Goal: Task Accomplishment & Management: Use online tool/utility

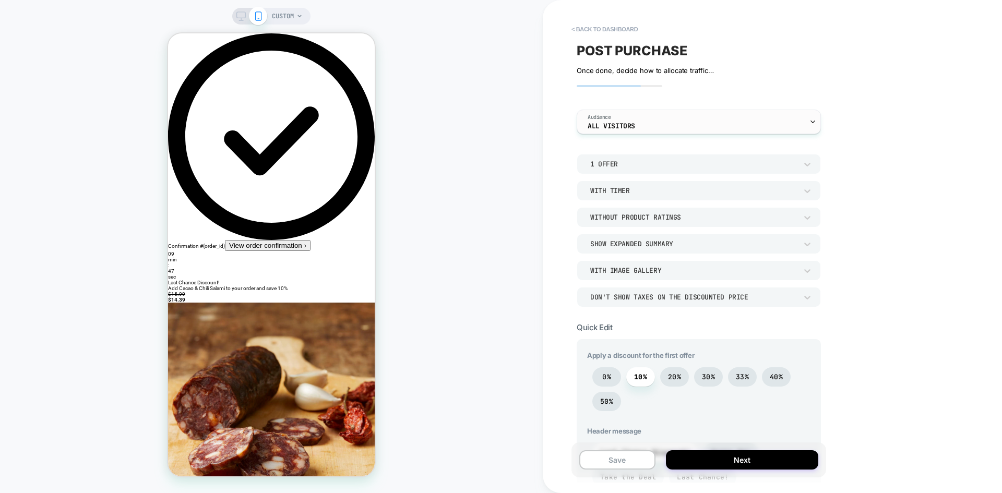
click at [683, 121] on div "Audience All Visitors" at bounding box center [696, 121] width 238 height 23
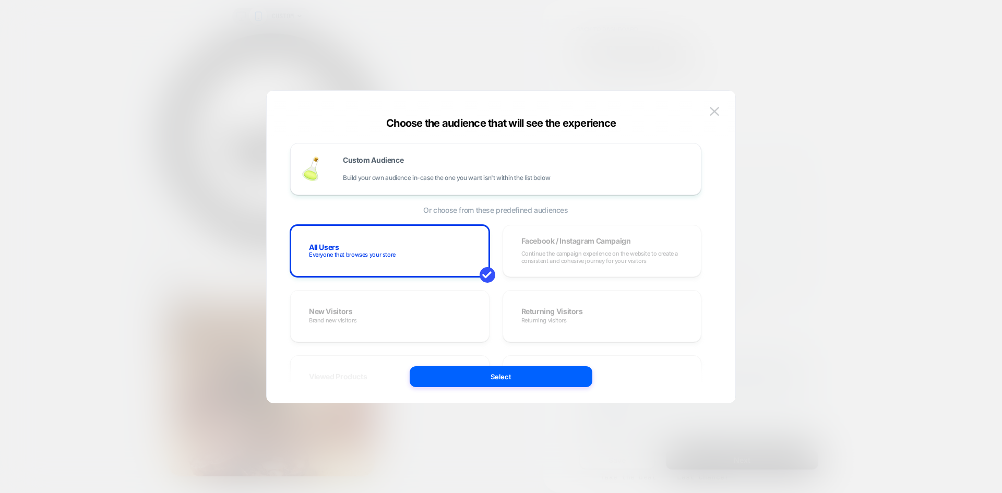
click at [808, 144] on div at bounding box center [501, 246] width 1002 height 493
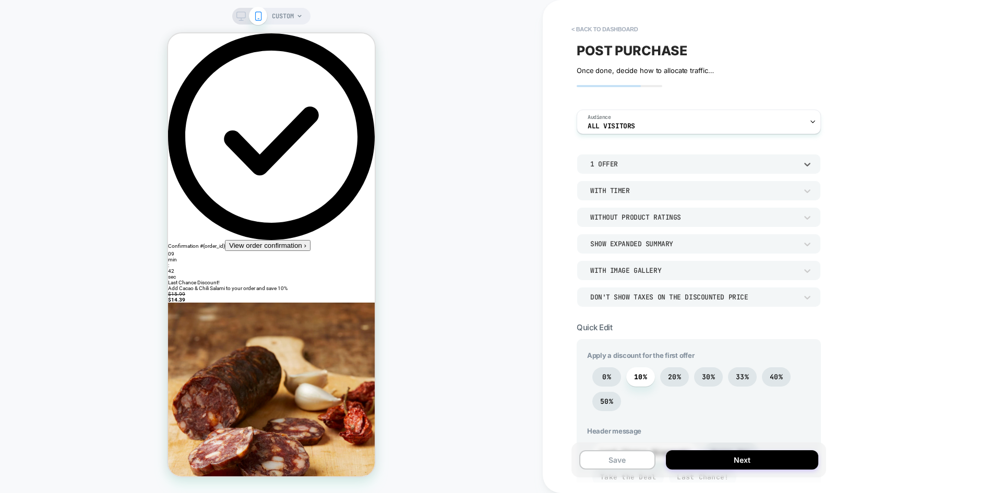
click at [655, 169] on div "1 Offer" at bounding box center [693, 164] width 217 height 11
click at [617, 213] on div "2 Offers" at bounding box center [699, 213] width 236 height 22
click at [635, 186] on div "With Timer" at bounding box center [693, 190] width 207 height 9
click at [635, 190] on div at bounding box center [501, 246] width 1002 height 493
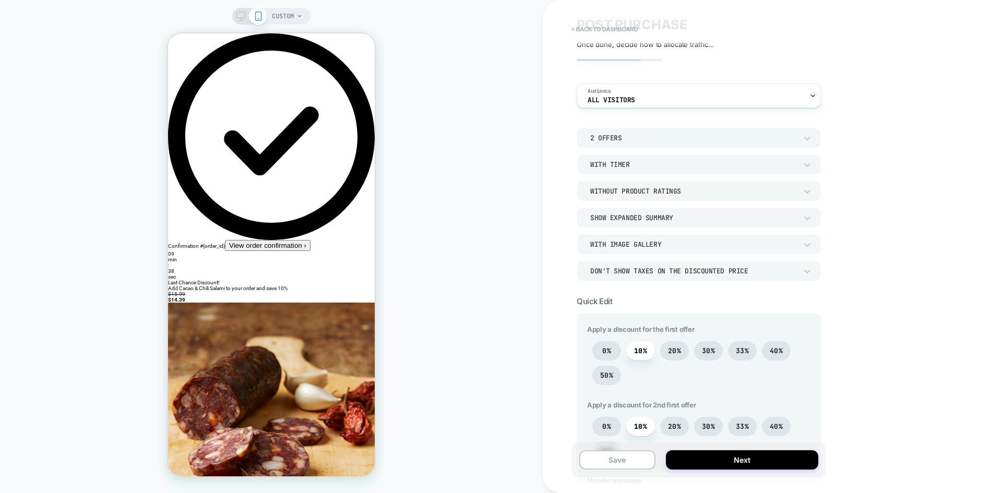
scroll to position [52, 0]
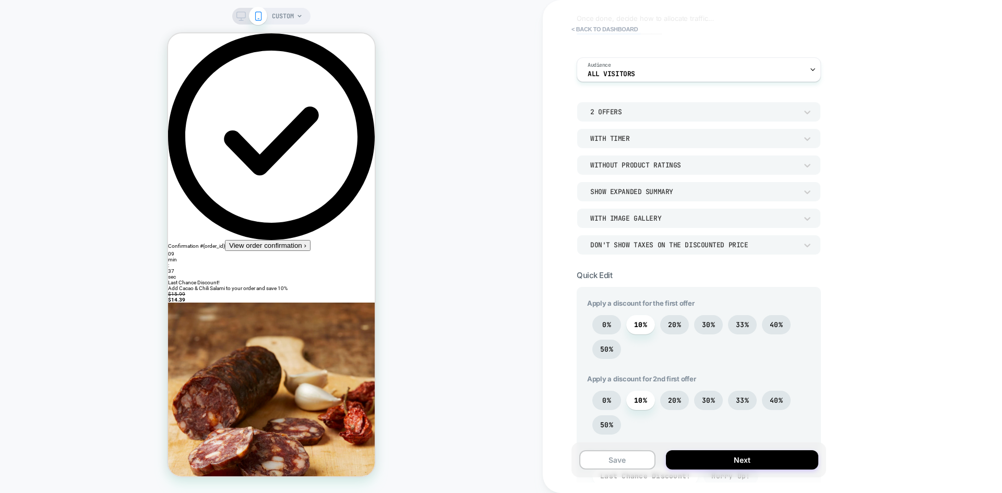
click at [637, 170] on div "Without Product Ratings" at bounding box center [693, 165] width 217 height 11
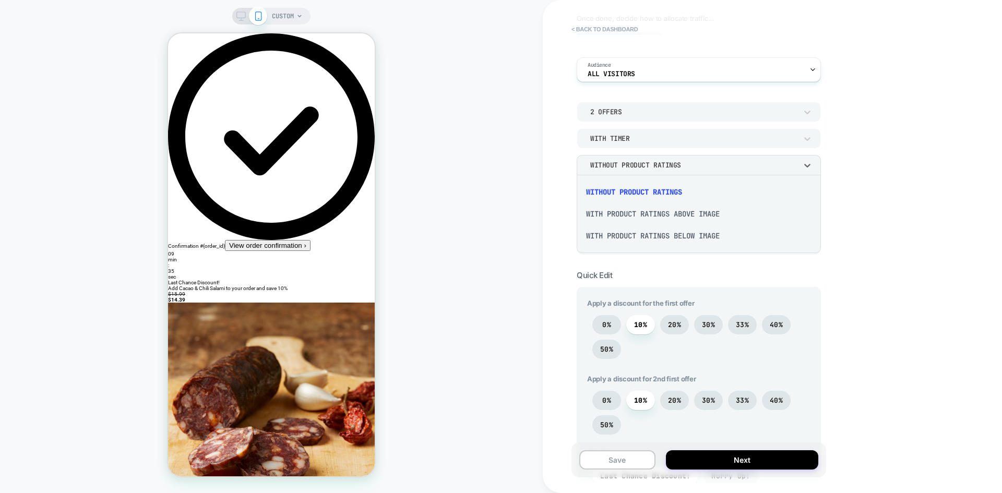
click at [644, 213] on div "With Product Ratings Above Image" at bounding box center [699, 214] width 236 height 22
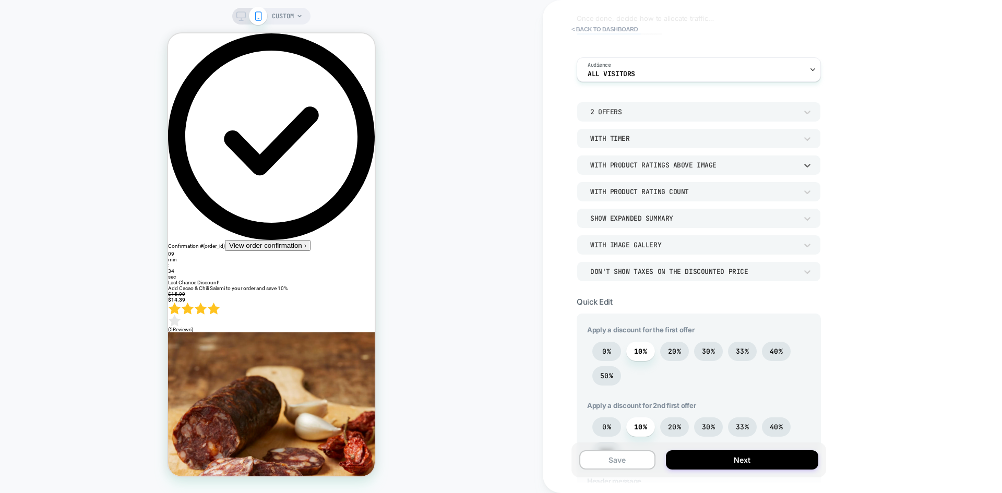
click at [642, 190] on div "With Product Rating Count" at bounding box center [693, 191] width 207 height 9
click at [641, 195] on div at bounding box center [501, 246] width 1002 height 493
click at [648, 167] on div "With Product Ratings Above Image" at bounding box center [693, 165] width 207 height 9
click at [635, 231] on div "With Product Ratings Below Image" at bounding box center [699, 236] width 236 height 22
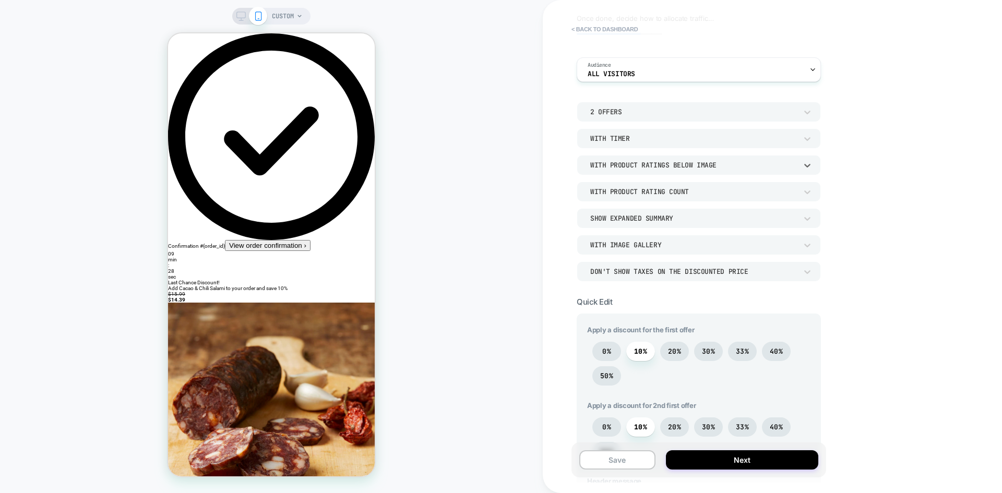
click at [649, 165] on div "With Product Ratings Below Image" at bounding box center [693, 165] width 207 height 9
click at [642, 209] on div "With Product Ratings Above Image" at bounding box center [699, 214] width 236 height 22
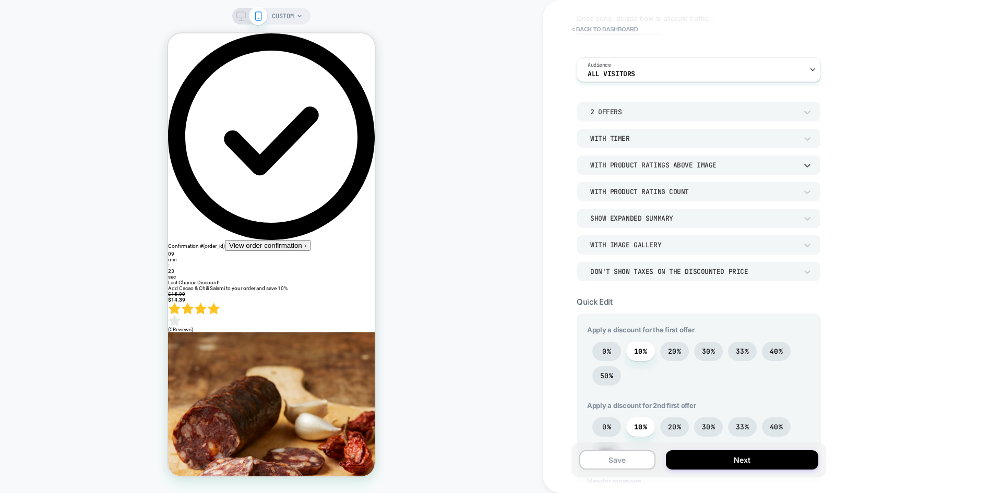
click at [652, 162] on div "With Product Ratings Above Image" at bounding box center [693, 165] width 207 height 9
click at [636, 231] on div "With Product Ratings Below Image" at bounding box center [699, 236] width 236 height 22
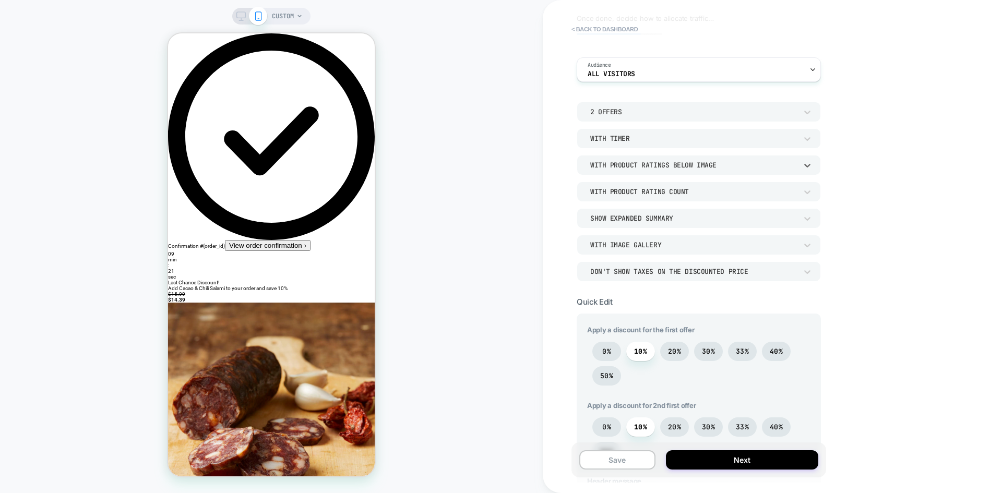
click at [652, 218] on div "Show Expanded Summary" at bounding box center [693, 218] width 207 height 9
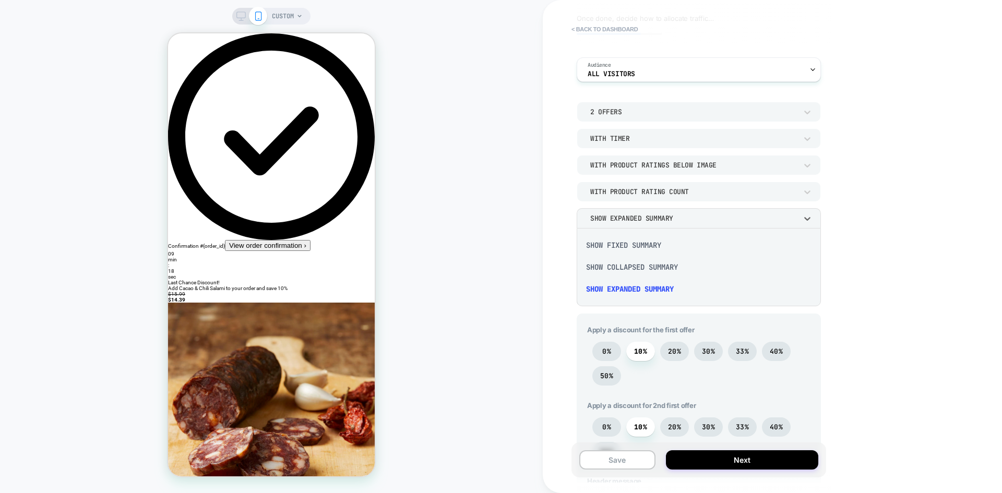
click at [638, 216] on div at bounding box center [501, 246] width 1002 height 493
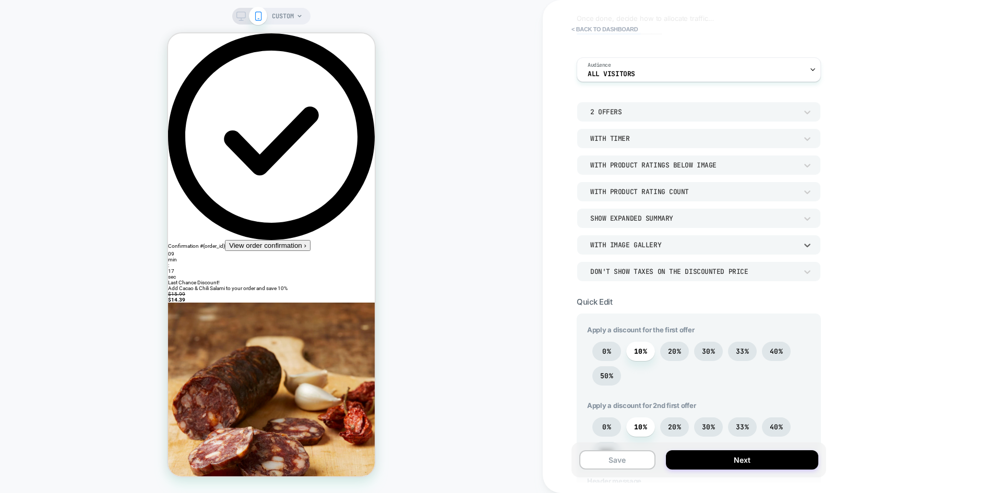
click at [642, 248] on div "With Image Gallery" at bounding box center [693, 245] width 207 height 9
click at [639, 244] on div at bounding box center [501, 246] width 1002 height 493
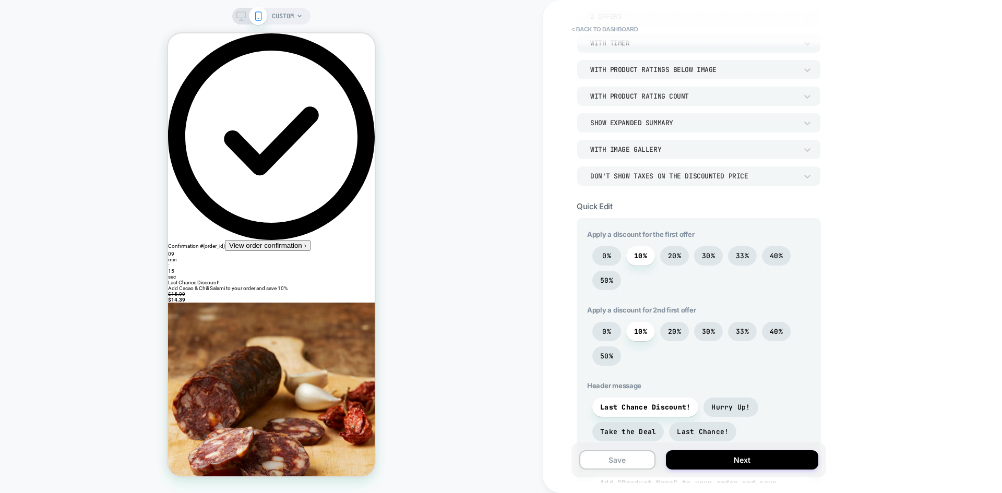
scroll to position [157, 0]
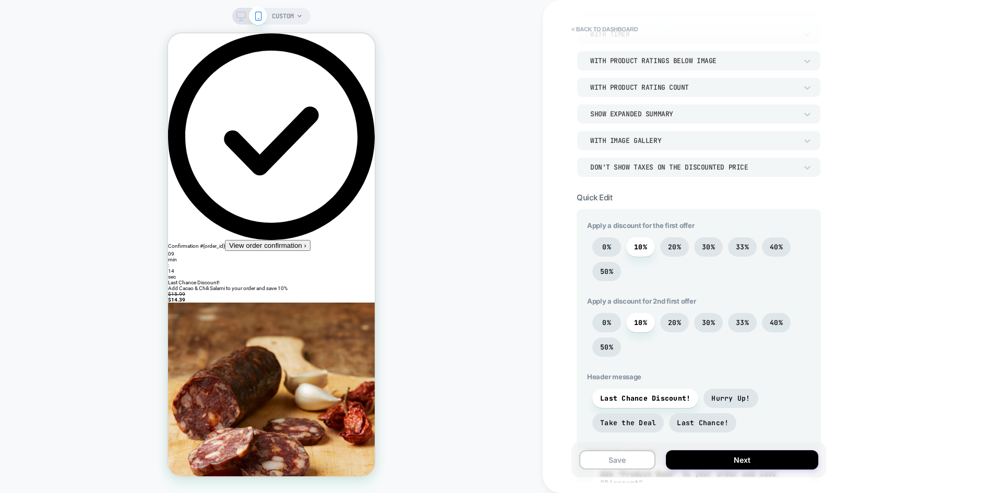
click at [655, 164] on div "Don't show taxes on the discounted price" at bounding box center [693, 167] width 207 height 9
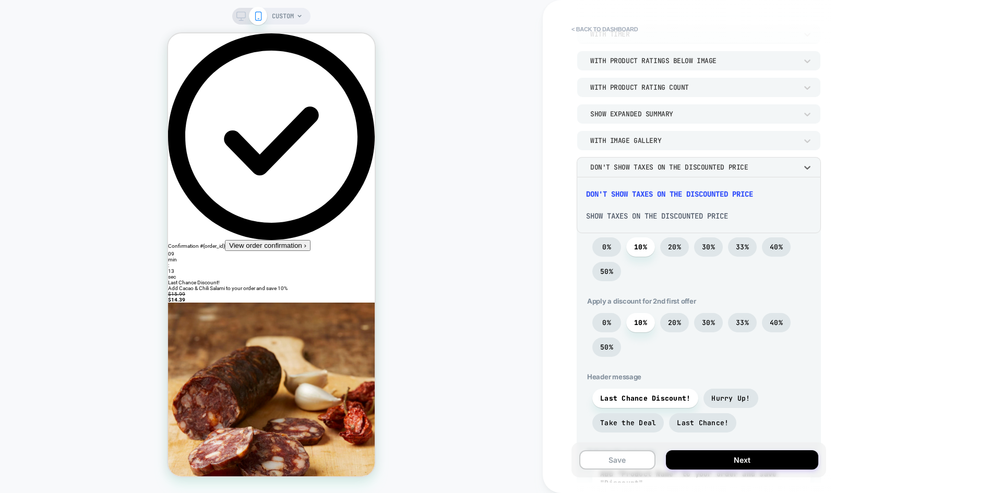
click at [655, 164] on div at bounding box center [501, 246] width 1002 height 493
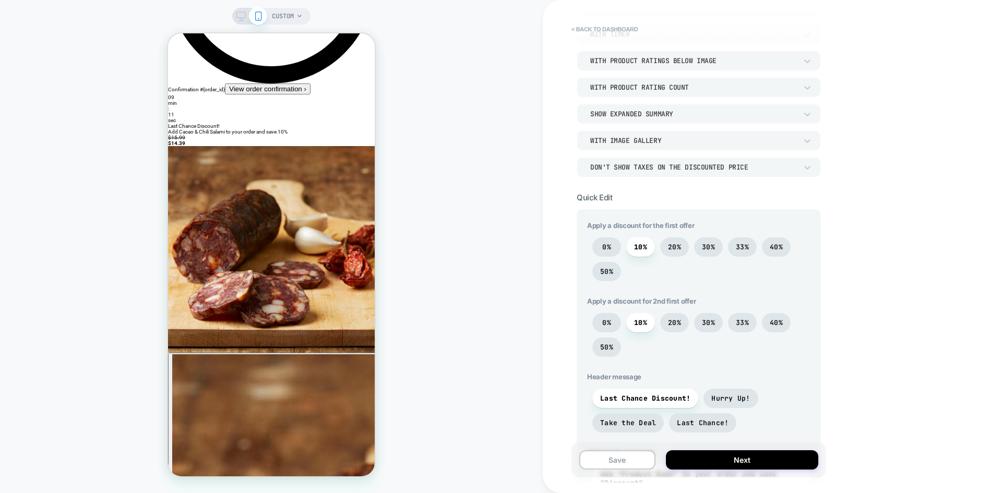
click at [646, 170] on div "Don't show taxes on the discounted price" at bounding box center [693, 167] width 207 height 9
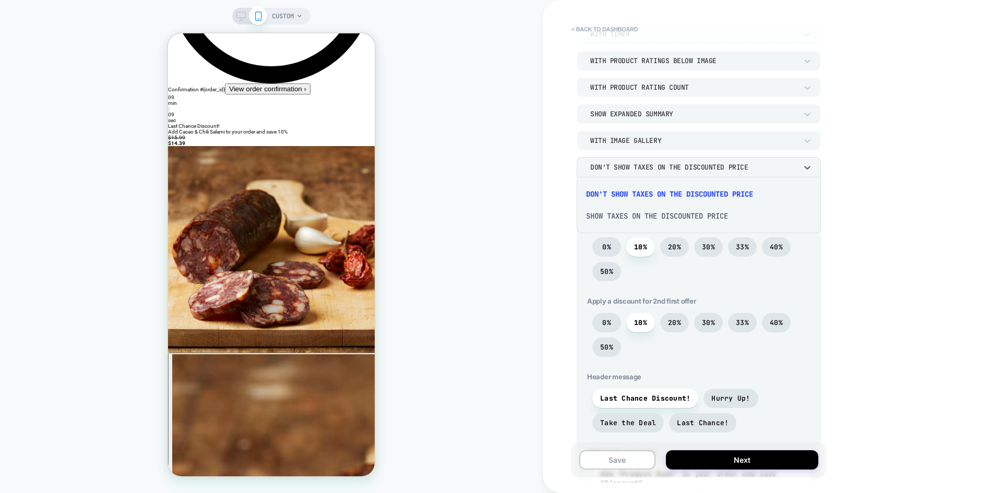
click at [636, 216] on div "Show taxes on the discounted price" at bounding box center [699, 216] width 236 height 22
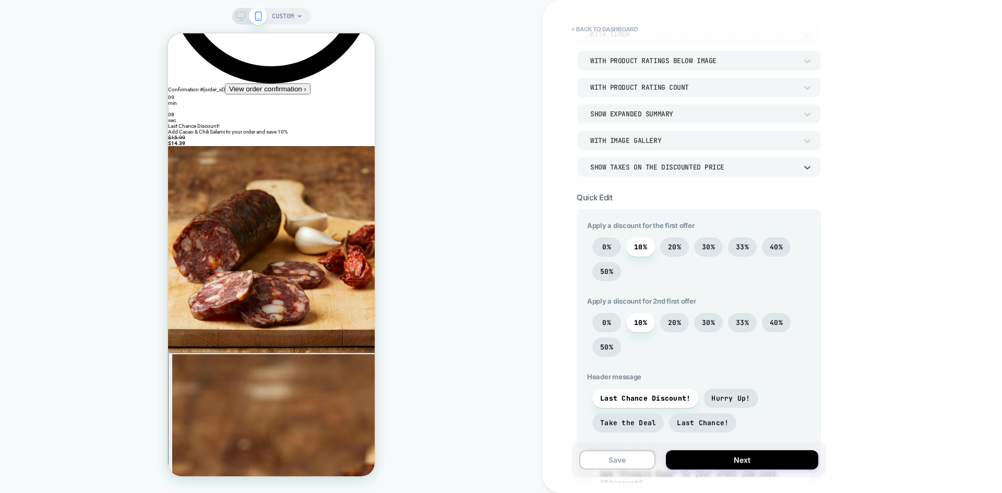
click at [644, 169] on div "Show taxes on the discounted price" at bounding box center [693, 167] width 207 height 9
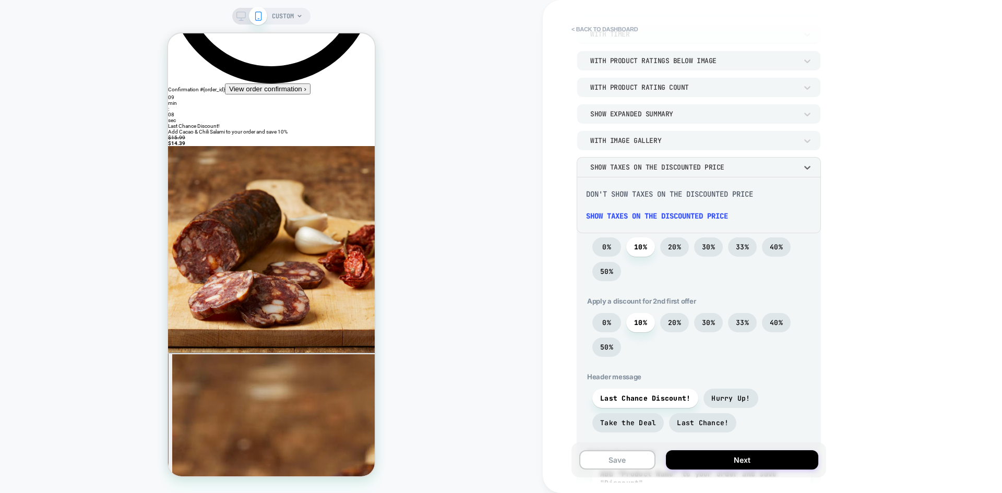
click at [641, 192] on div "Don't show taxes on the discounted price" at bounding box center [699, 194] width 236 height 22
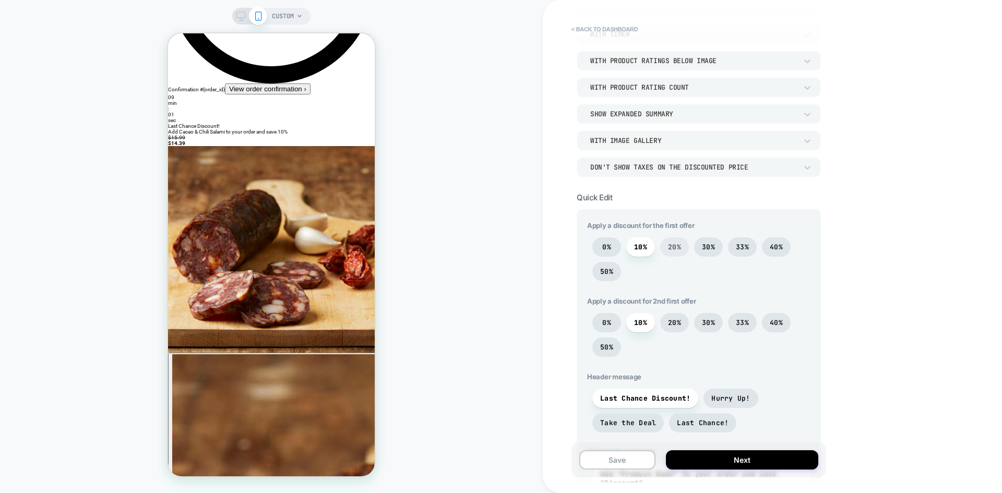
click at [668, 244] on span "20%" at bounding box center [674, 246] width 29 height 19
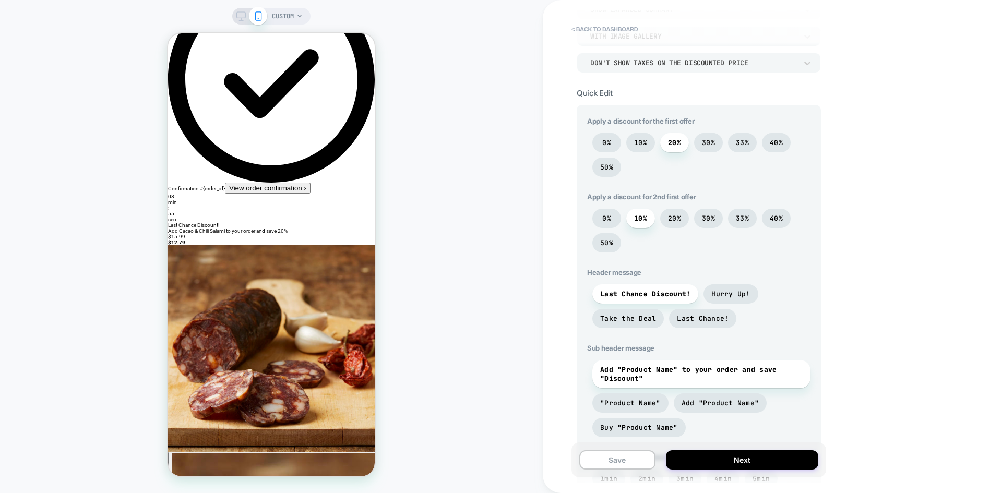
scroll to position [0, 0]
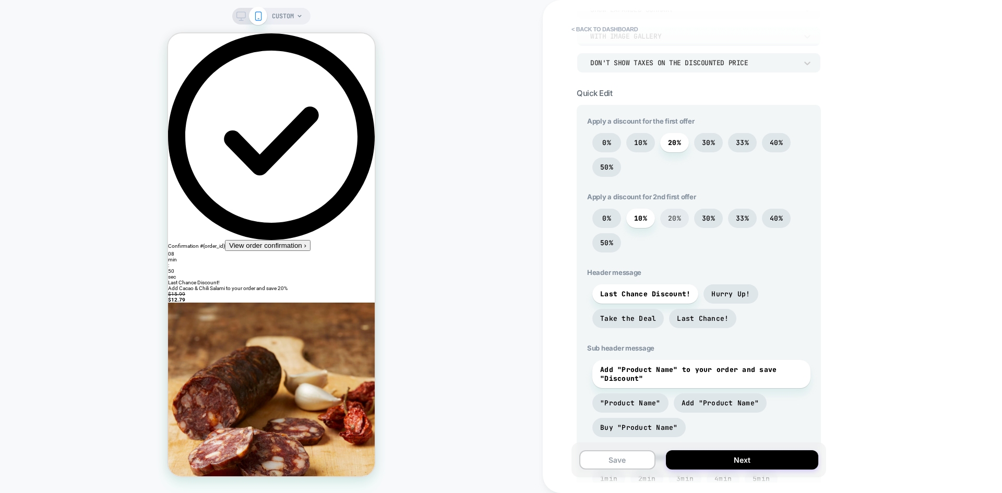
click at [679, 217] on span "20%" at bounding box center [674, 218] width 13 height 9
click at [647, 219] on span "10%" at bounding box center [640, 218] width 13 height 9
click at [706, 142] on span "30%" at bounding box center [708, 142] width 13 height 9
click at [738, 137] on span "33%" at bounding box center [742, 142] width 29 height 19
click at [715, 137] on span "30%" at bounding box center [708, 142] width 29 height 19
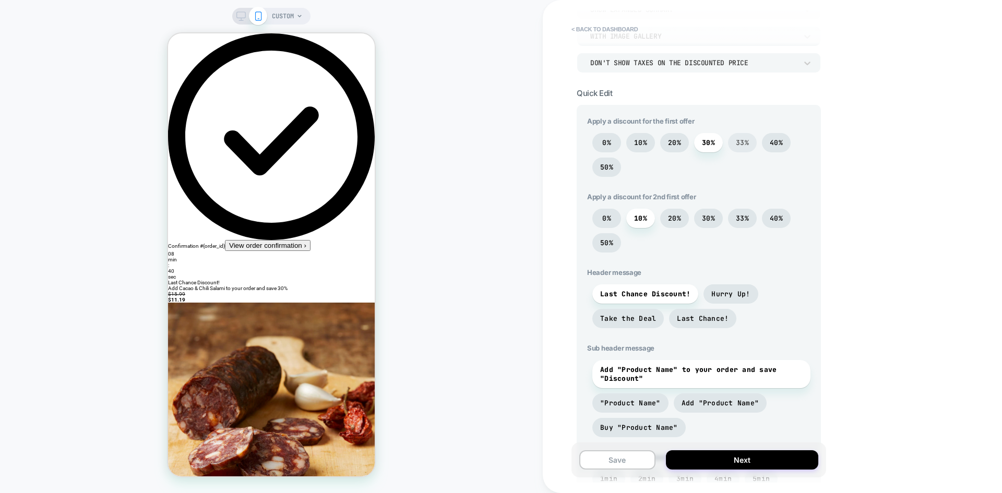
click at [731, 138] on span "33%" at bounding box center [742, 142] width 29 height 19
click at [706, 137] on span "30%" at bounding box center [708, 142] width 29 height 19
click at [674, 142] on span "20%" at bounding box center [674, 142] width 13 height 9
click at [645, 134] on span "10%" at bounding box center [640, 142] width 29 height 19
click at [607, 141] on span "0%" at bounding box center [606, 142] width 9 height 9
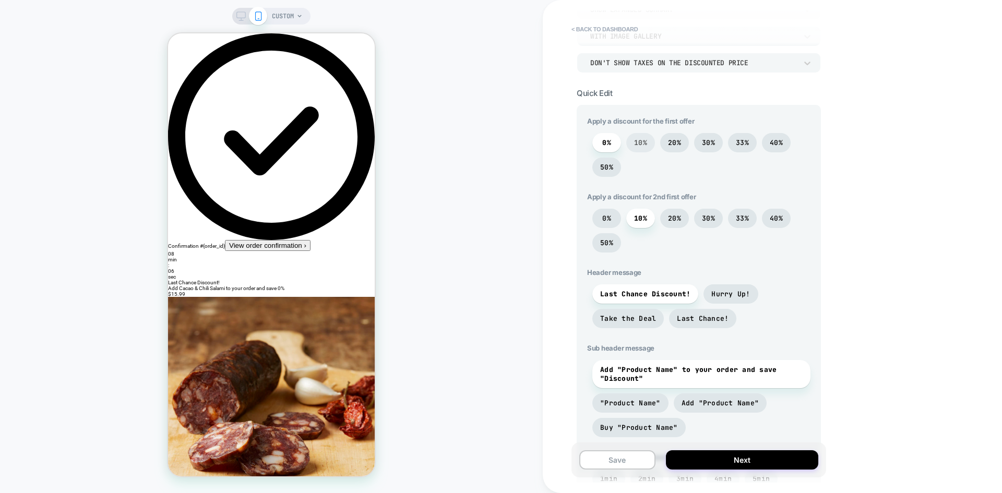
click at [644, 141] on span "10%" at bounding box center [640, 142] width 13 height 9
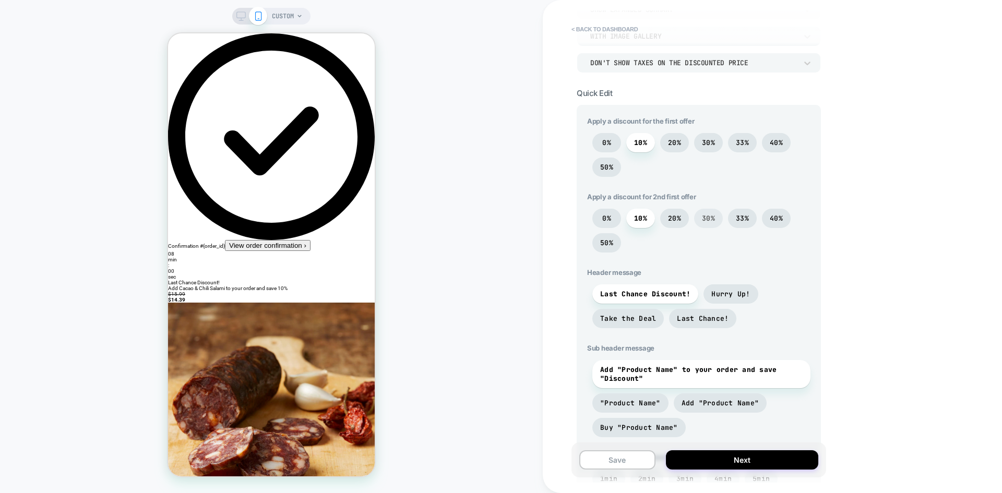
click at [707, 211] on span "30%" at bounding box center [708, 218] width 29 height 19
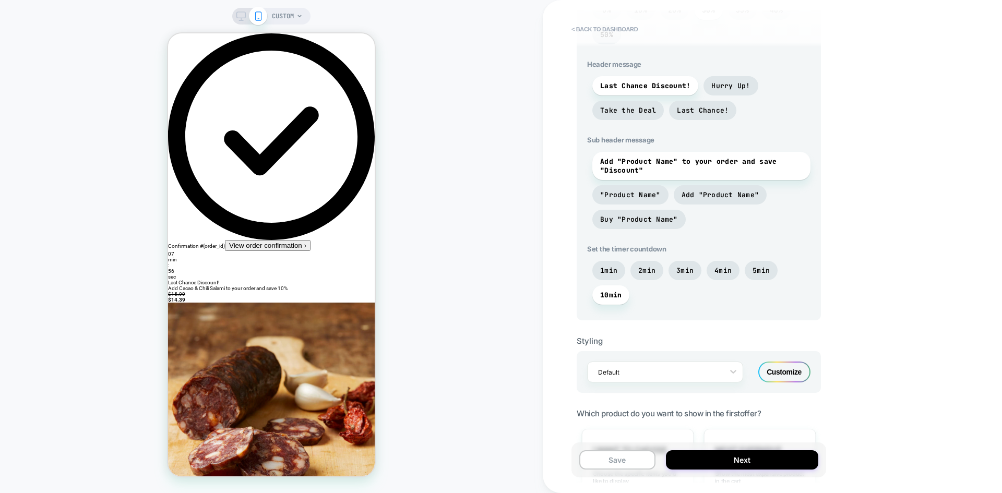
scroll to position [470, 0]
click at [633, 218] on span "Buy "Product Name"" at bounding box center [639, 219] width 78 height 9
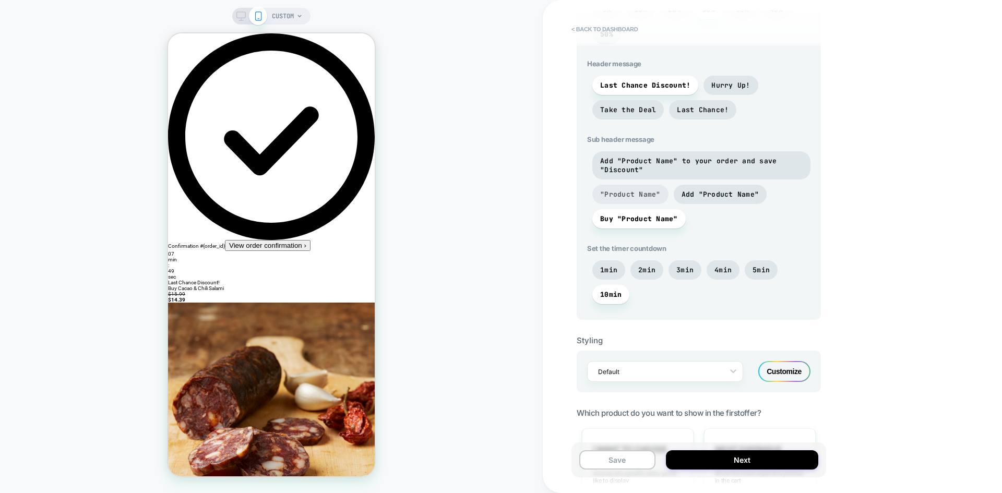
click at [636, 192] on span ""Product Name"" at bounding box center [630, 194] width 61 height 9
click at [694, 193] on span "Add "Product Name"" at bounding box center [721, 194] width 78 height 9
click at [644, 166] on span "Add "Product Name" to your order and save "Discount"" at bounding box center [701, 166] width 203 height 18
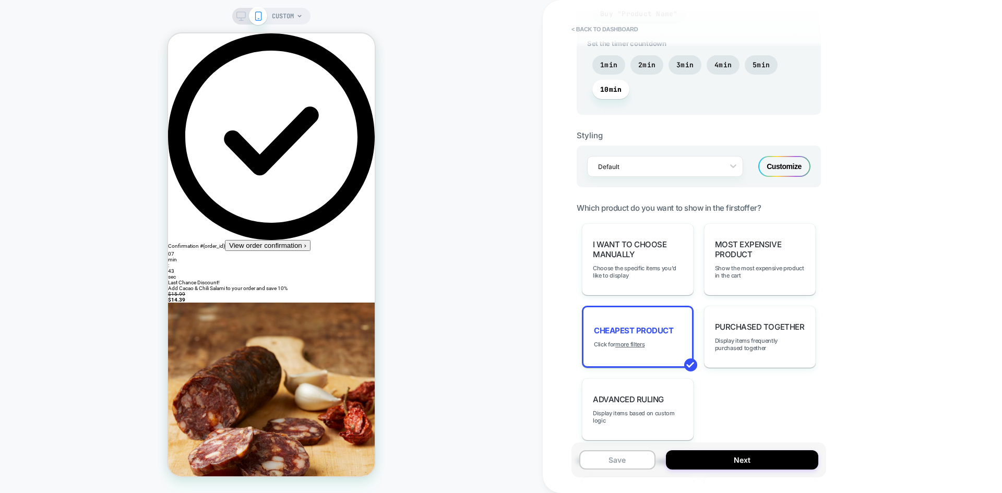
scroll to position [679, 0]
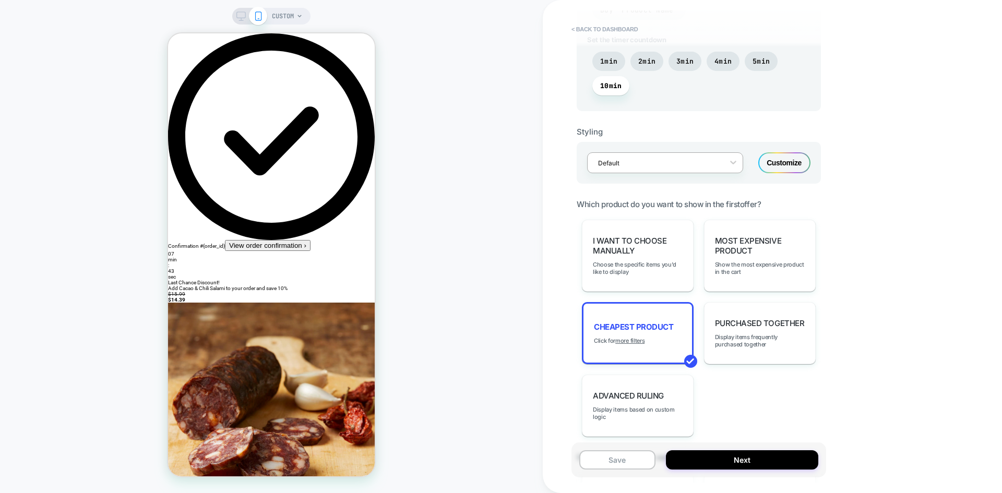
click at [648, 163] on div at bounding box center [658, 163] width 121 height 10
click at [779, 165] on div "Customize" at bounding box center [784, 162] width 52 height 21
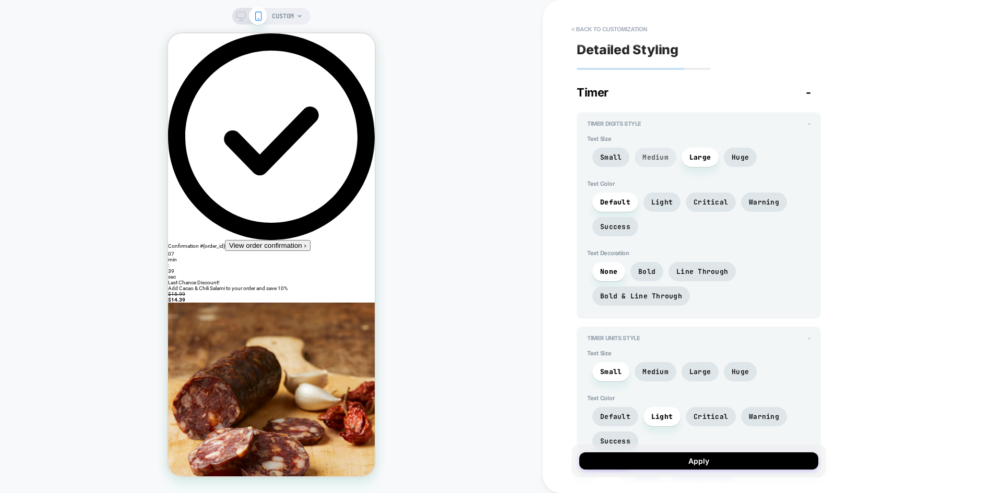
click at [660, 158] on span "Medium" at bounding box center [656, 157] width 26 height 9
click at [687, 155] on span "Large" at bounding box center [700, 157] width 37 height 19
click at [661, 201] on span "Light" at bounding box center [661, 202] width 21 height 9
click at [619, 201] on span "Default" at bounding box center [615, 202] width 30 height 9
click at [708, 201] on span "Critical" at bounding box center [711, 202] width 34 height 9
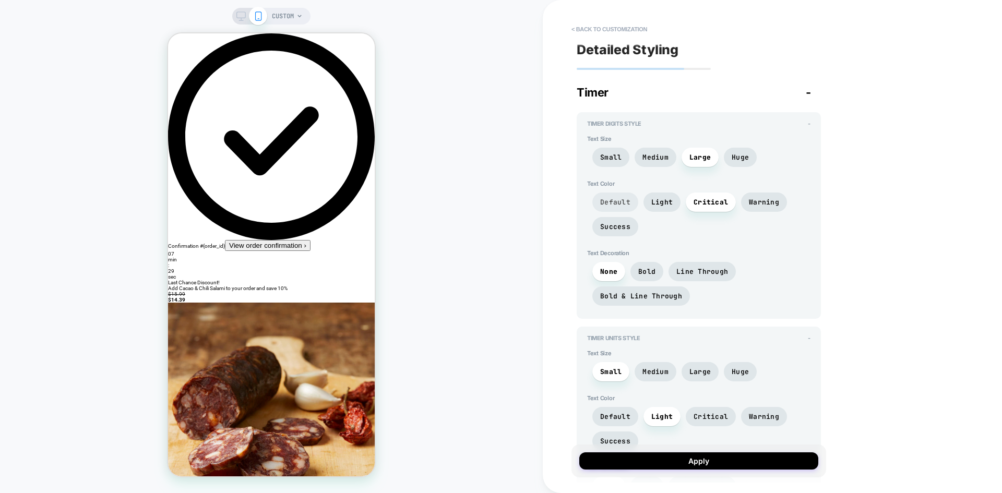
click at [609, 198] on span "Default" at bounding box center [615, 202] width 30 height 9
click at [765, 204] on span "Warning" at bounding box center [764, 202] width 30 height 9
click at [627, 227] on span "Success" at bounding box center [615, 226] width 30 height 9
click at [621, 201] on span "Default" at bounding box center [615, 202] width 30 height 9
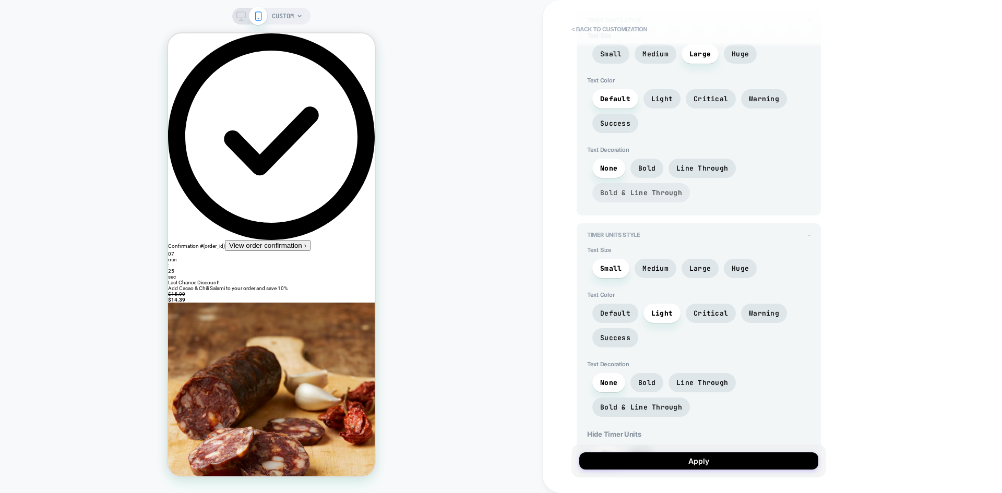
scroll to position [104, 0]
click at [644, 167] on span "Bold" at bounding box center [646, 167] width 17 height 9
click at [679, 167] on span "Line Through" at bounding box center [702, 167] width 52 height 9
click at [641, 191] on span "Bold & Line Through" at bounding box center [641, 191] width 82 height 9
click at [640, 174] on span "Bold" at bounding box center [647, 167] width 33 height 19
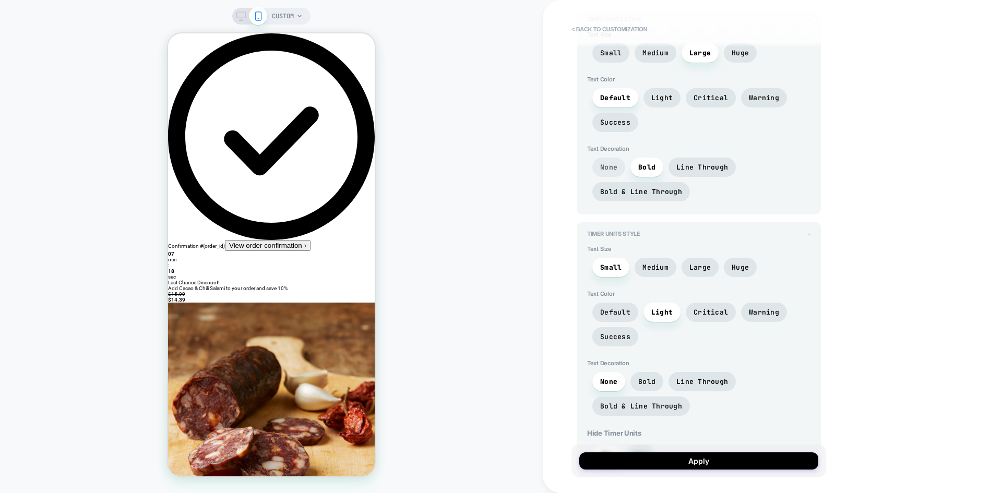
click at [611, 173] on span "None" at bounding box center [608, 167] width 33 height 19
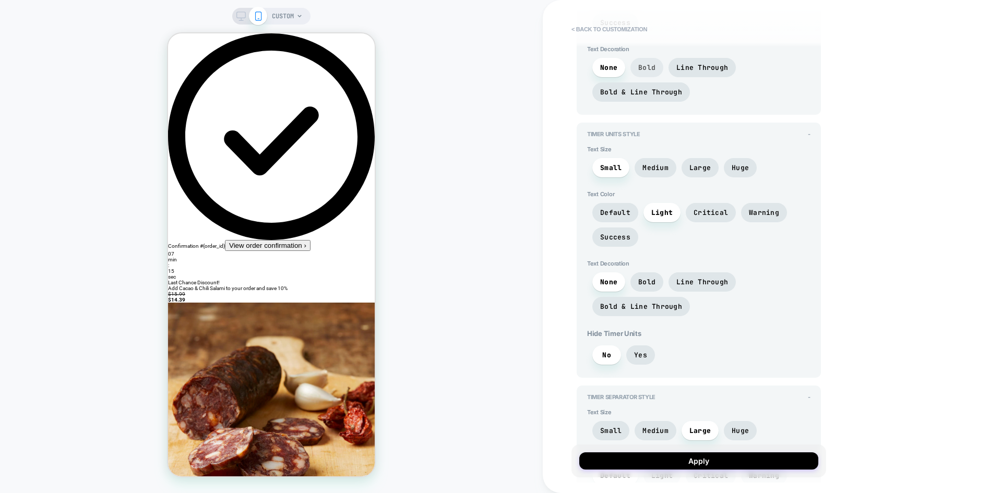
scroll to position [209, 0]
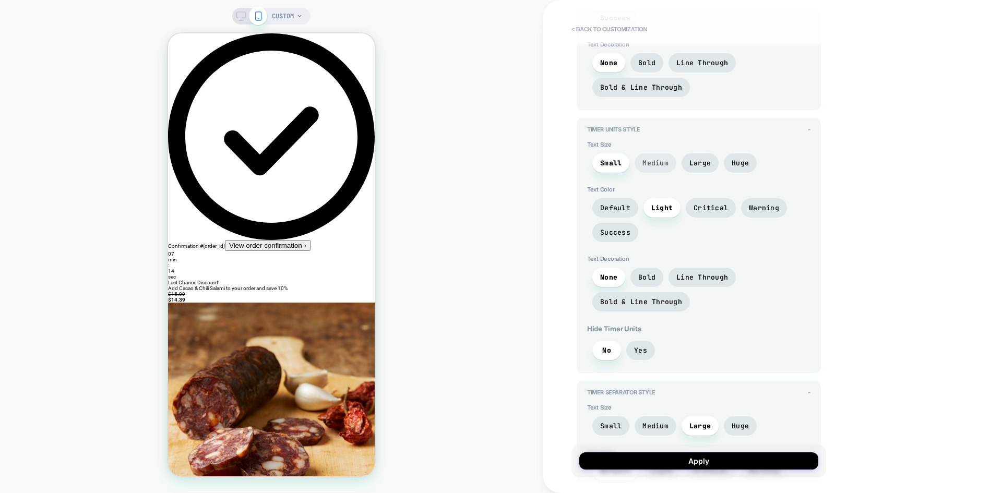
click at [654, 163] on span "Medium" at bounding box center [656, 163] width 26 height 9
click at [618, 167] on span "Small" at bounding box center [610, 163] width 21 height 9
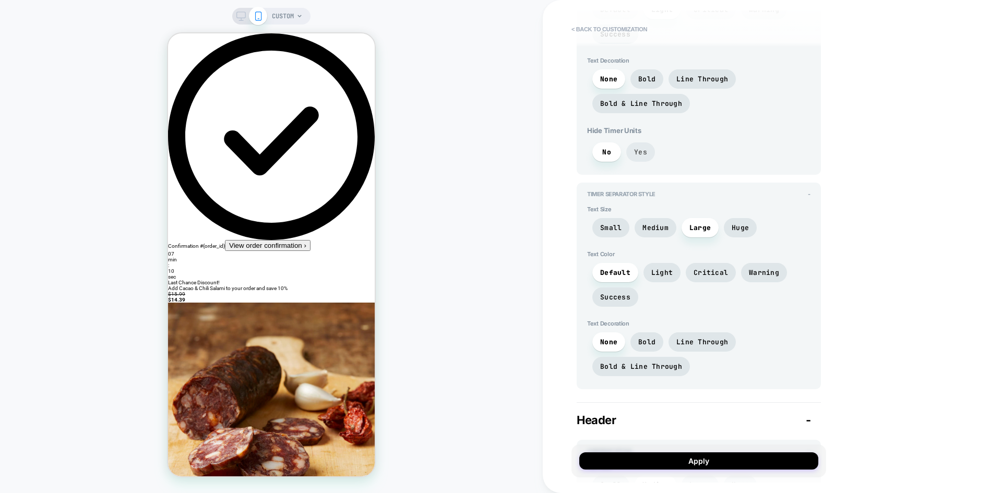
scroll to position [418, 0]
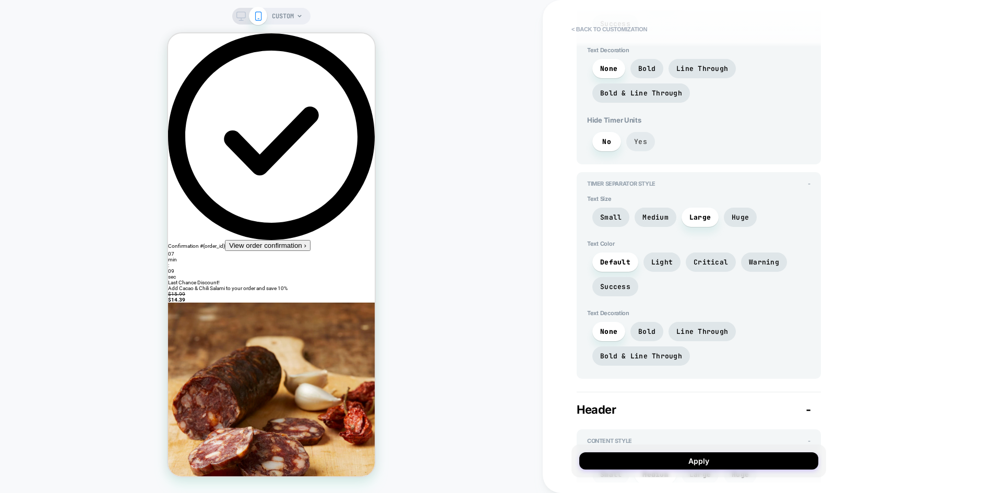
click at [637, 146] on span "Yes" at bounding box center [640, 141] width 13 height 9
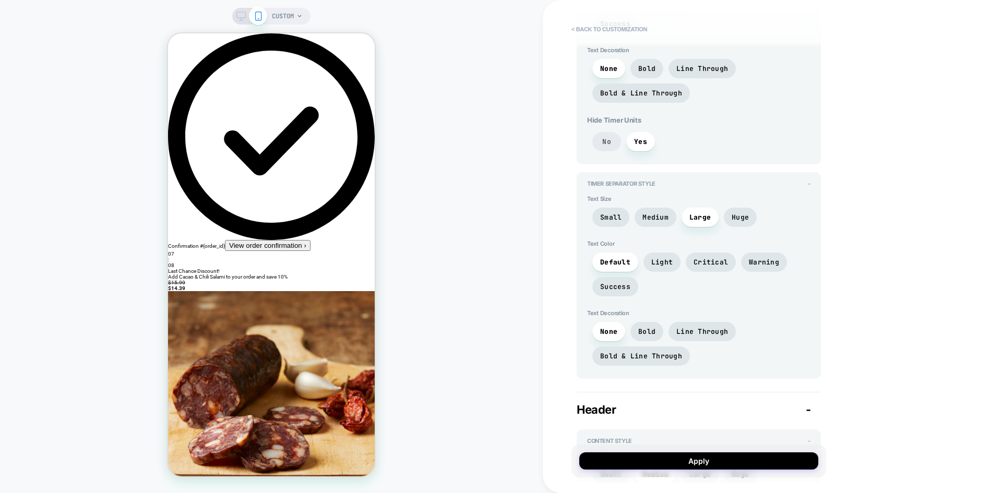
click at [607, 146] on span "No" at bounding box center [606, 141] width 9 height 9
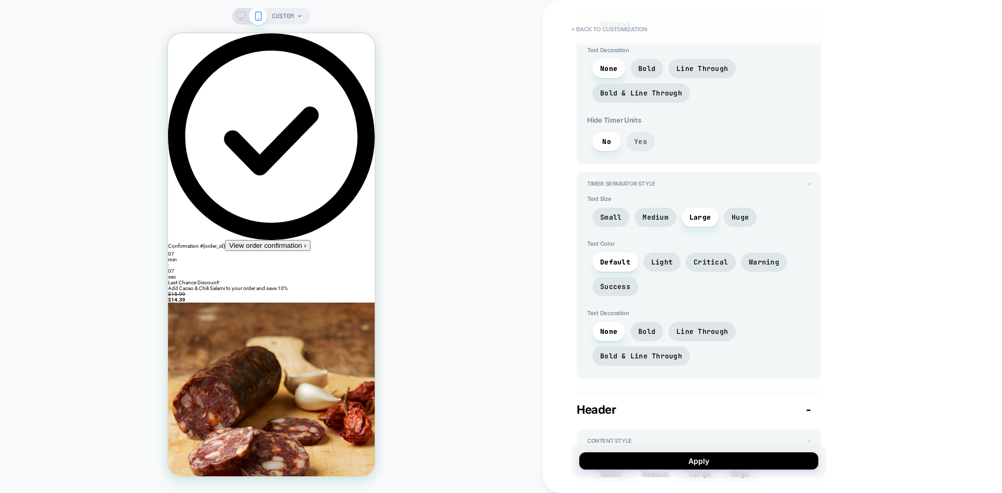
click at [631, 146] on span "Yes" at bounding box center [640, 141] width 29 height 19
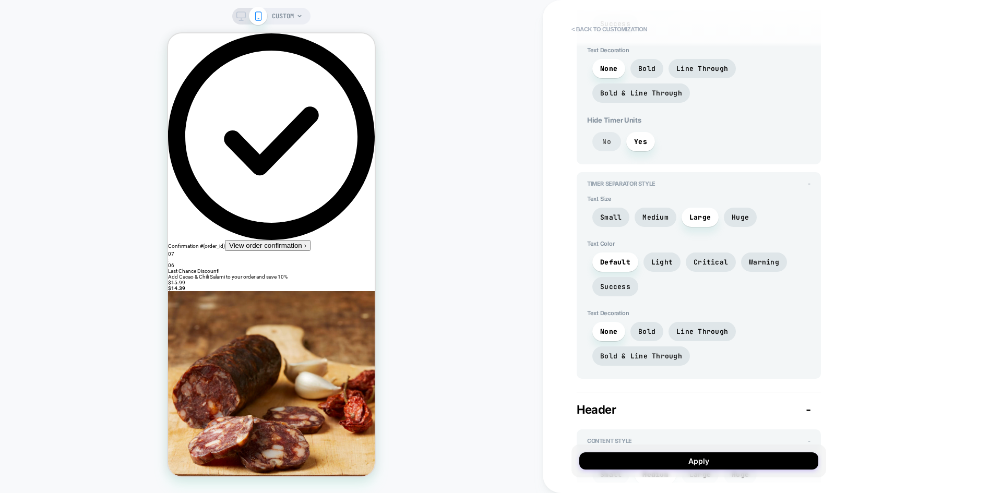
click at [605, 147] on span "No" at bounding box center [606, 141] width 29 height 19
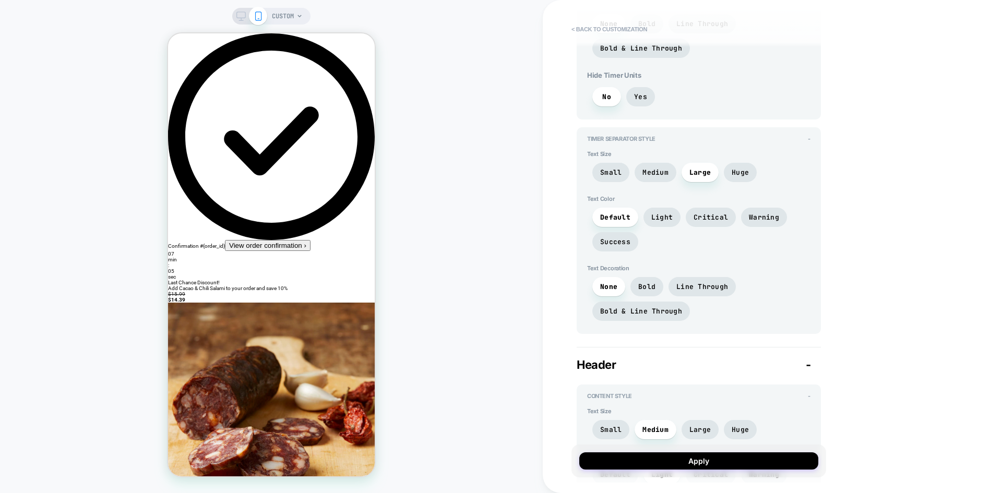
scroll to position [470, 0]
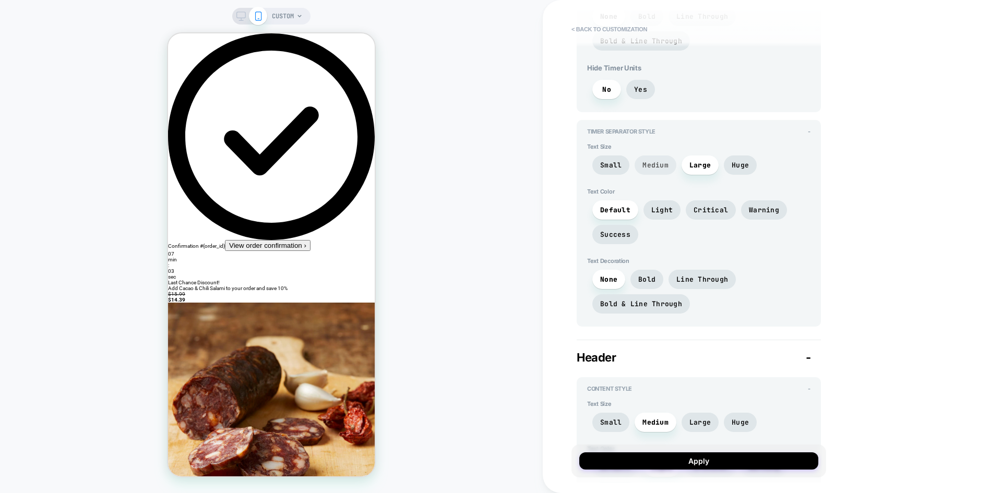
click at [653, 164] on span "Medium" at bounding box center [656, 165] width 26 height 9
click at [695, 165] on span "Large" at bounding box center [700, 165] width 21 height 9
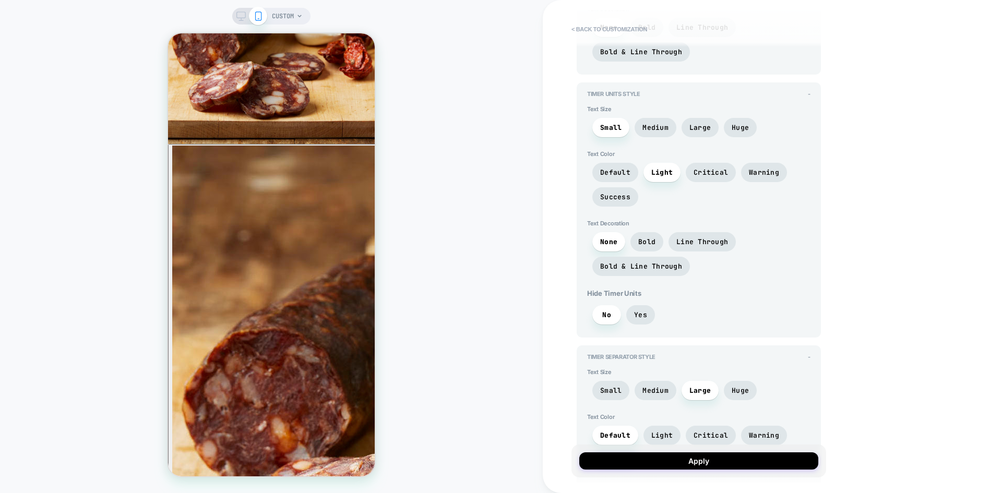
scroll to position [0, 0]
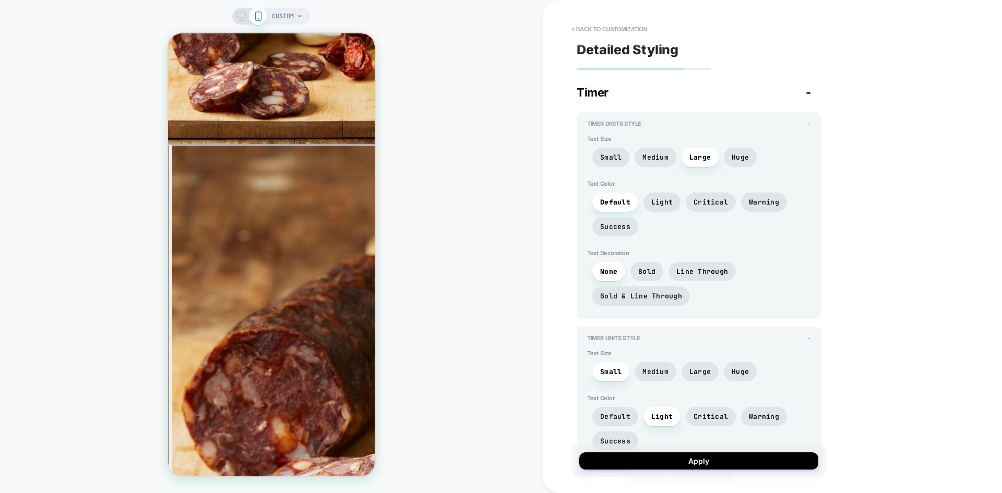
click at [690, 92] on div "Timer -" at bounding box center [699, 93] width 244 height 14
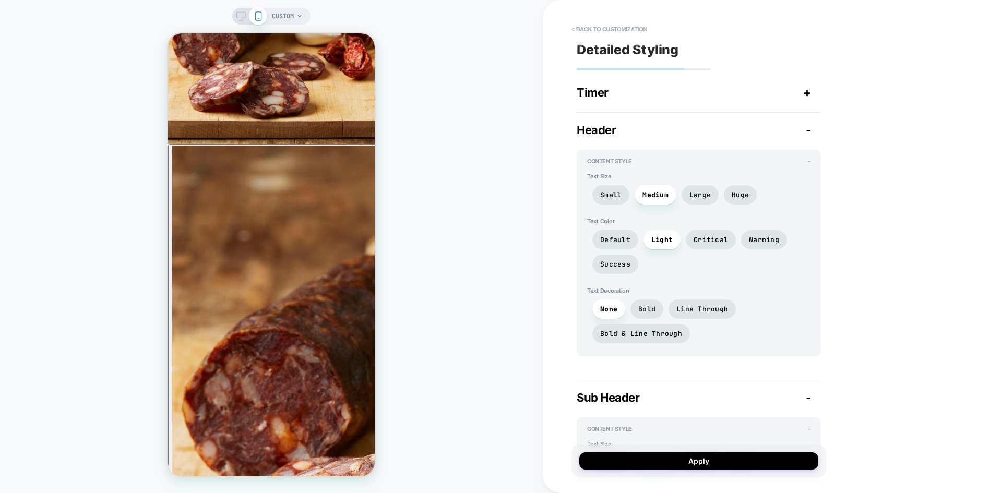
click at [686, 98] on div "Timer +" at bounding box center [699, 93] width 244 height 14
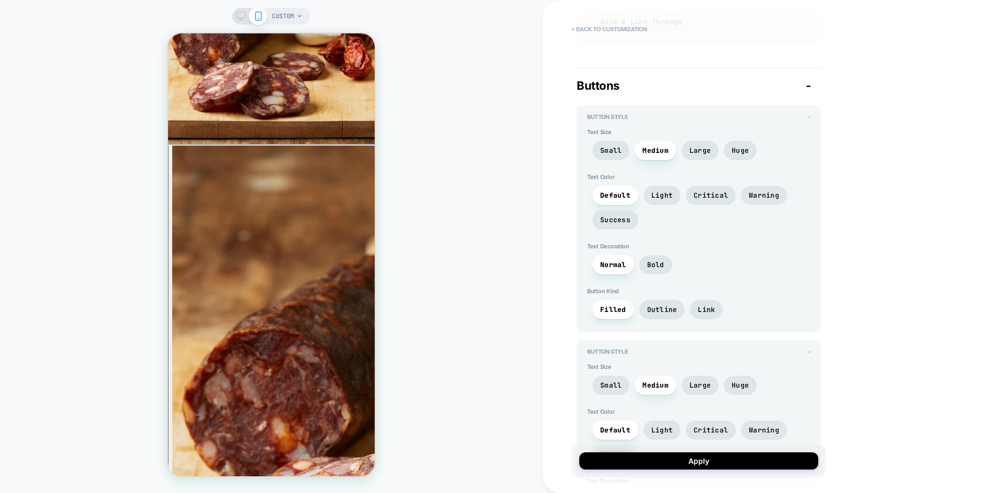
scroll to position [2593, 0]
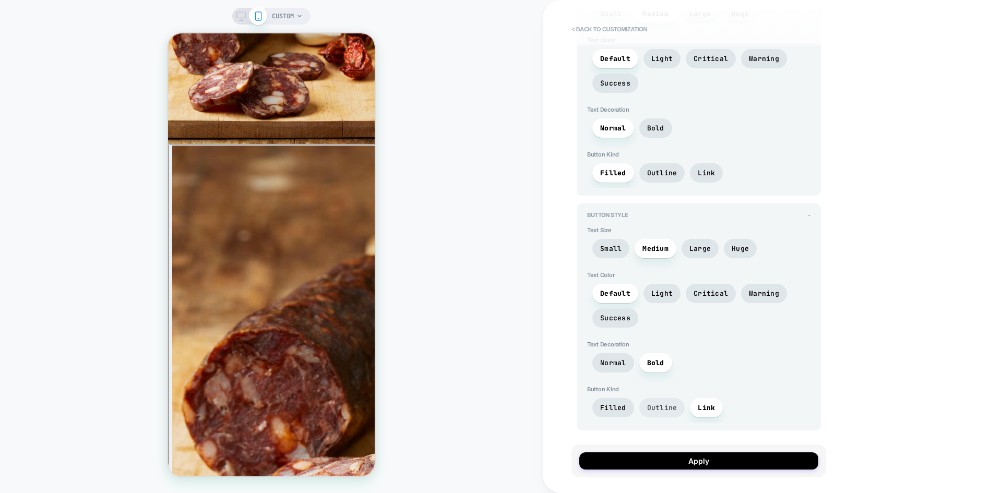
click at [661, 407] on span "Outline" at bounding box center [662, 407] width 30 height 9
click at [695, 407] on span "Link" at bounding box center [706, 407] width 33 height 19
click at [609, 407] on span "Filled" at bounding box center [613, 407] width 26 height 9
click at [670, 406] on span "Outline" at bounding box center [662, 407] width 30 height 9
click at [710, 403] on span "Link" at bounding box center [706, 407] width 17 height 9
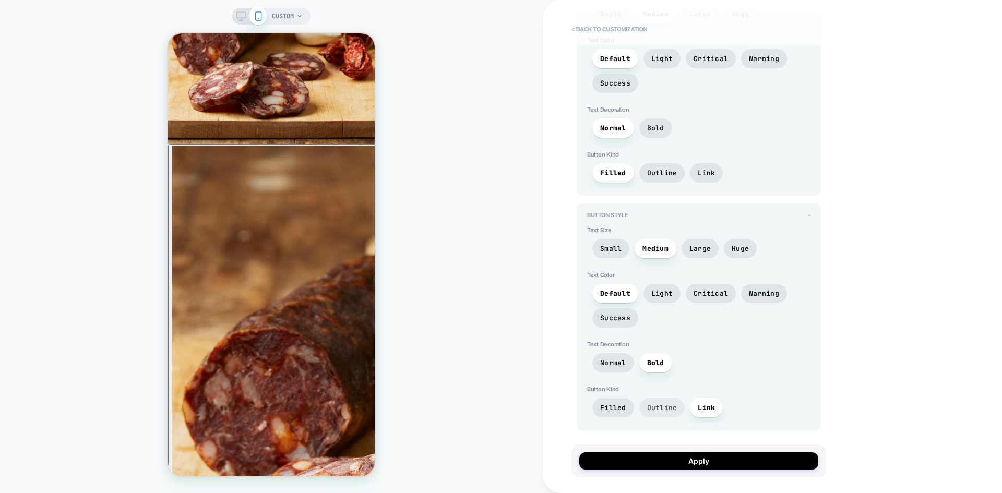
click at [658, 405] on span "Outline" at bounding box center [662, 407] width 30 height 9
click at [698, 409] on span "Link" at bounding box center [706, 407] width 17 height 9
click at [616, 367] on span "Normal" at bounding box center [613, 363] width 26 height 9
click at [651, 361] on span "Bold" at bounding box center [655, 363] width 17 height 9
click at [611, 354] on span "Normal" at bounding box center [613, 362] width 42 height 19
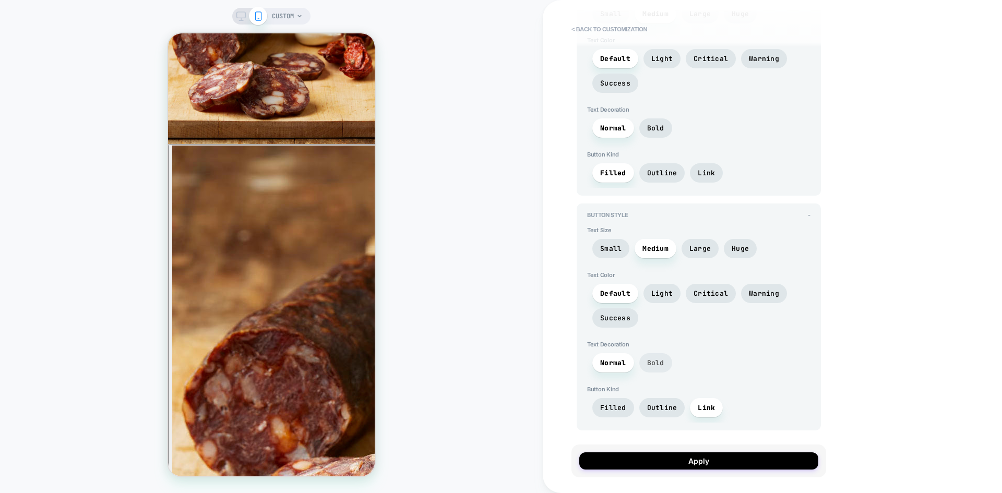
click at [649, 362] on span "Bold" at bounding box center [655, 363] width 17 height 9
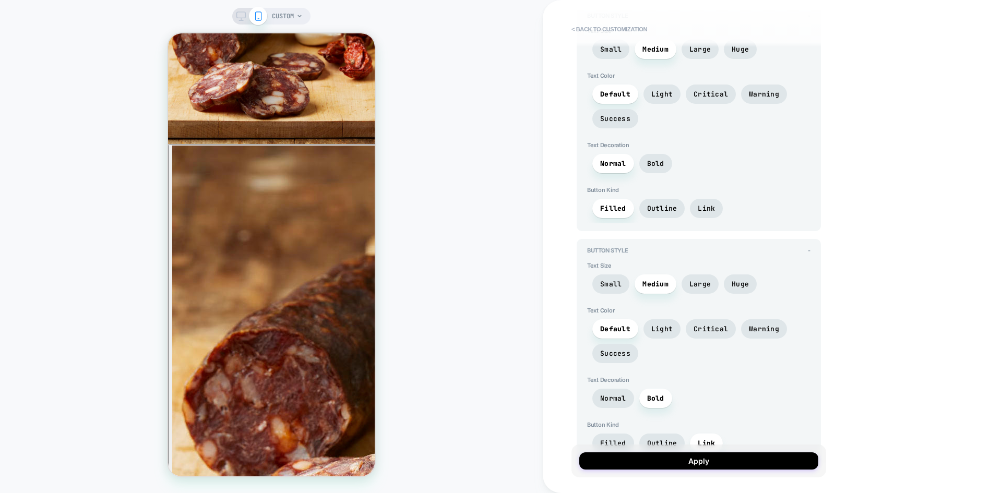
scroll to position [2541, 0]
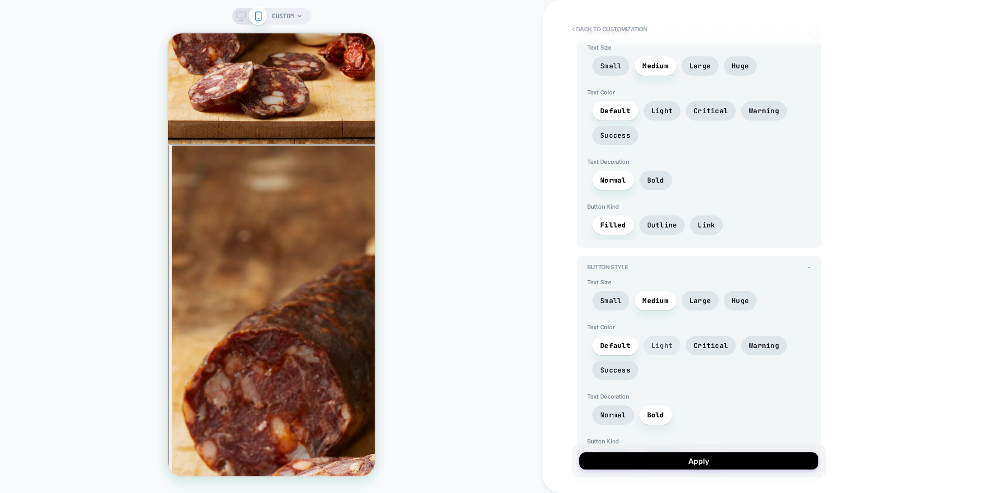
click at [667, 346] on span "Light" at bounding box center [661, 345] width 21 height 9
click at [617, 347] on span "Default" at bounding box center [615, 345] width 30 height 9
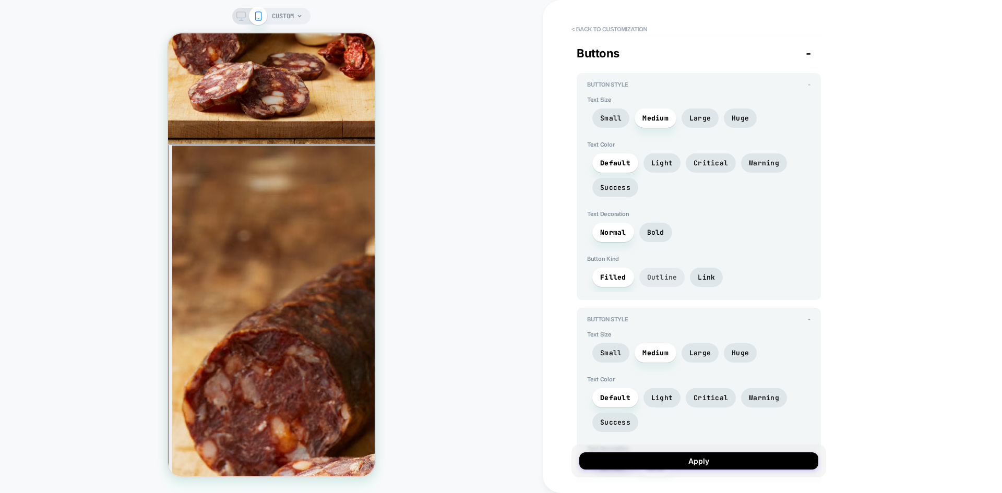
click at [660, 271] on span "Outline" at bounding box center [662, 277] width 46 height 19
click at [615, 272] on span "Filled" at bounding box center [613, 277] width 42 height 19
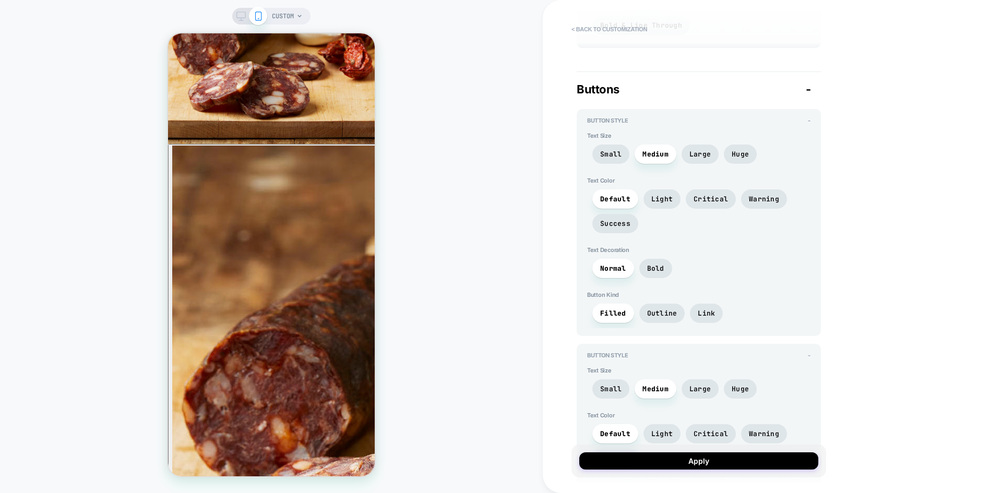
scroll to position [2437, 0]
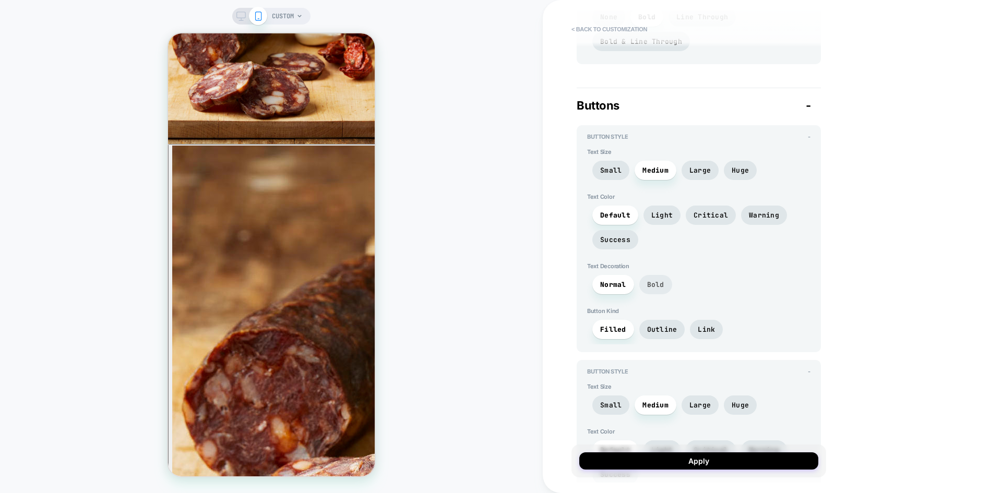
click at [658, 283] on span "Bold" at bounding box center [655, 284] width 17 height 9
click at [612, 284] on span "Normal" at bounding box center [613, 284] width 26 height 9
click at [654, 282] on span "Bold" at bounding box center [655, 284] width 17 height 9
click at [609, 284] on span "Normal" at bounding box center [613, 284] width 26 height 9
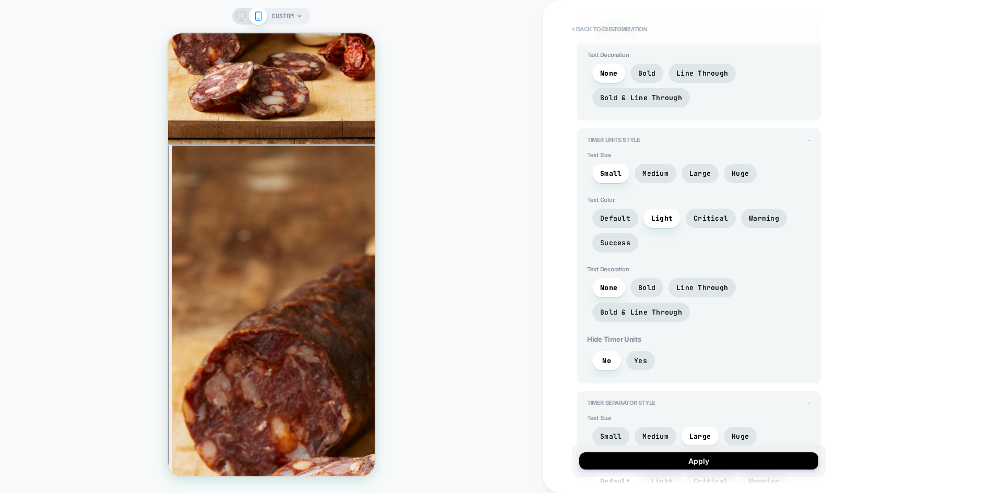
scroll to position [192, 0]
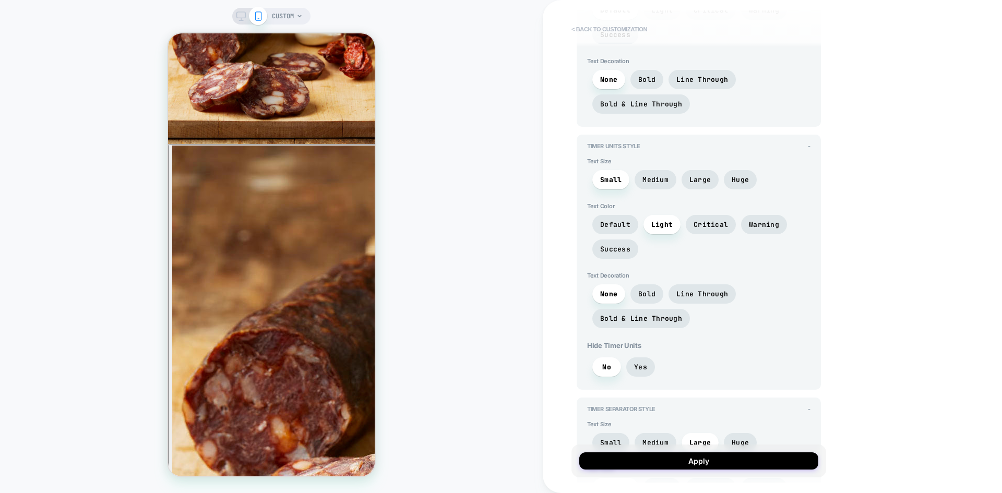
click at [619, 31] on button "< Back to customization" at bounding box center [609, 29] width 86 height 17
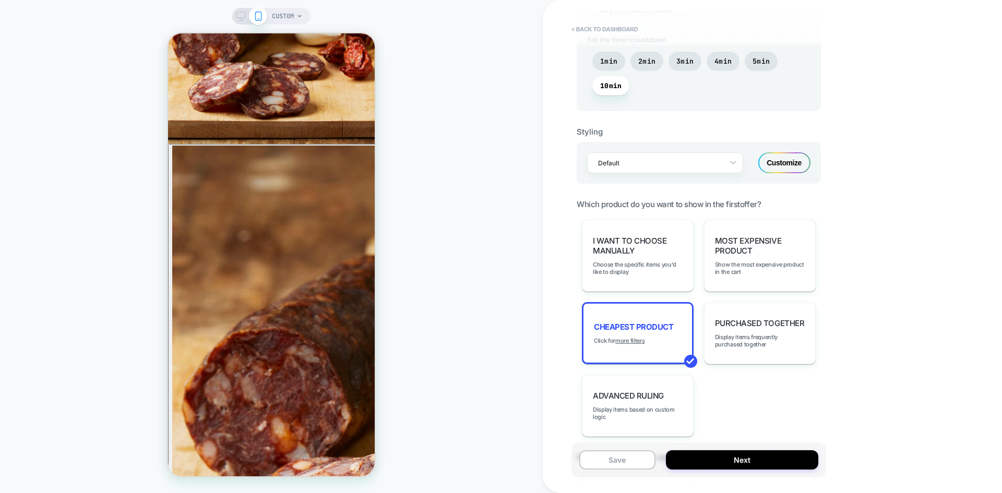
scroll to position [731, 0]
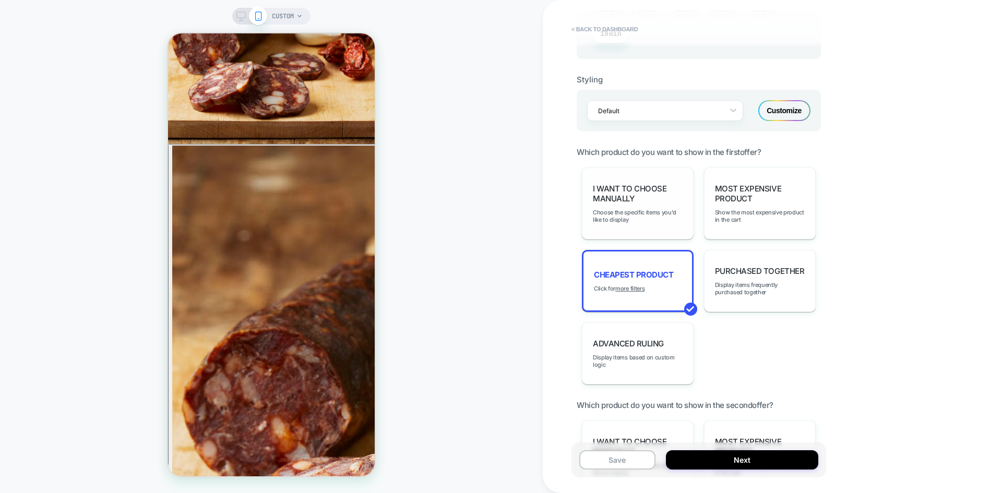
click at [642, 208] on div "I want to choose manually Choose the specific items you'd like to display" at bounding box center [638, 204] width 112 height 72
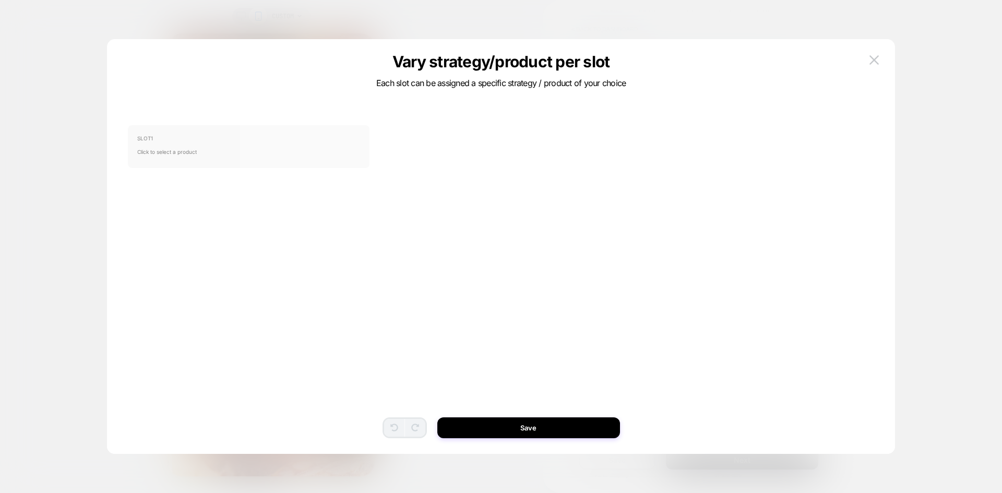
click at [245, 153] on span "Click to select a product" at bounding box center [248, 151] width 222 height 21
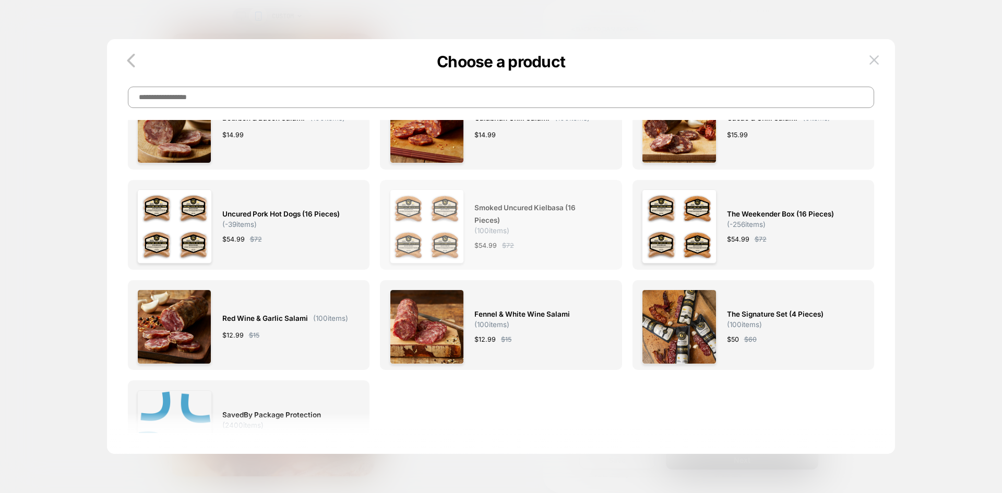
scroll to position [158, 0]
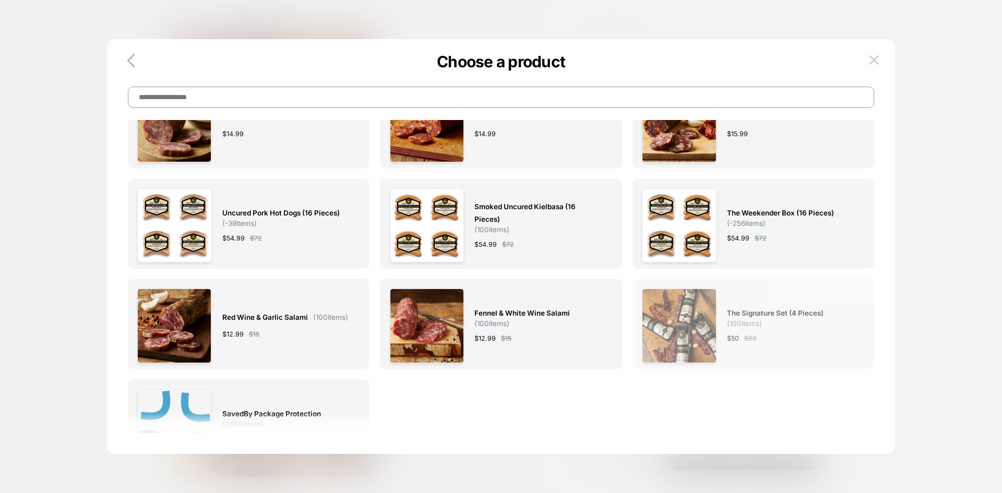
click at [720, 314] on div "The Signature Set (4 Pieces) ( 100 items) $ 50 $ 60" at bounding box center [753, 326] width 222 height 74
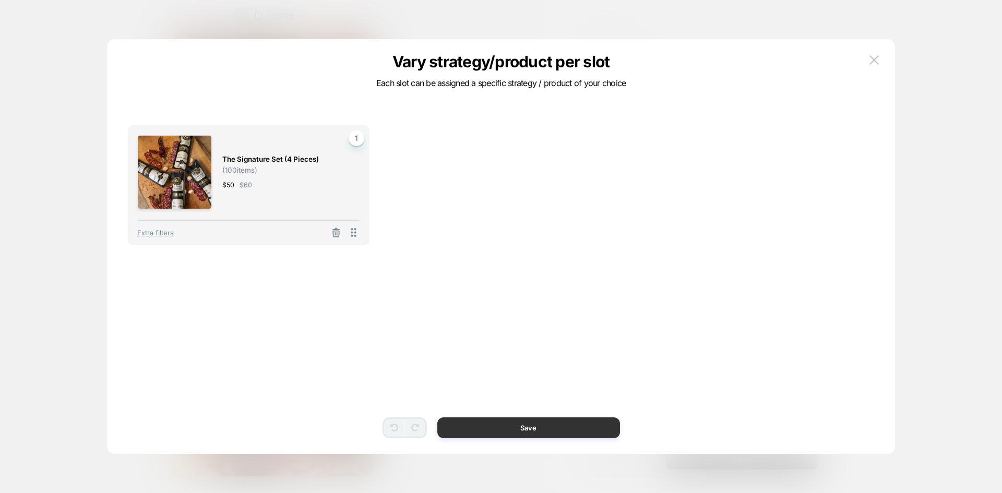
click at [532, 429] on button "Save" at bounding box center [528, 428] width 183 height 21
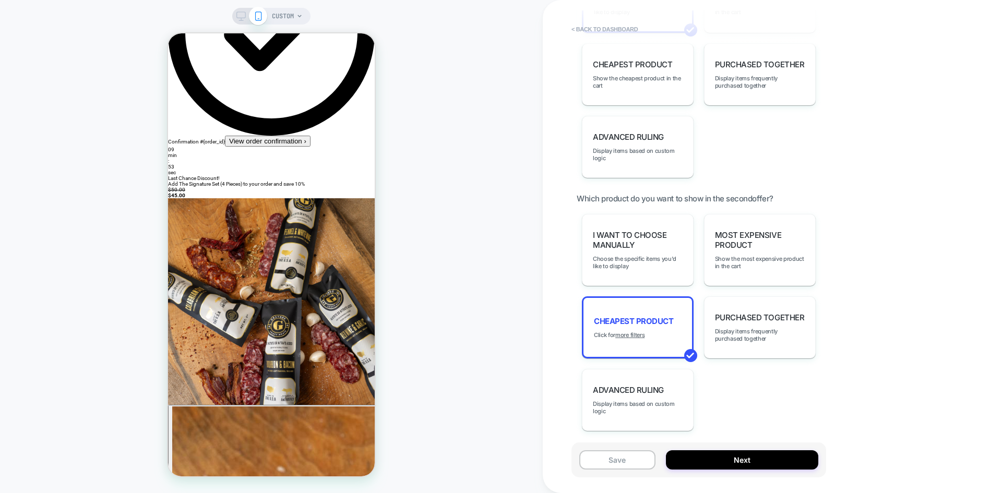
scroll to position [982, 0]
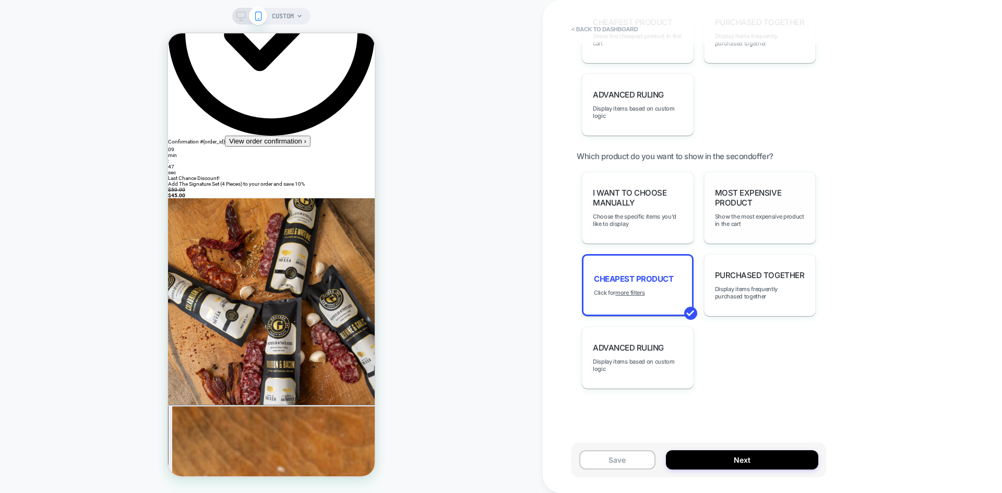
click at [724, 212] on div "Most Expensive Product Show the most expensive product in the cart" at bounding box center [760, 208] width 112 height 72
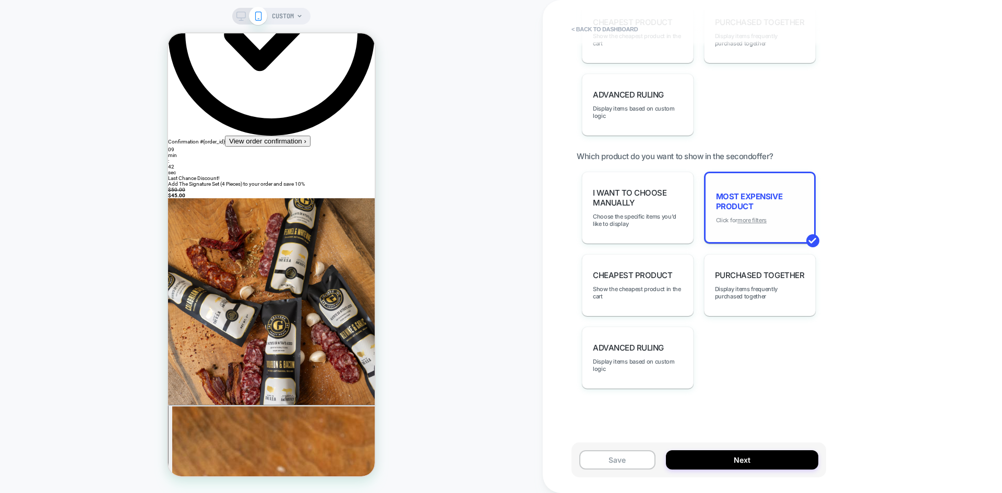
click at [749, 220] on u "more filters" at bounding box center [752, 220] width 29 height 7
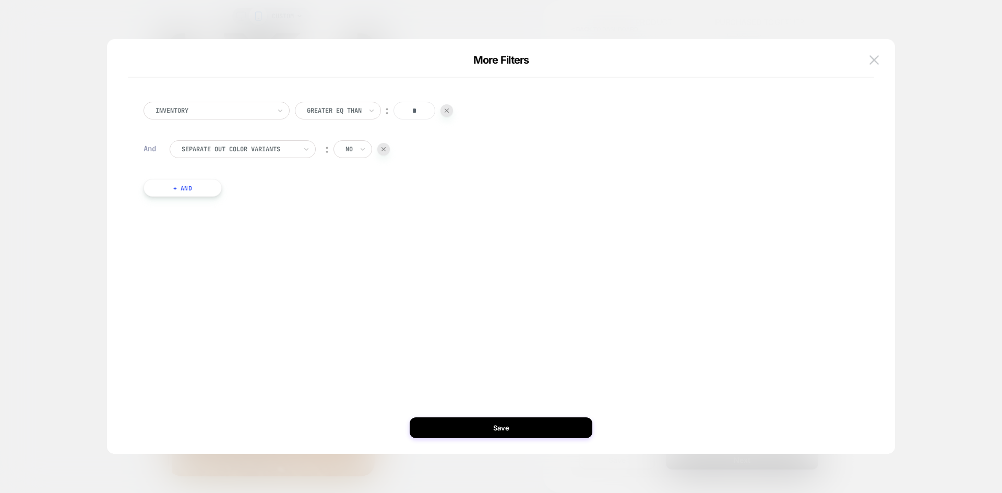
click at [894, 228] on div "More Filters Inventory Greater Eq Than ︰ * And Separate out color variants ︰ no…" at bounding box center [501, 252] width 789 height 405
click at [879, 57] on img at bounding box center [874, 59] width 9 height 9
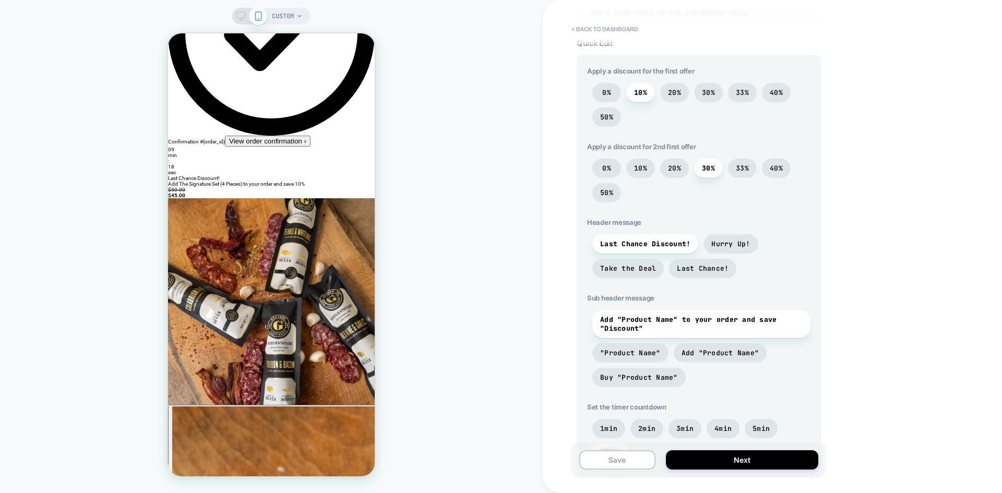
scroll to position [303, 0]
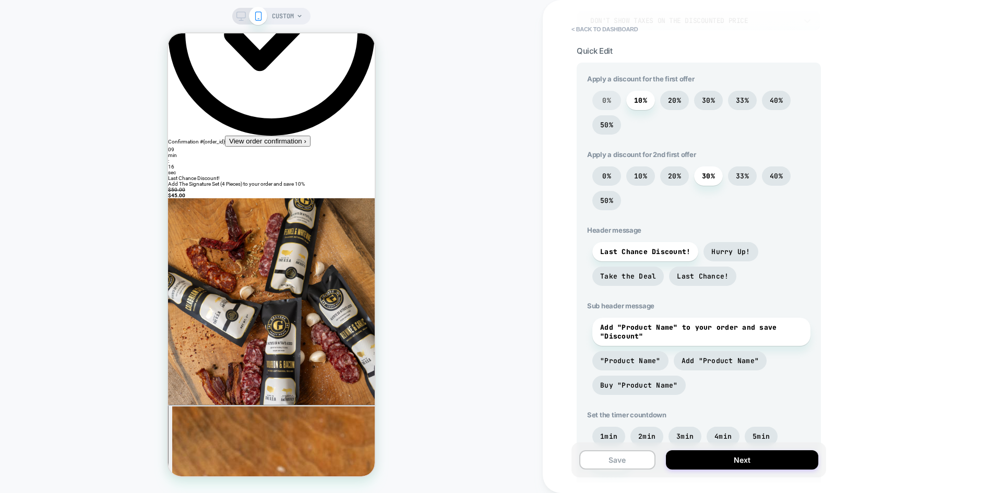
click at [612, 102] on span "0%" at bounding box center [606, 100] width 29 height 19
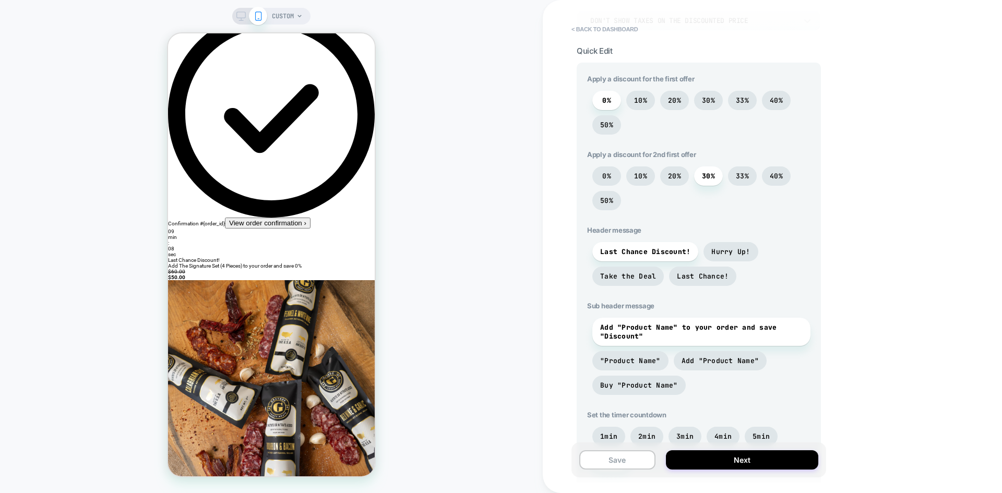
scroll to position [0, 0]
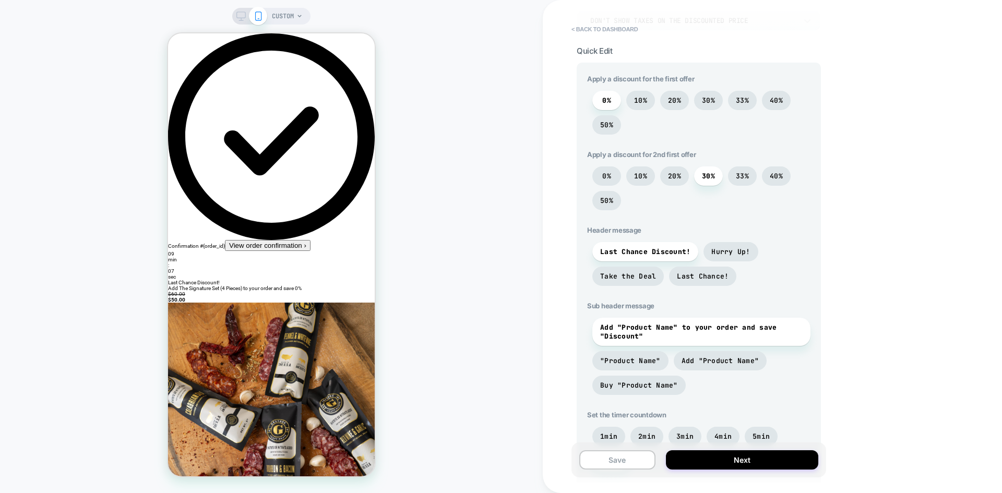
click at [295, 19] on div "CUSTOM" at bounding box center [287, 16] width 31 height 17
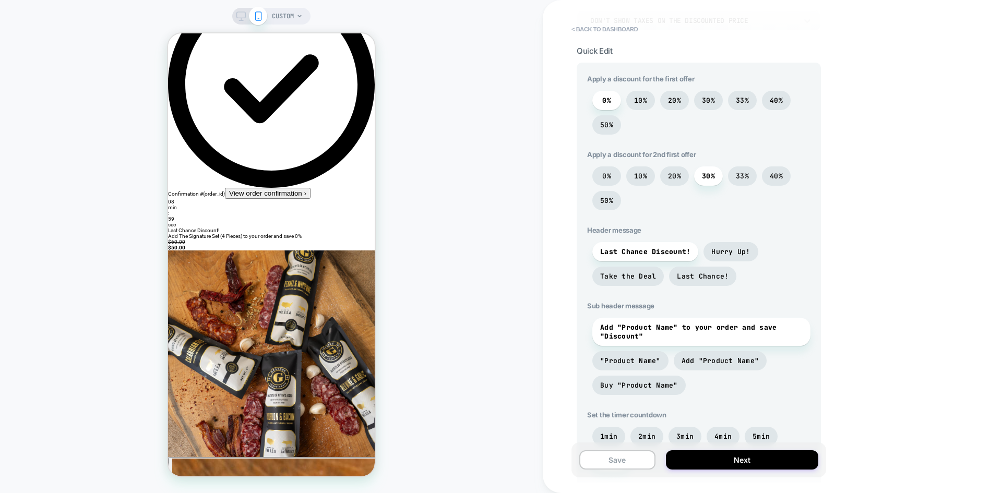
scroll to position [355, 0]
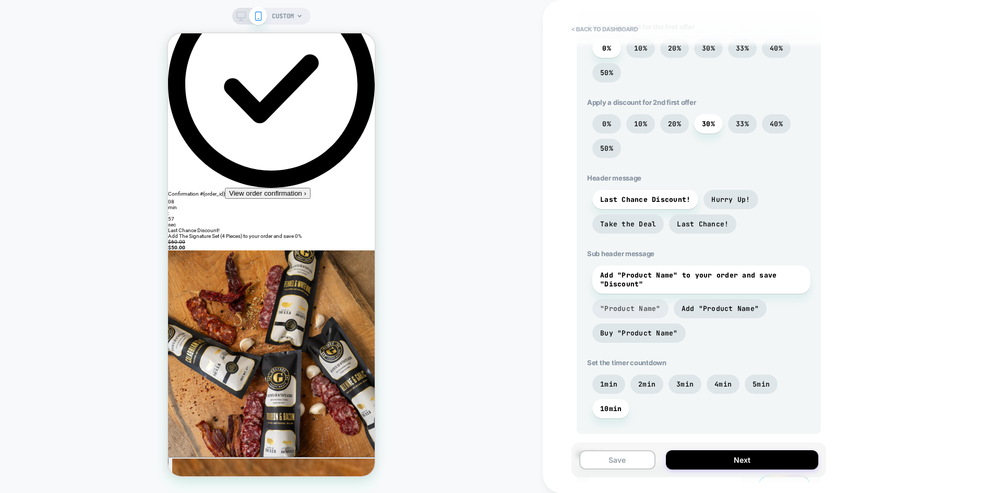
click at [633, 307] on span ""Product Name"" at bounding box center [630, 308] width 61 height 9
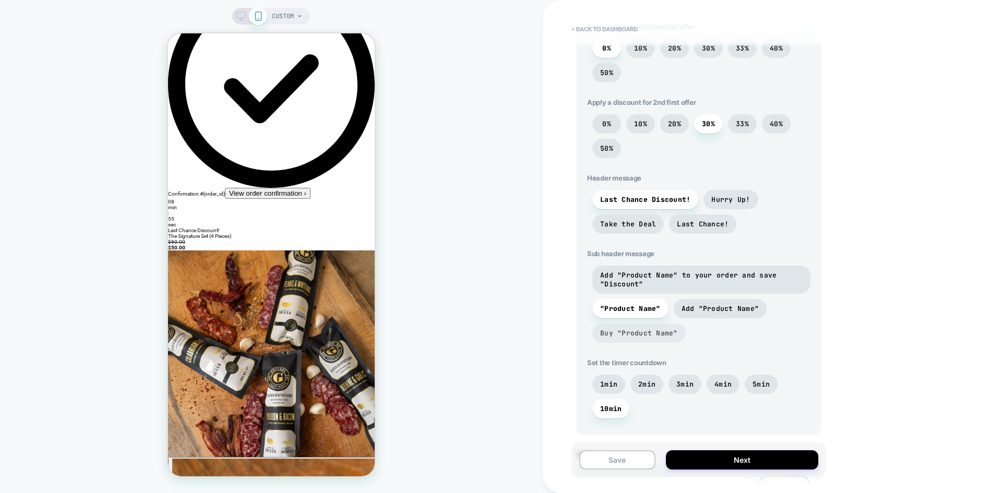
click at [631, 331] on span "Buy "Product Name"" at bounding box center [639, 333] width 78 height 9
click at [707, 307] on span "Add "Product Name"" at bounding box center [721, 308] width 78 height 9
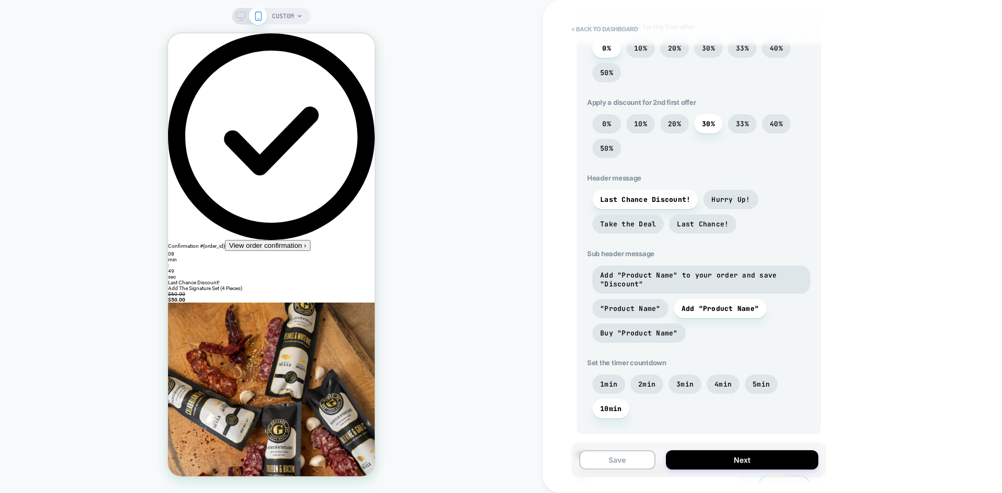
scroll to position [303, 0]
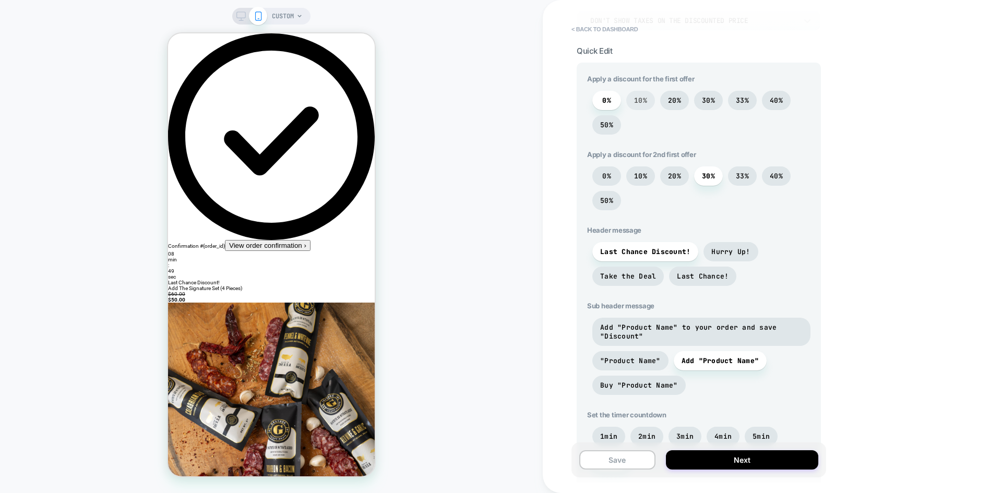
click at [636, 100] on span "10%" at bounding box center [640, 100] width 13 height 9
click at [719, 248] on span "Hurry Up!" at bounding box center [730, 251] width 39 height 9
click at [645, 257] on span "Last Chance Discount!" at bounding box center [645, 251] width 106 height 19
click at [631, 274] on span "Take the Deal" at bounding box center [628, 276] width 56 height 9
click at [690, 275] on span "Last Chance!" at bounding box center [703, 276] width 52 height 9
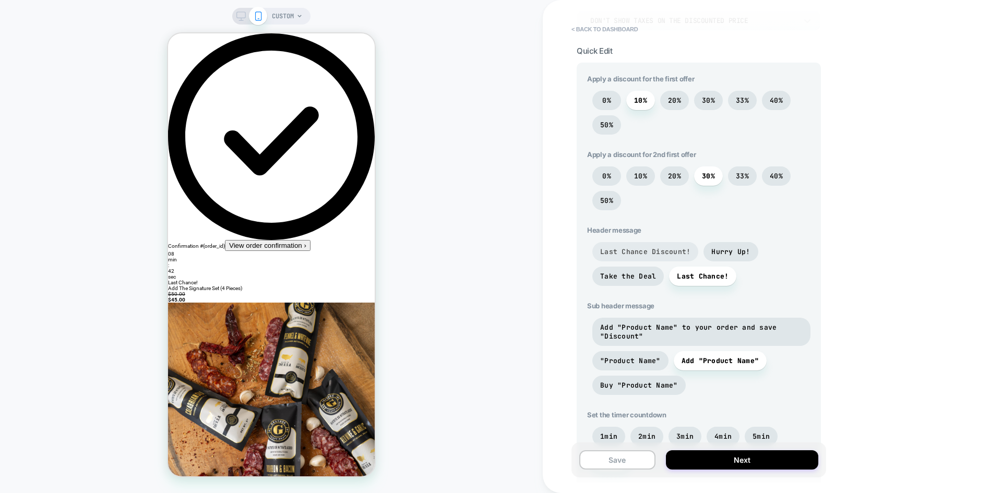
click at [648, 247] on span "Last Chance Discount!" at bounding box center [645, 251] width 106 height 19
click at [666, 180] on span "20%" at bounding box center [674, 176] width 29 height 19
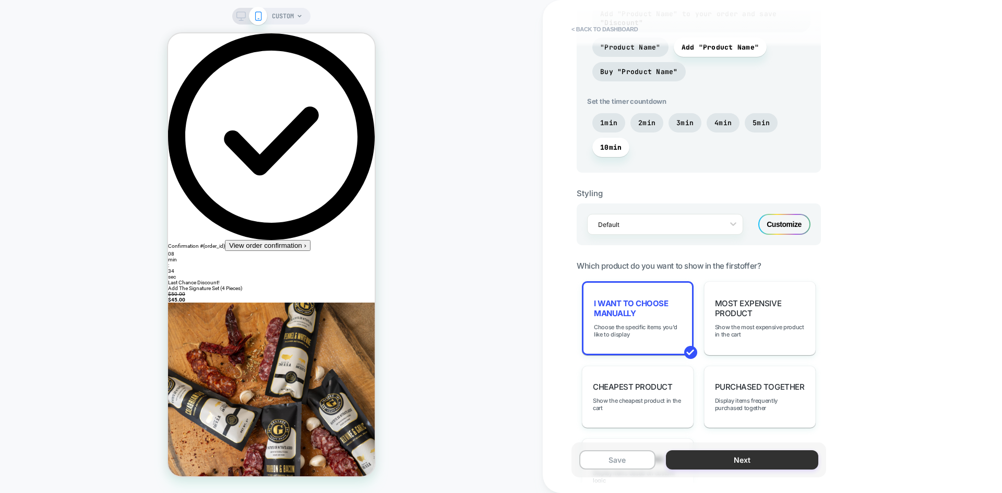
scroll to position [616, 0]
click at [734, 455] on button "Next" at bounding box center [742, 459] width 152 height 19
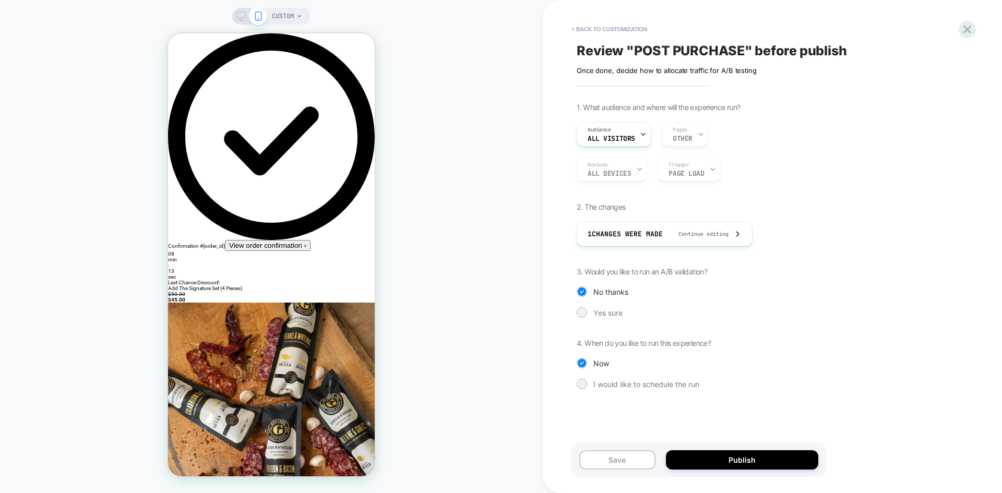
click at [238, 19] on icon at bounding box center [240, 15] width 9 height 9
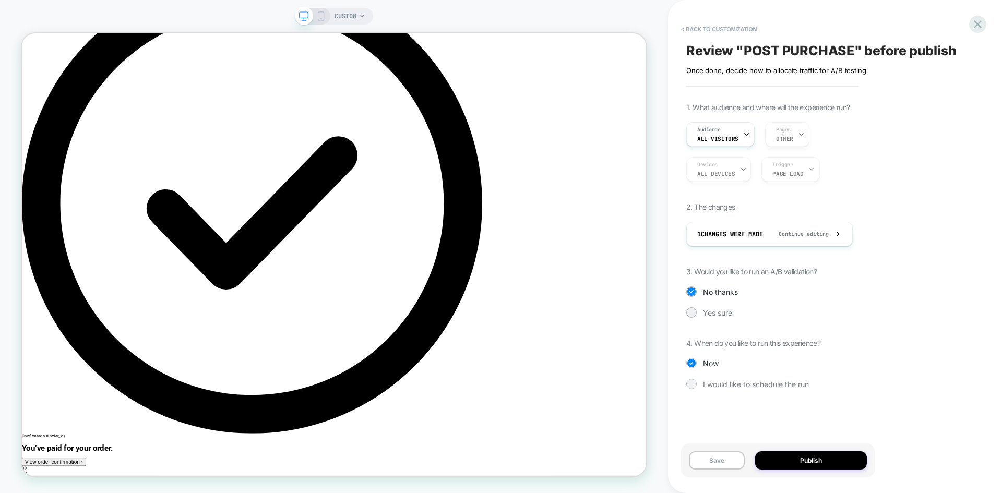
scroll to position [104, 0]
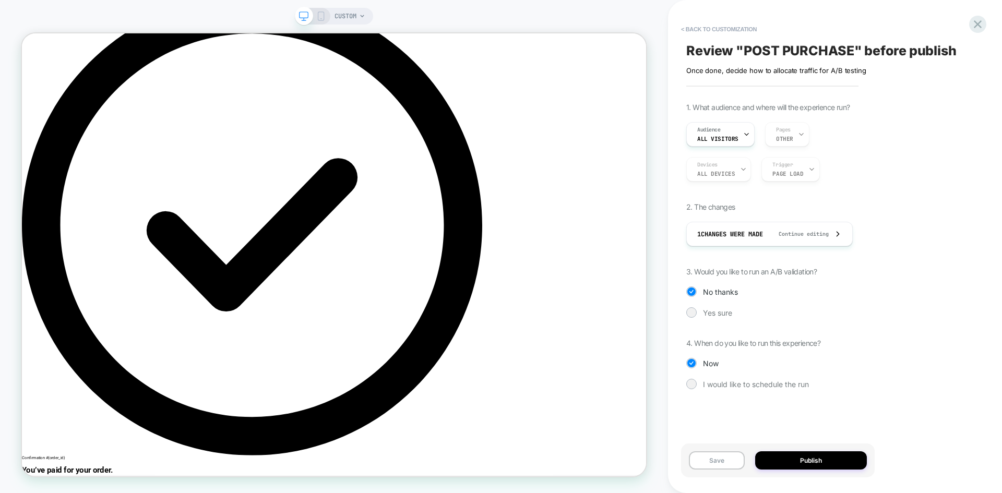
scroll to position [0, 0]
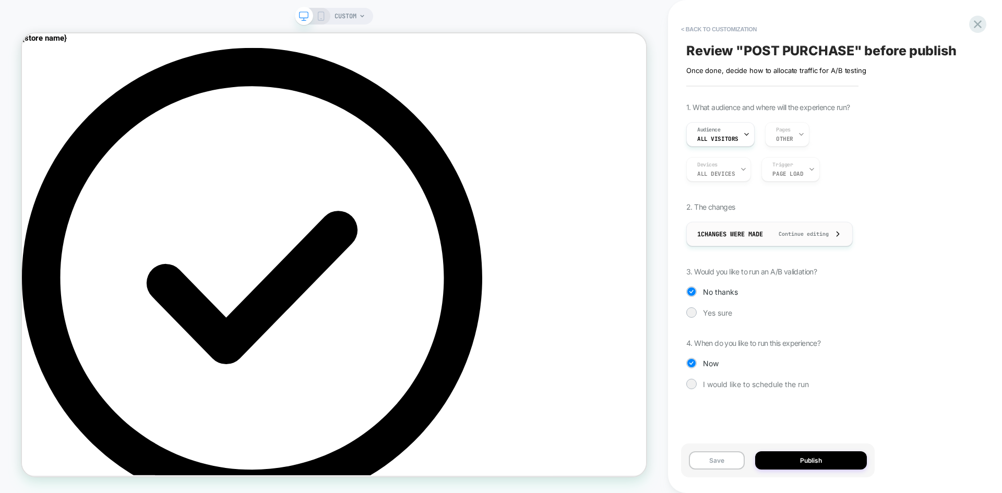
click at [783, 233] on span "Continue editing" at bounding box center [798, 234] width 61 height 7
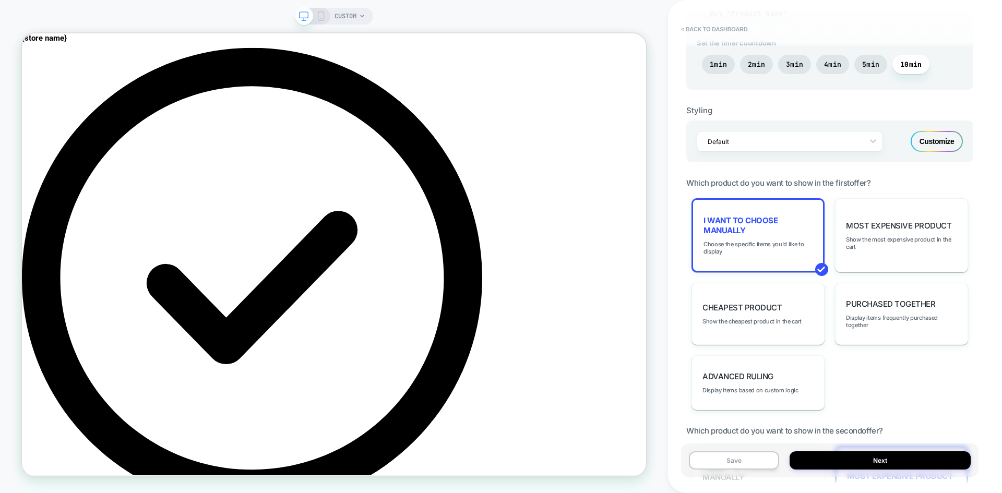
scroll to position [626, 0]
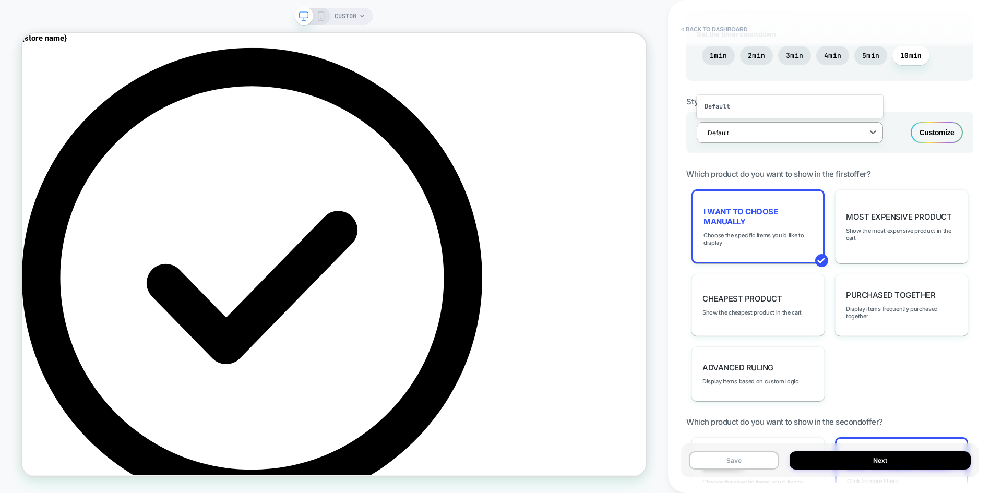
click at [766, 139] on div "Default" at bounding box center [783, 133] width 161 height 14
click at [770, 134] on div at bounding box center [783, 133] width 151 height 10
click at [814, 158] on div "POST PURCHASE Click to edit experience details Once done, decide how to allocat…" at bounding box center [830, 246] width 298 height 472
click at [930, 133] on div "Customize" at bounding box center [937, 135] width 52 height 21
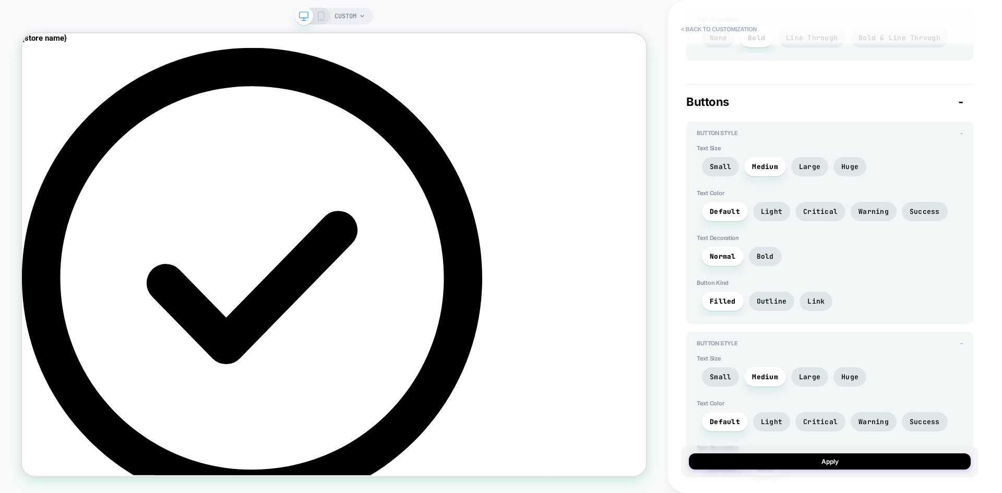
scroll to position [1949, 0]
click at [778, 208] on span "Light" at bounding box center [771, 212] width 21 height 9
click at [811, 210] on span "Critical" at bounding box center [820, 212] width 34 height 9
click at [859, 210] on span "Warning" at bounding box center [874, 212] width 30 height 9
click at [911, 210] on span "Success" at bounding box center [925, 212] width 30 height 9
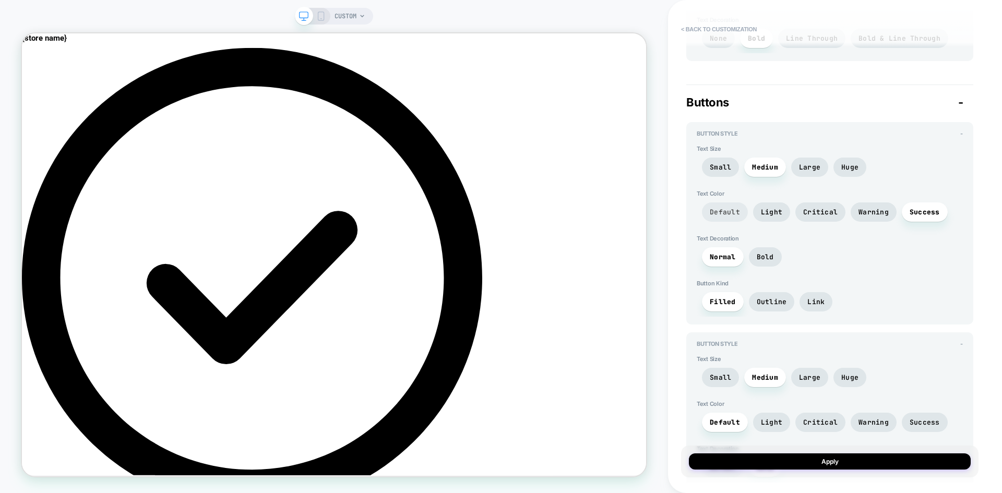
click at [731, 211] on span "Default" at bounding box center [725, 212] width 30 height 9
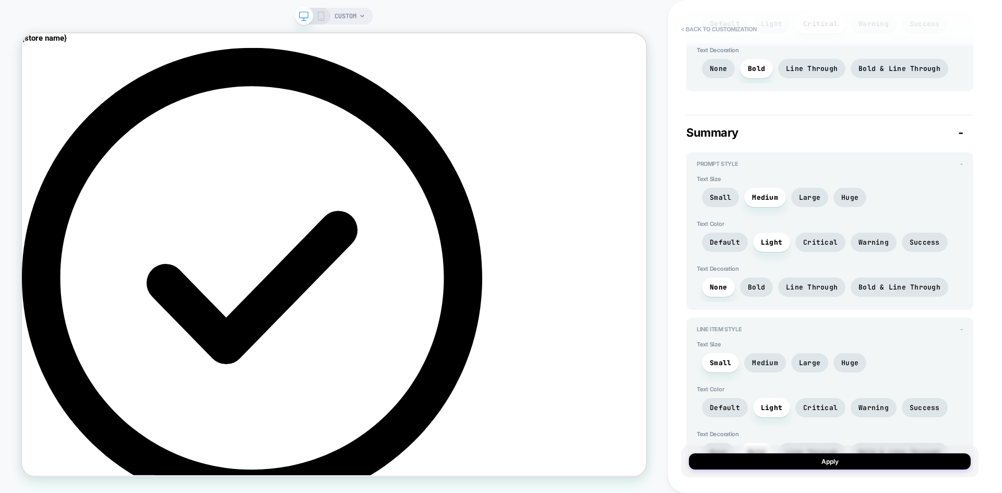
scroll to position [1323, 0]
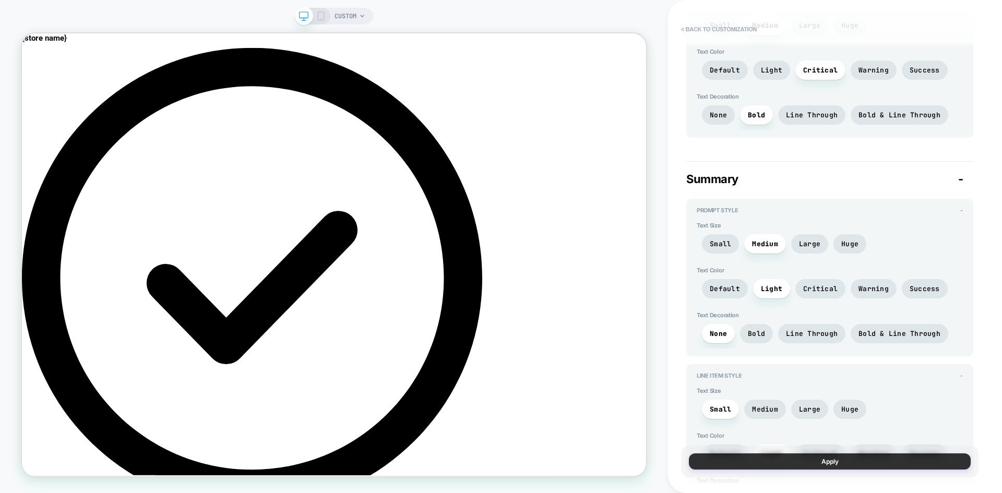
click at [831, 465] on button "Apply" at bounding box center [830, 462] width 282 height 16
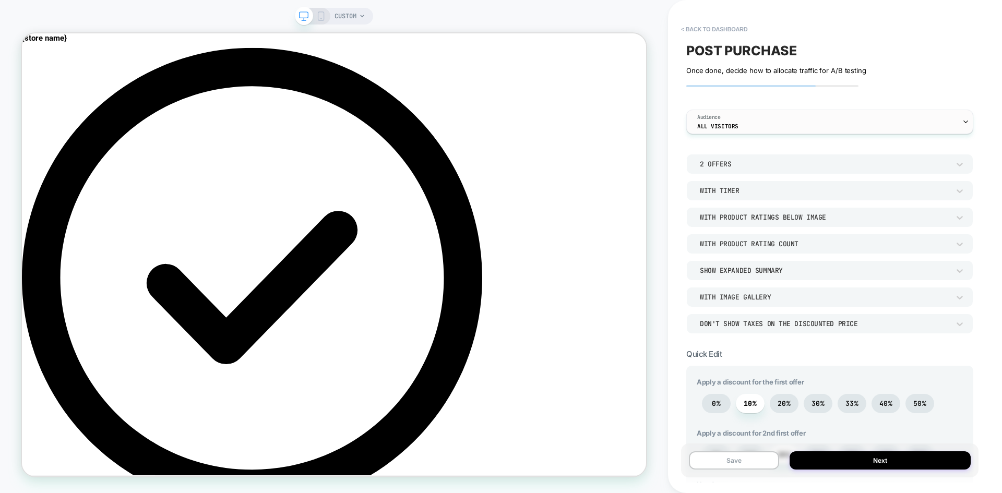
click at [809, 125] on div "Audience All Visitors" at bounding box center [827, 121] width 281 height 23
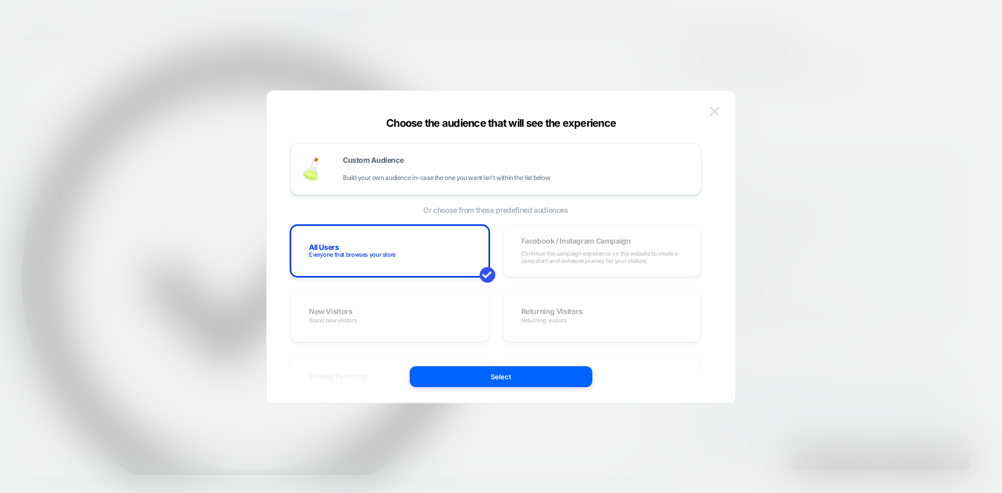
click at [714, 104] on button at bounding box center [715, 112] width 16 height 16
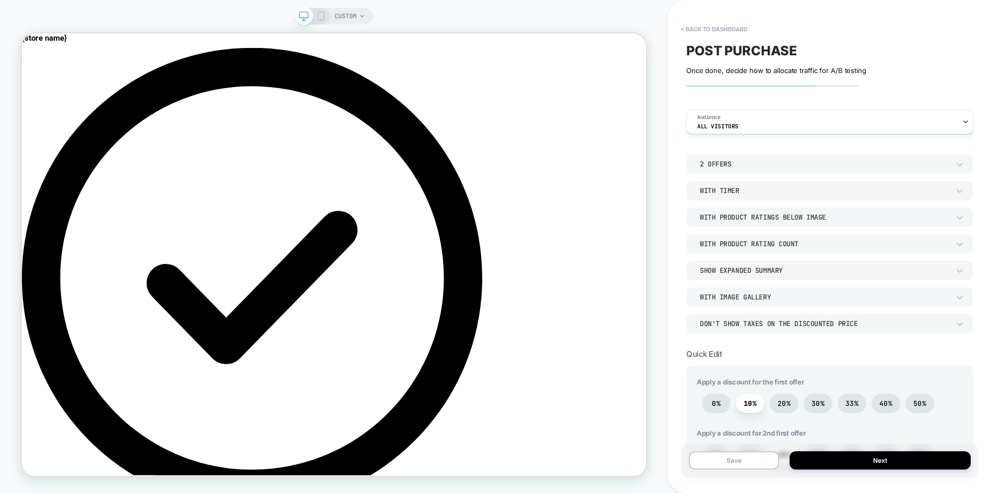
click at [773, 192] on div "With Timer" at bounding box center [825, 190] width 250 height 9
click at [736, 220] on div "Without Timer" at bounding box center [830, 218] width 279 height 22
click at [759, 189] on div "Without Timer" at bounding box center [825, 190] width 250 height 9
click at [719, 239] on div "With Timer" at bounding box center [830, 240] width 279 height 22
click at [752, 172] on div "2 Offers" at bounding box center [829, 164] width 287 height 20
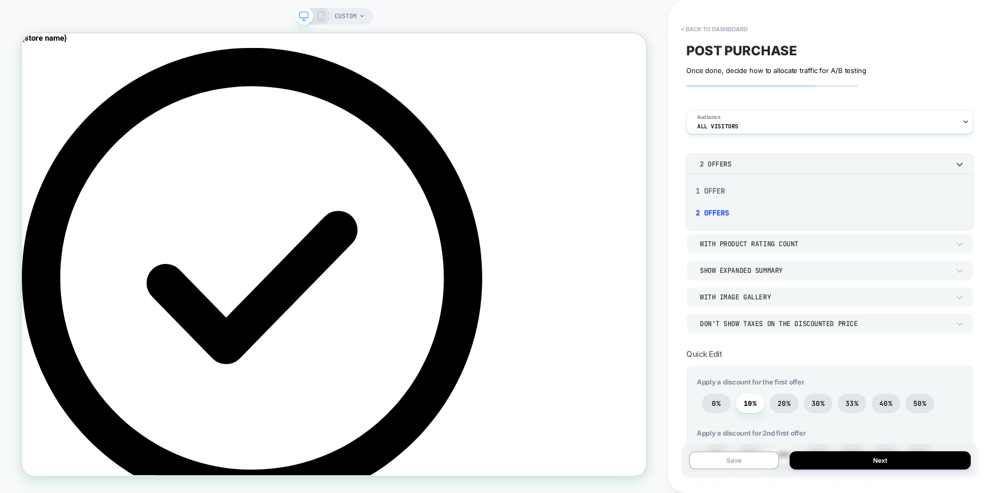
click at [751, 168] on div at bounding box center [501, 246] width 1002 height 493
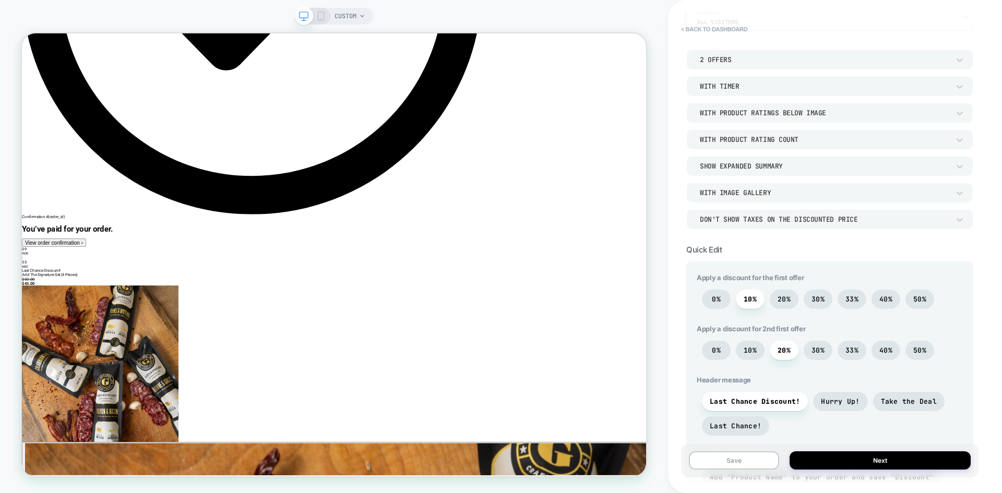
scroll to position [418, 0]
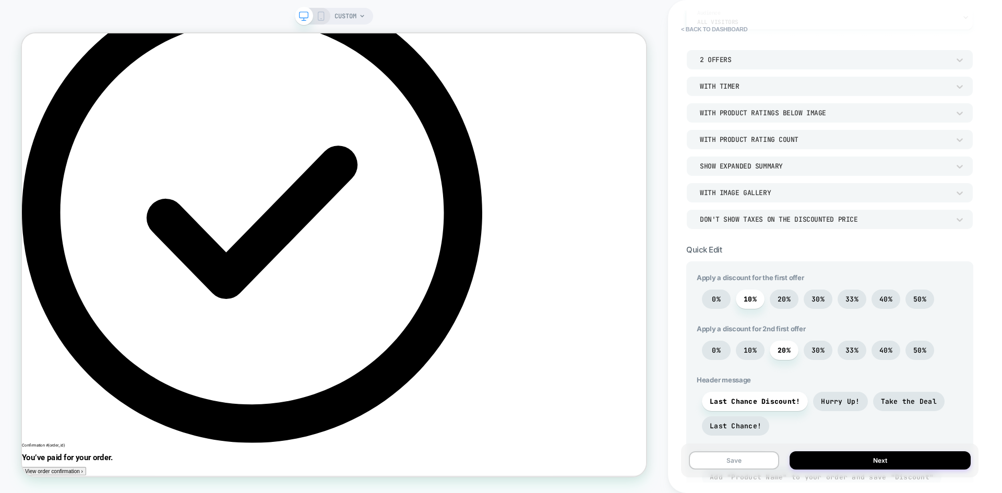
scroll to position [104, 0]
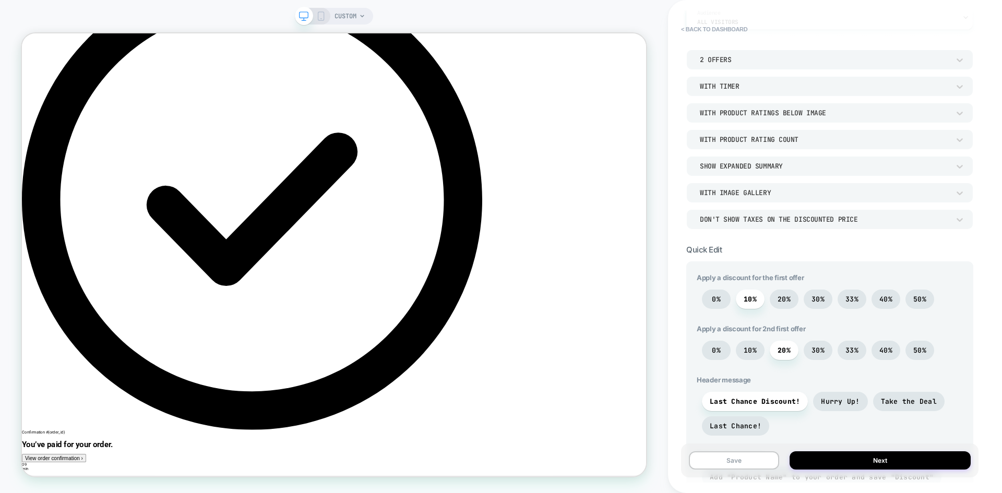
click at [764, 165] on div "Show Expanded Summary" at bounding box center [825, 166] width 250 height 9
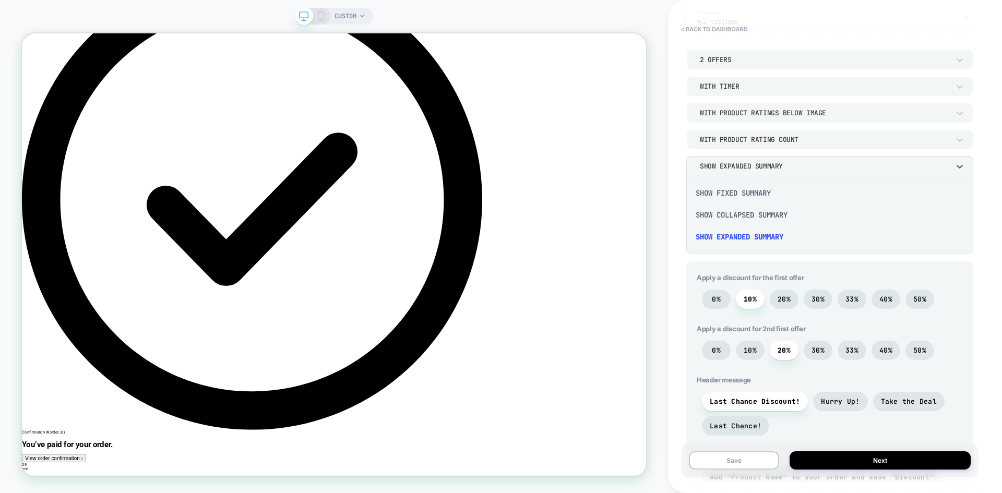
click at [746, 192] on div "Show Fixed Summary" at bounding box center [830, 193] width 279 height 22
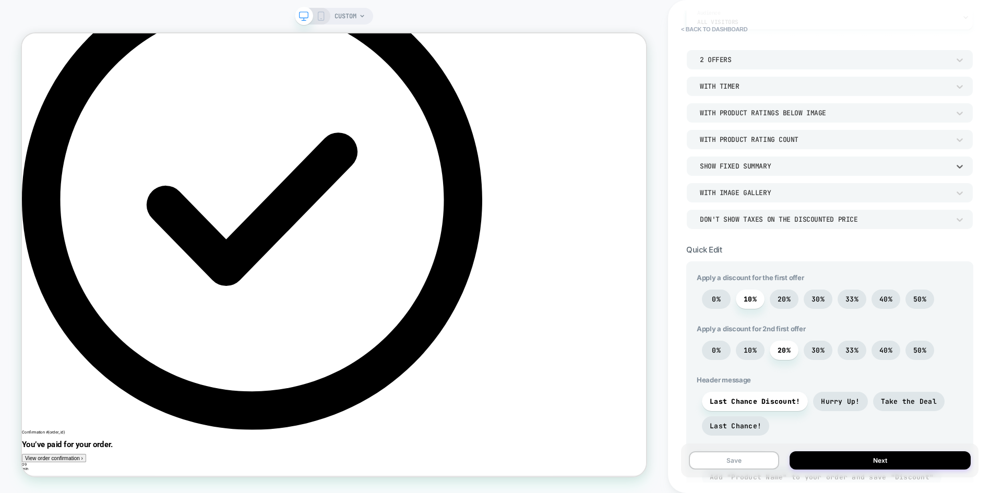
click at [754, 167] on div "Show Fixed Summary" at bounding box center [825, 166] width 250 height 9
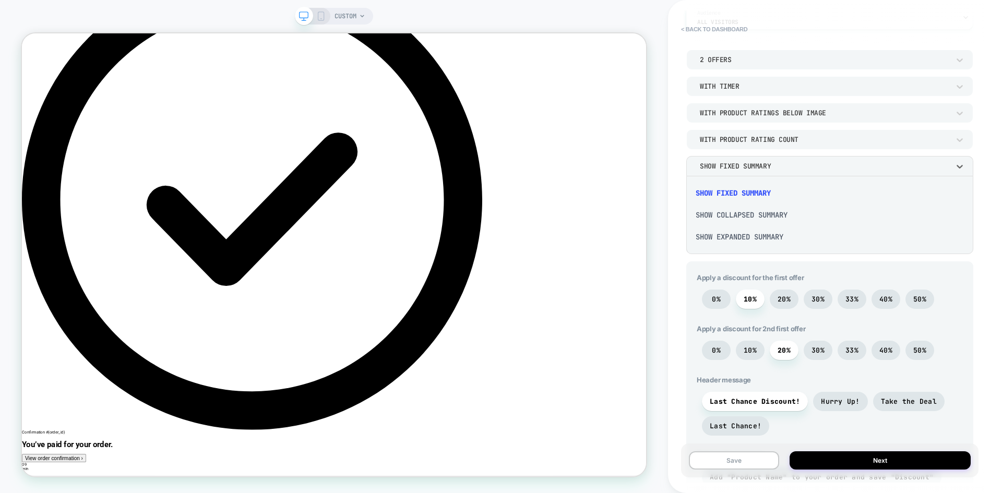
click at [742, 217] on div "Show Collapsed Summary" at bounding box center [830, 215] width 279 height 22
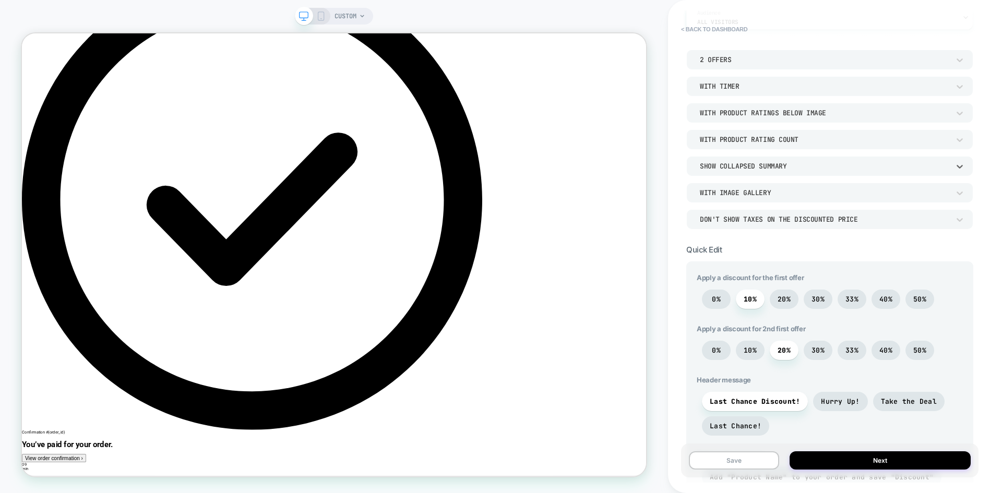
click at [748, 170] on div "Show Collapsed Summary" at bounding box center [825, 166] width 250 height 9
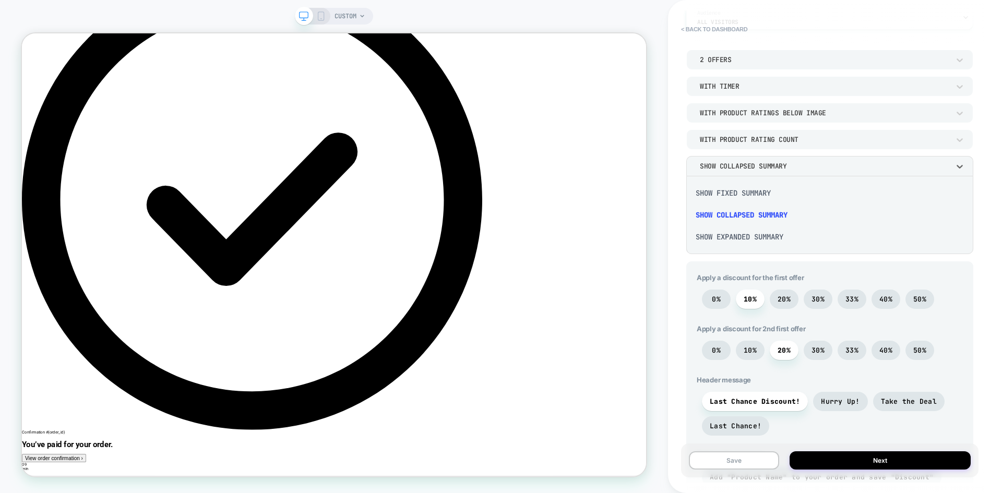
click at [736, 234] on div "Show Expanded Summary" at bounding box center [830, 237] width 279 height 22
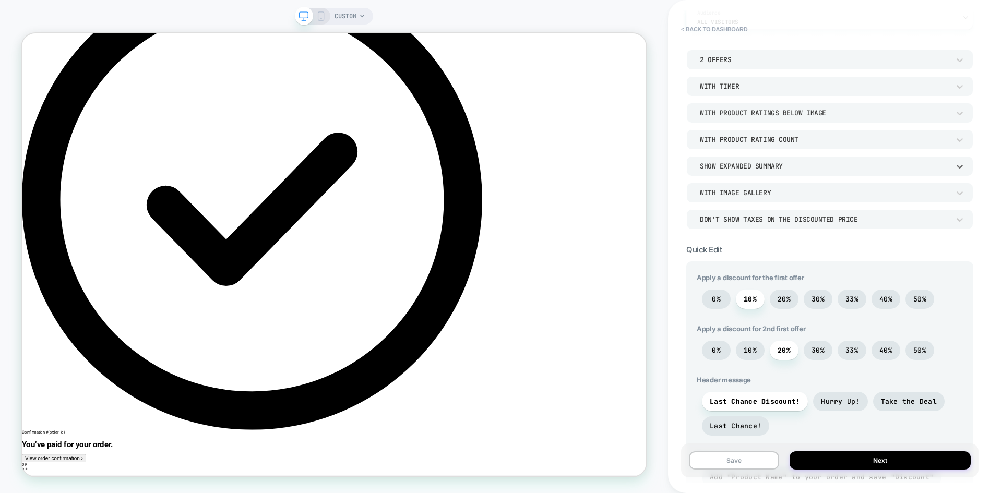
click at [745, 168] on div "Show Expanded Summary" at bounding box center [825, 166] width 250 height 9
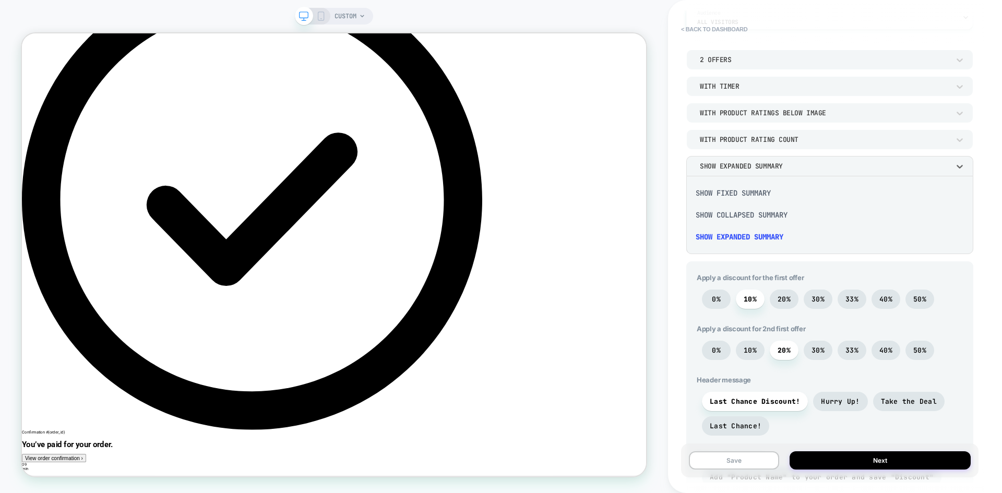
click at [741, 191] on div "Show Fixed Summary" at bounding box center [830, 193] width 279 height 22
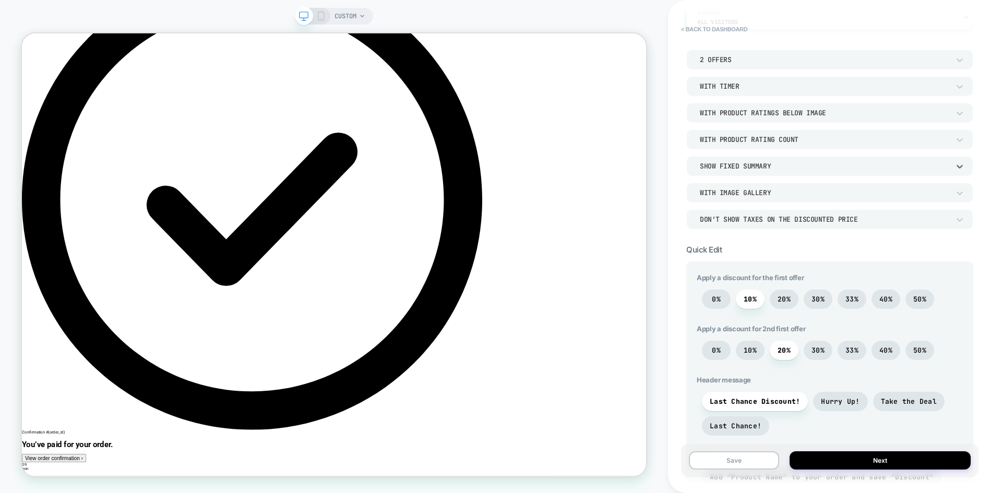
click at [746, 164] on div "Show Fixed Summary" at bounding box center [825, 166] width 250 height 9
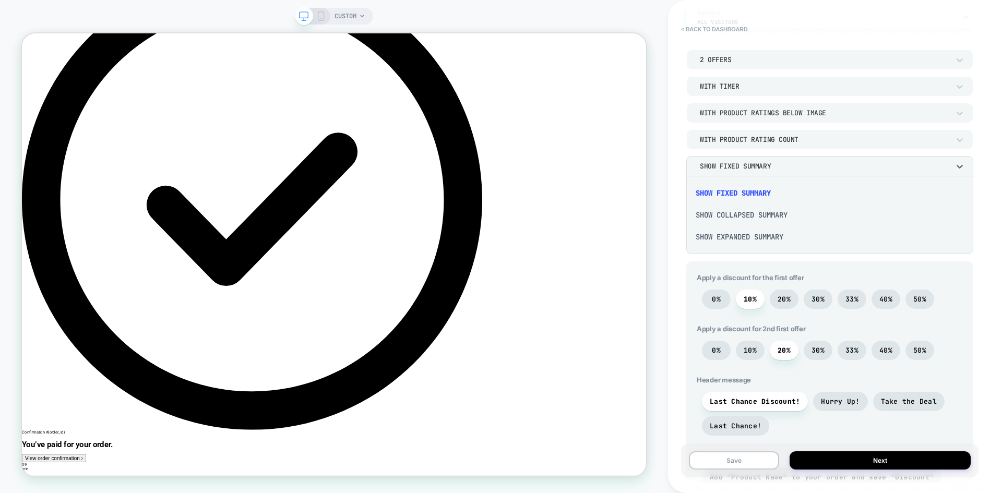
click at [739, 212] on div "Show Collapsed Summary" at bounding box center [830, 215] width 279 height 22
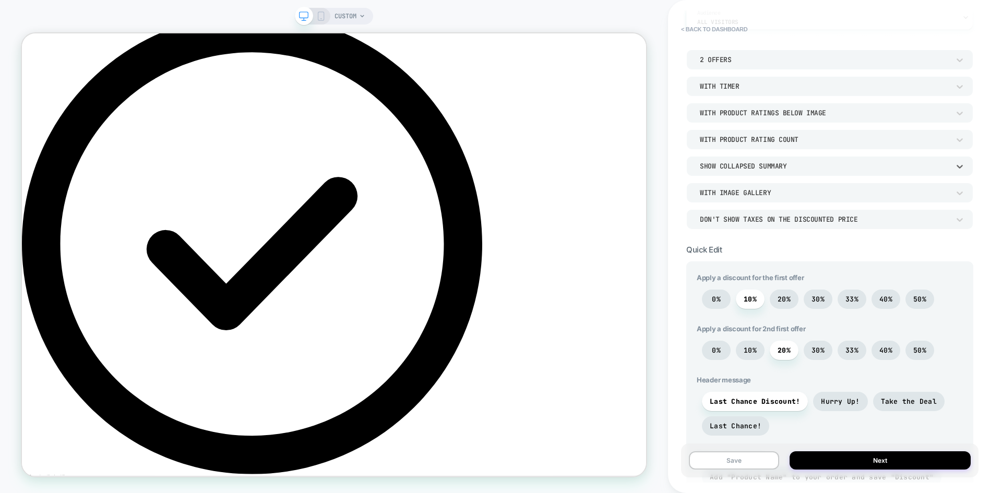
scroll to position [0, 0]
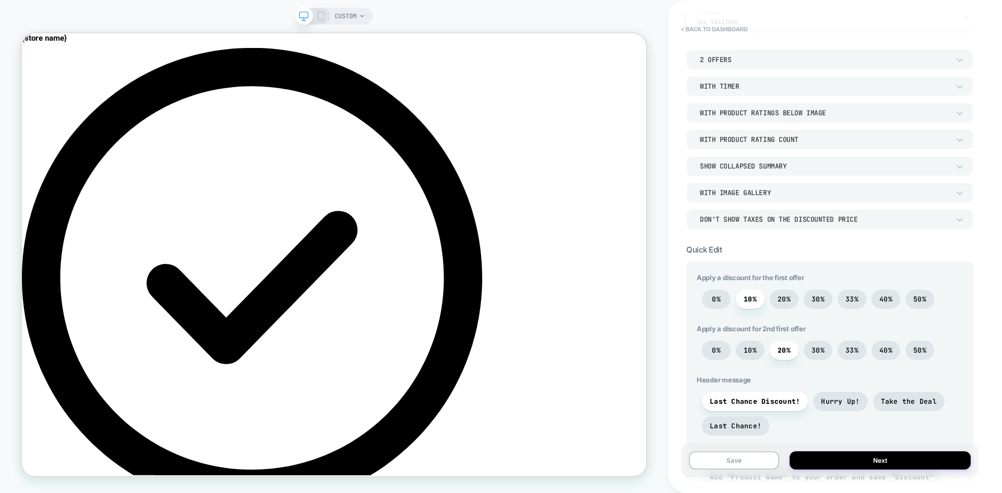
click at [318, 16] on rect at bounding box center [321, 16] width 6 height 8
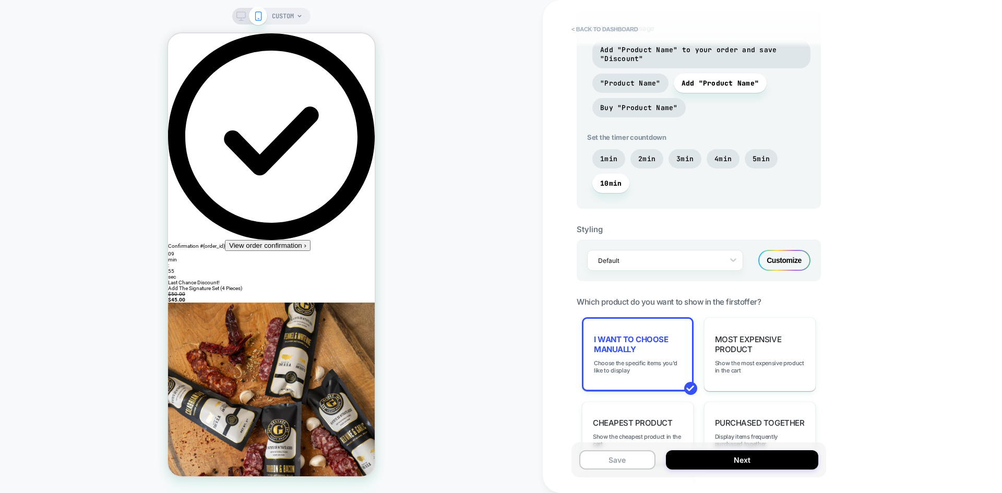
scroll to position [783, 0]
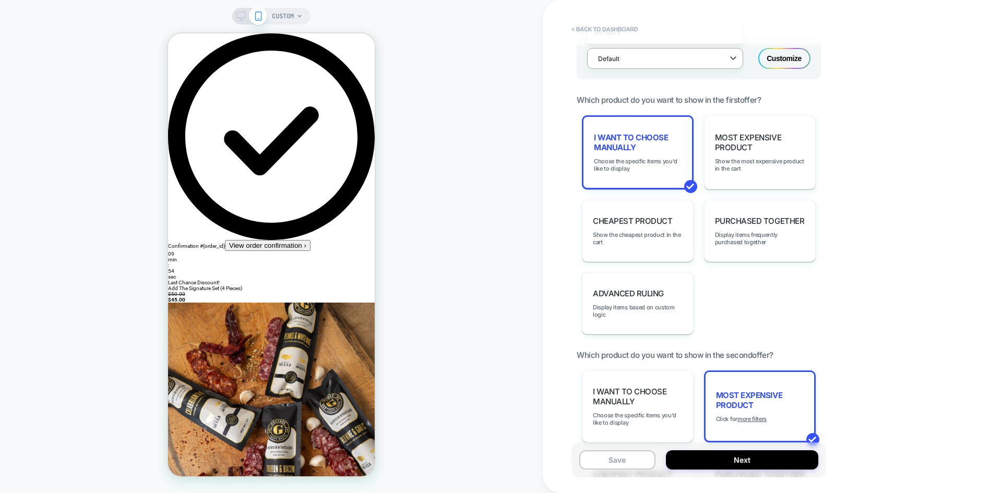
click at [699, 56] on div at bounding box center [658, 59] width 121 height 10
click at [735, 58] on icon at bounding box center [733, 58] width 10 height 10
click at [724, 91] on div "POST PURCHASE Click to edit experience details Once done, decide how to allocat…" at bounding box center [699, 246] width 255 height 472
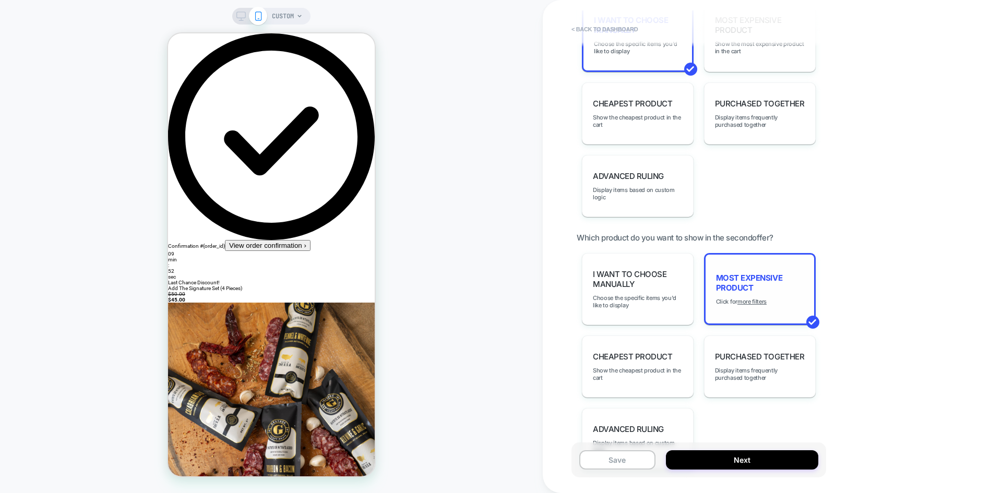
scroll to position [982, 0]
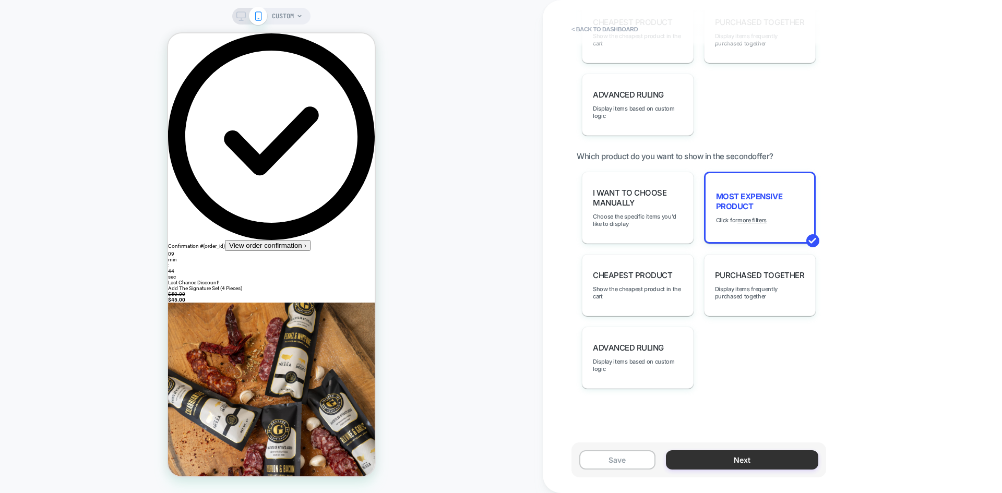
click at [732, 459] on button "Next" at bounding box center [742, 459] width 152 height 19
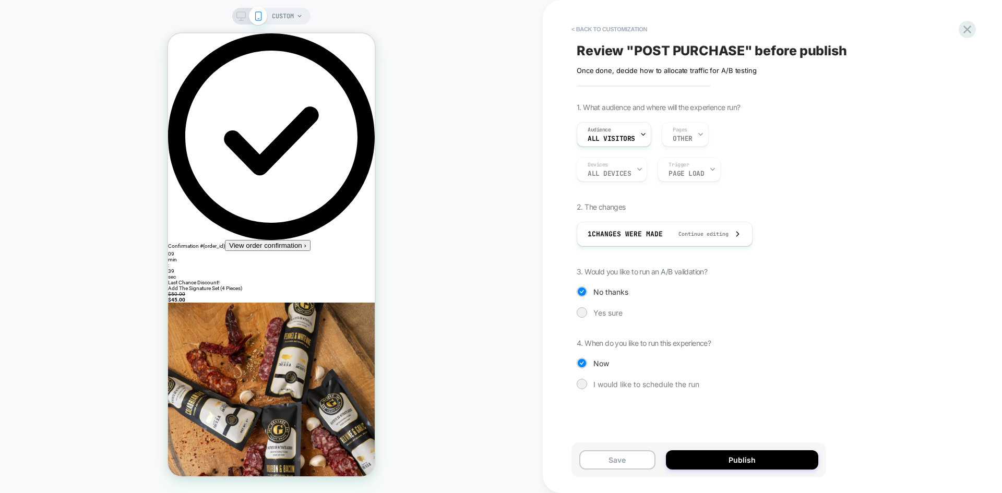
click at [732, 459] on button "Publish" at bounding box center [742, 459] width 152 height 19
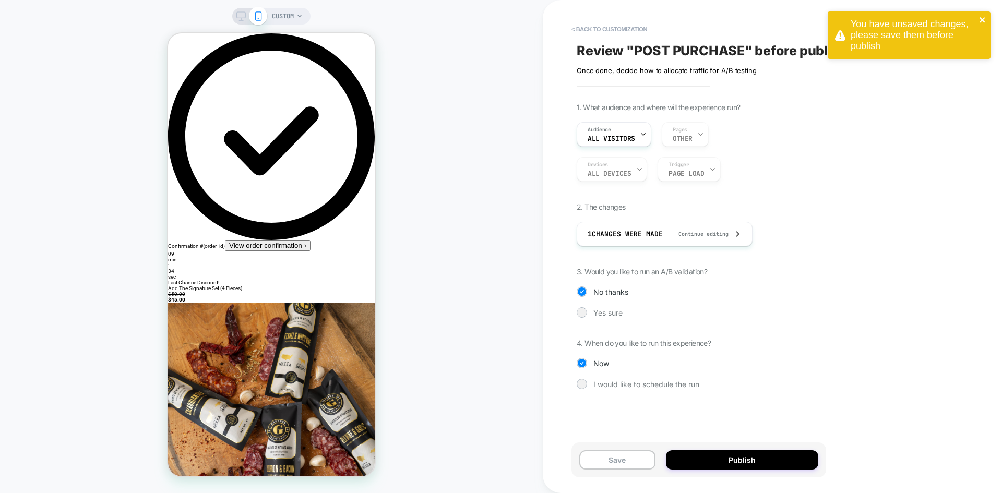
click at [983, 17] on icon "close" at bounding box center [982, 20] width 7 height 8
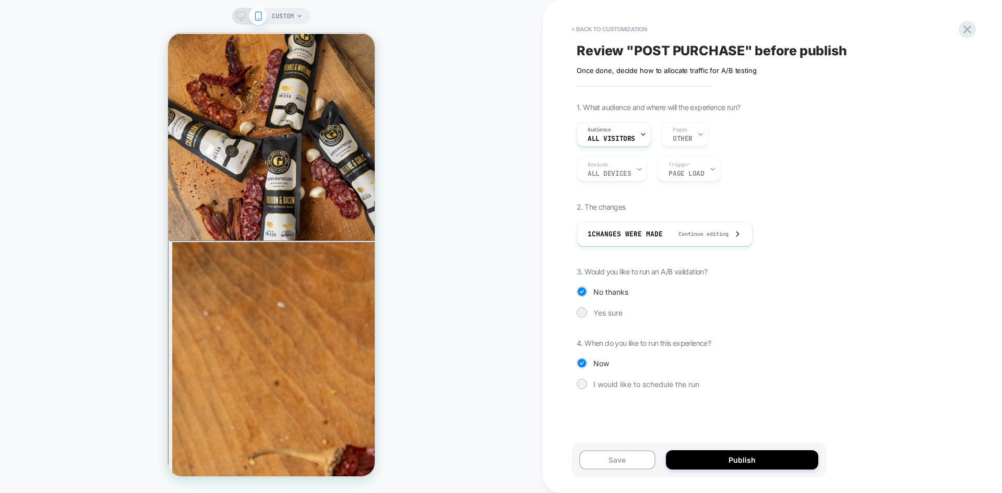
scroll to position [0, 0]
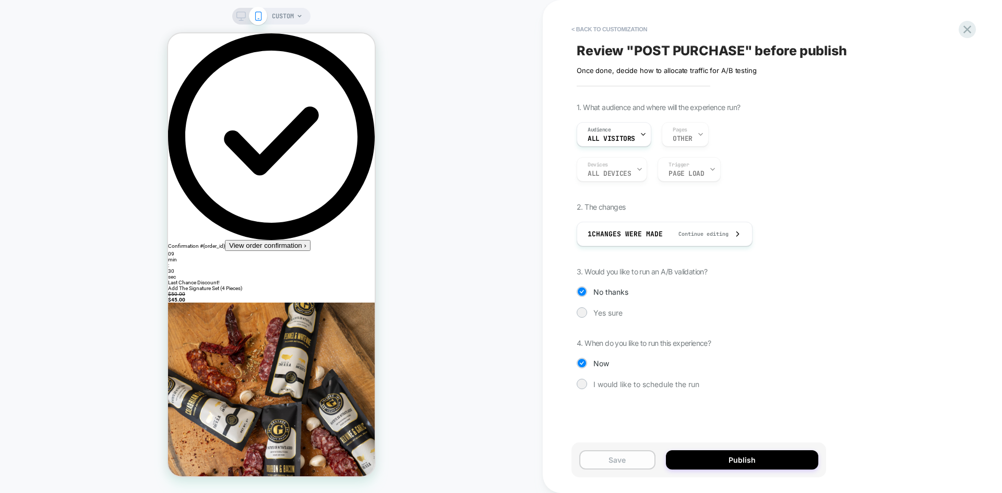
click at [628, 454] on button "Save" at bounding box center [617, 459] width 76 height 19
click at [697, 458] on button "Publish" at bounding box center [742, 459] width 152 height 19
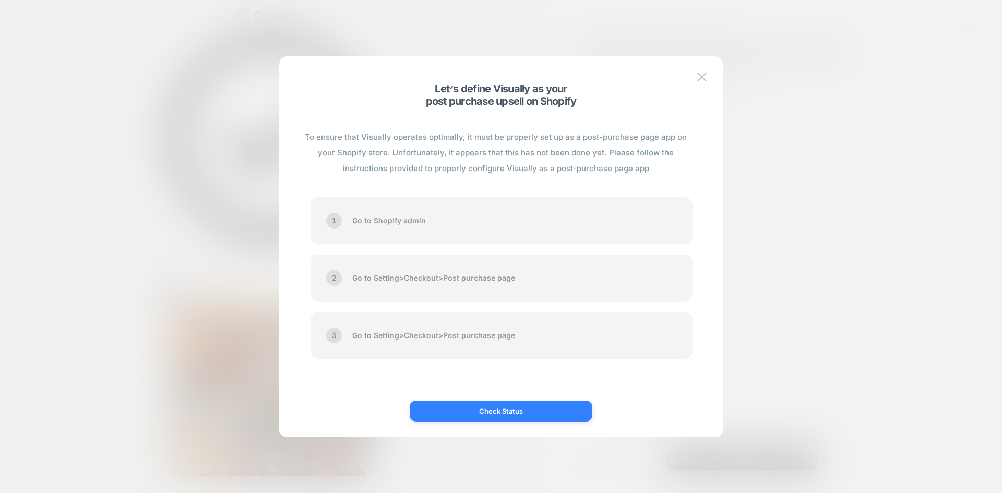
click at [482, 409] on button "Check Status" at bounding box center [501, 411] width 183 height 21
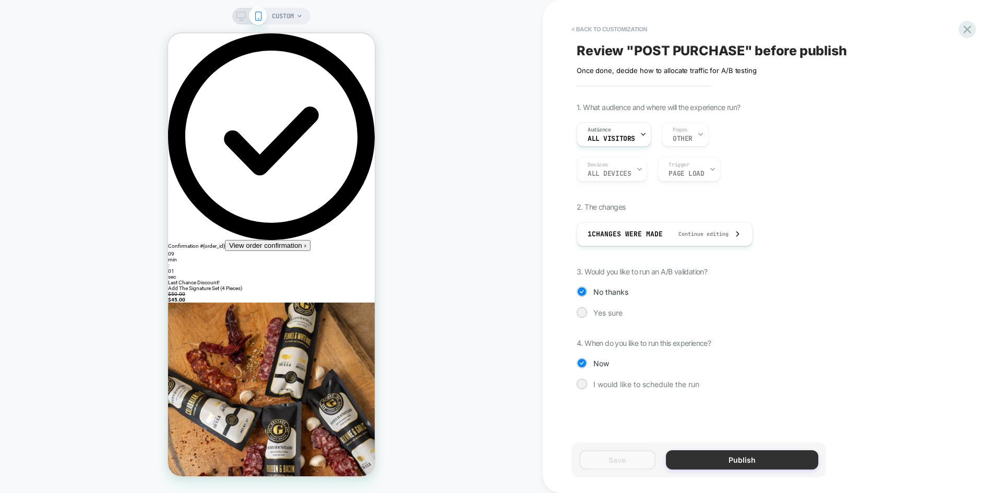
click at [725, 455] on button "Publish" at bounding box center [742, 459] width 152 height 19
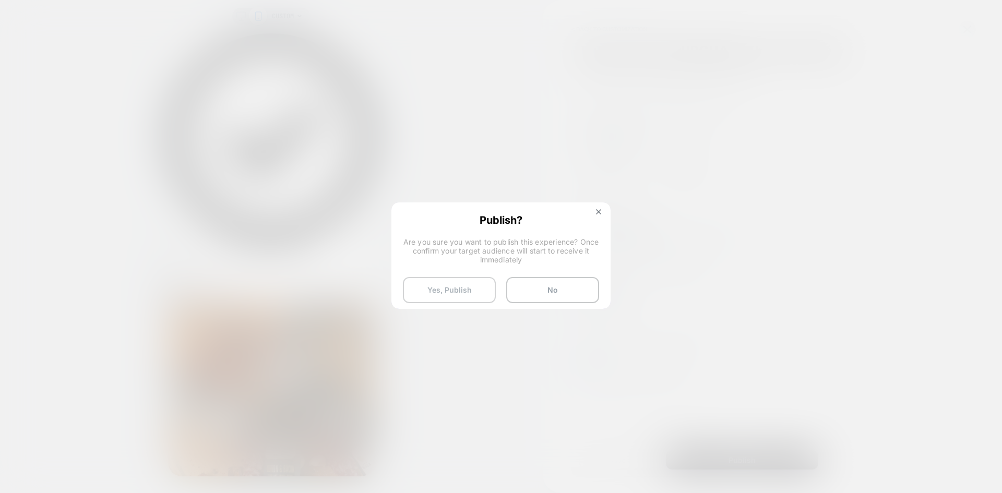
click at [457, 284] on button "Yes, Publish" at bounding box center [449, 290] width 93 height 26
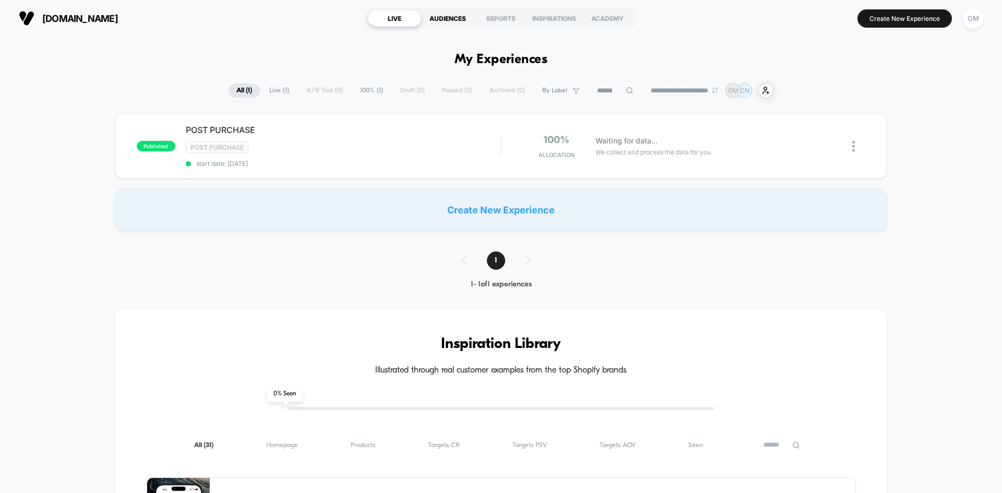
click at [443, 17] on div "AUDIENCES" at bounding box center [447, 18] width 53 height 17
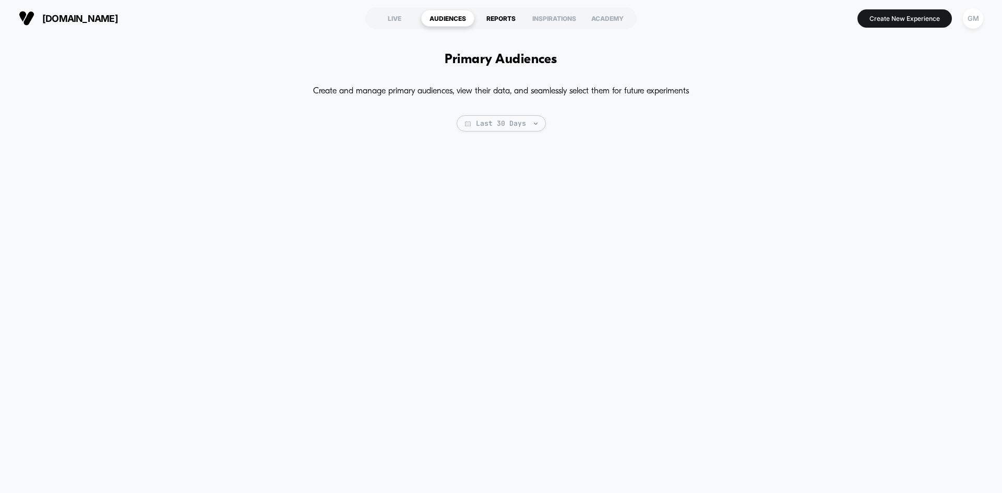
click at [494, 19] on div "REPORTS" at bounding box center [500, 18] width 53 height 17
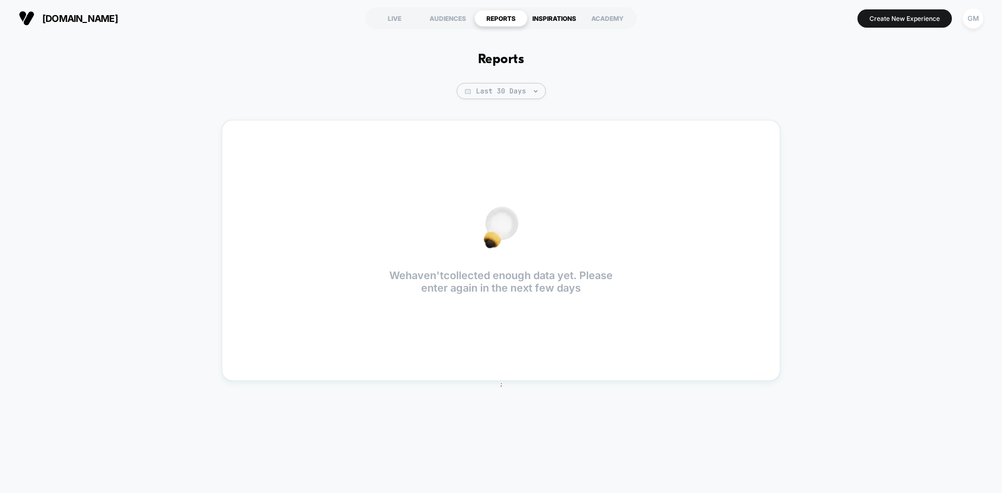
click at [544, 19] on div "INSPIRATIONS" at bounding box center [554, 18] width 53 height 17
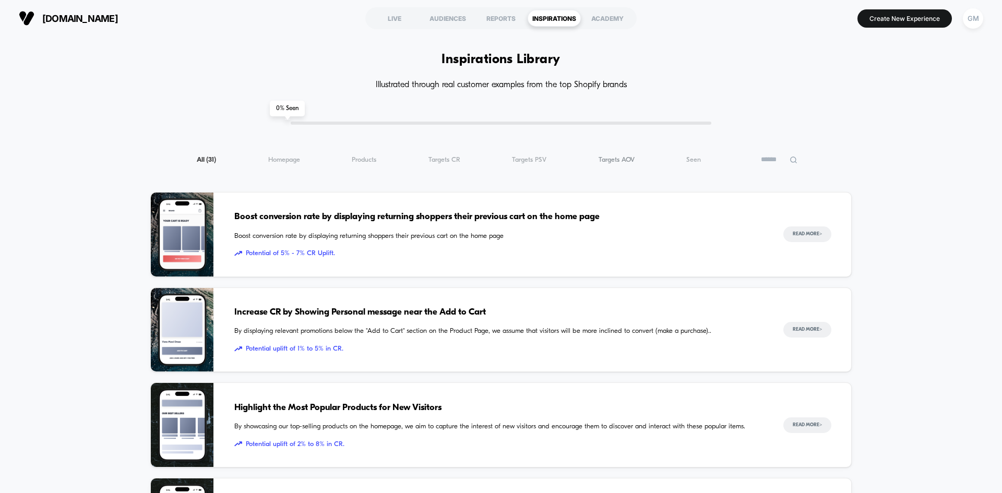
click at [611, 157] on span "Targets AOV ( 31 )" at bounding box center [617, 160] width 36 height 8
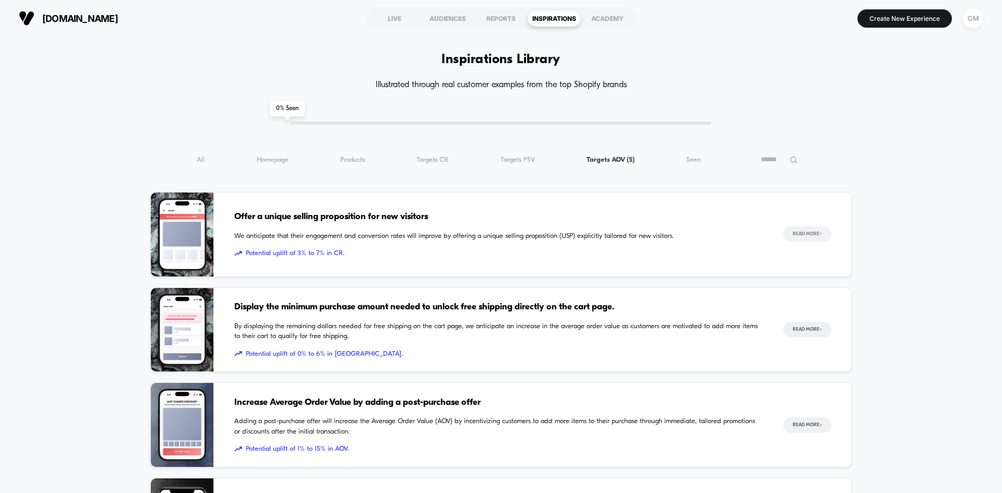
click at [805, 233] on button "Read More >" at bounding box center [807, 235] width 48 height 16
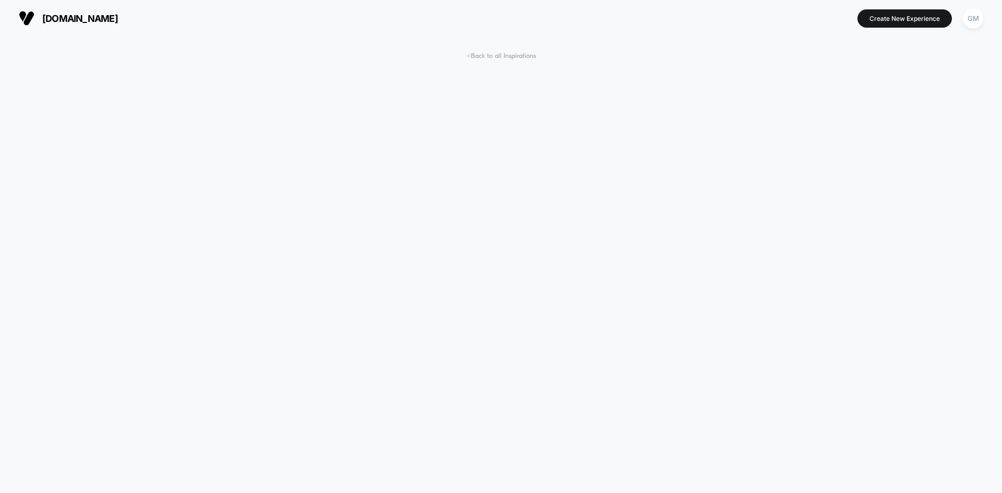
click at [470, 57] on span "< Back to all Inspirations" at bounding box center [501, 56] width 69 height 8
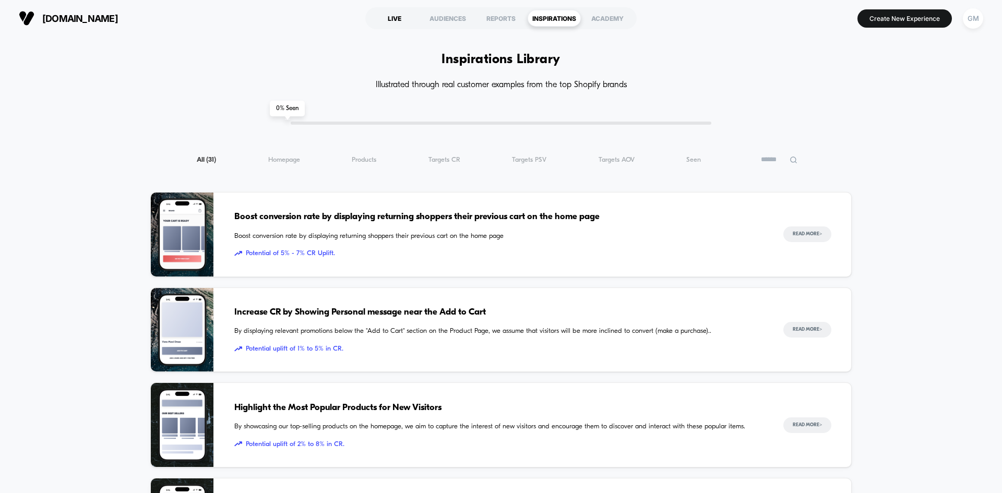
click at [397, 19] on div "LIVE" at bounding box center [394, 18] width 53 height 17
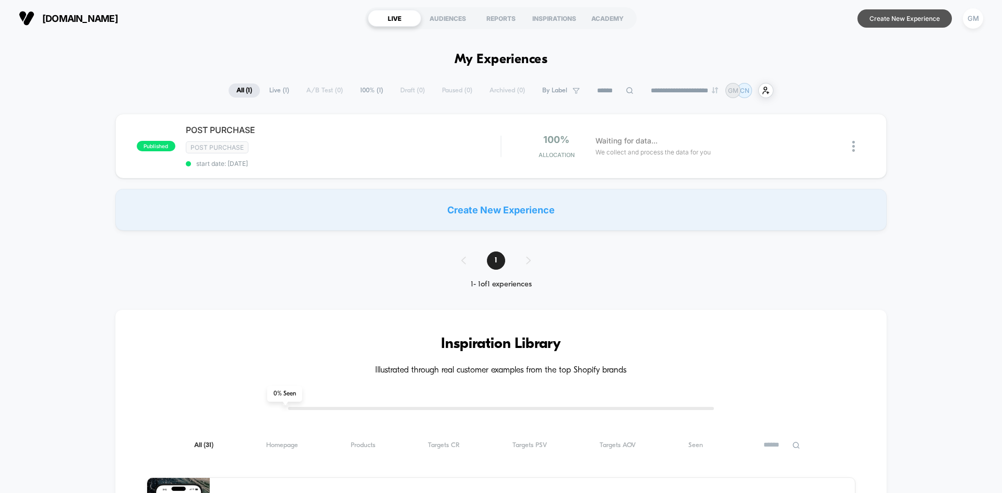
click at [887, 18] on button "Create New Experience" at bounding box center [905, 18] width 94 height 18
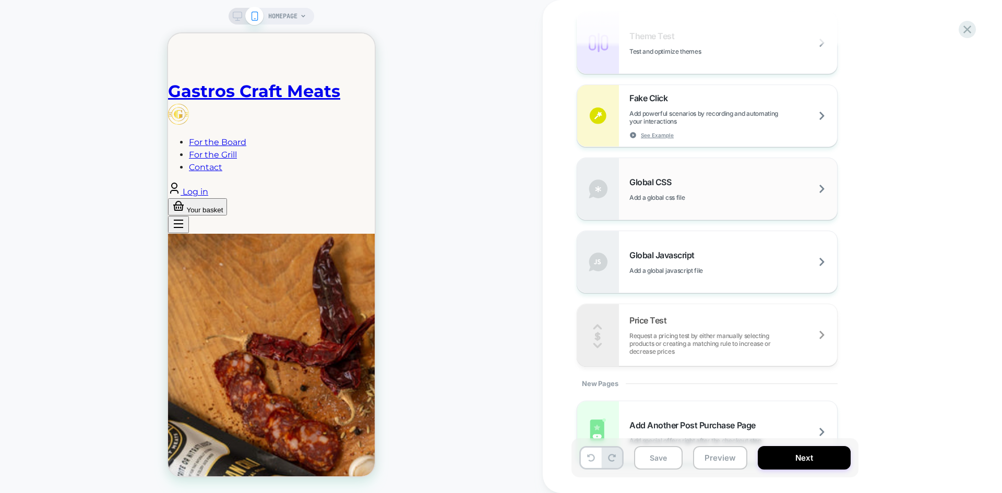
scroll to position [598, 0]
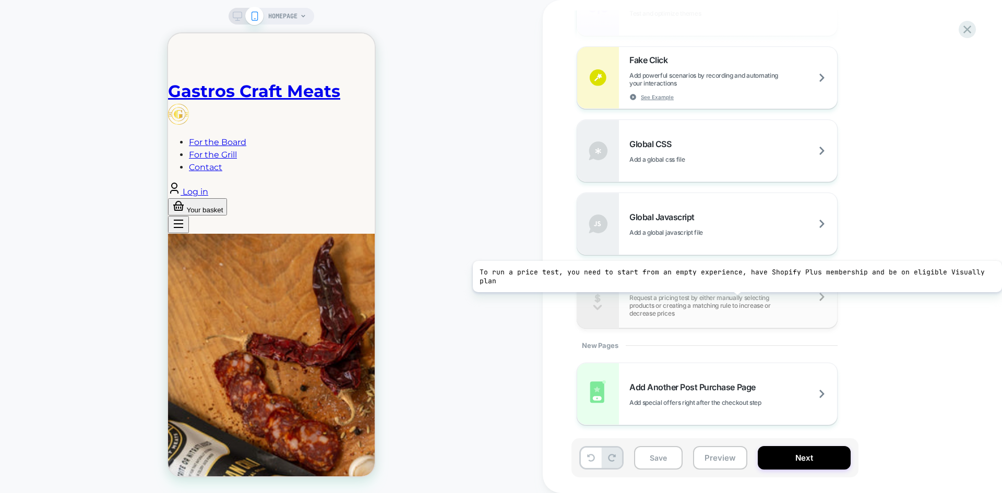
click at [736, 291] on div "Price Test Request a pricing test by either manually selecting products or crea…" at bounding box center [733, 297] width 208 height 40
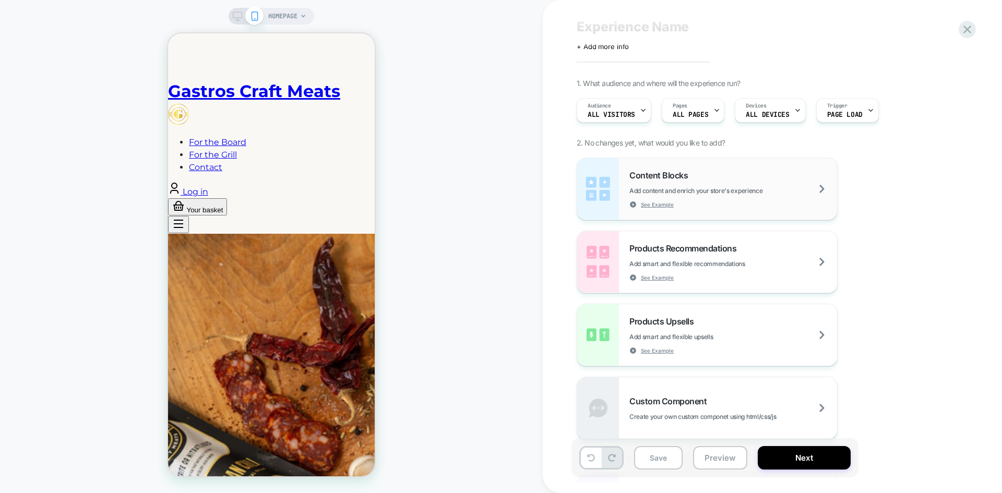
scroll to position [23, 0]
click at [704, 193] on span "Add content and enrich your store's experience" at bounding box center [721, 191] width 185 height 8
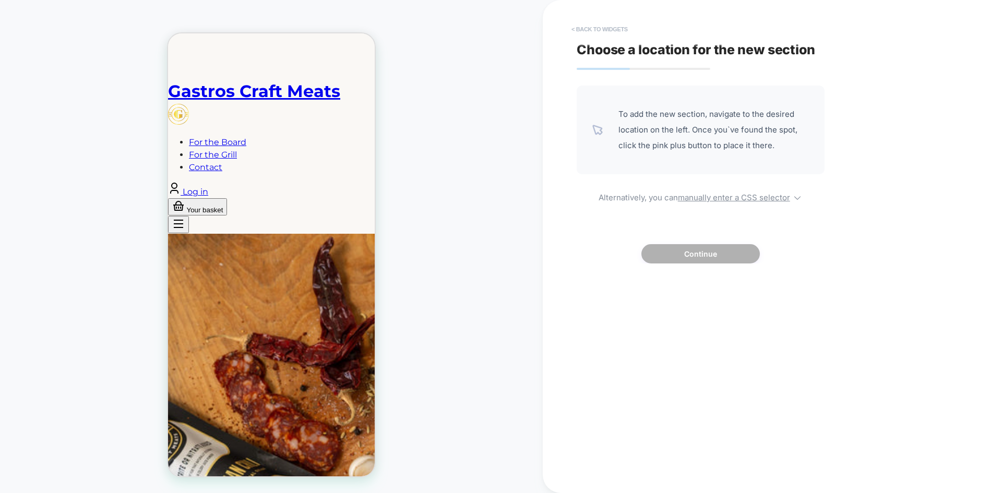
click at [610, 30] on button "< Back to widgets" at bounding box center [599, 29] width 67 height 17
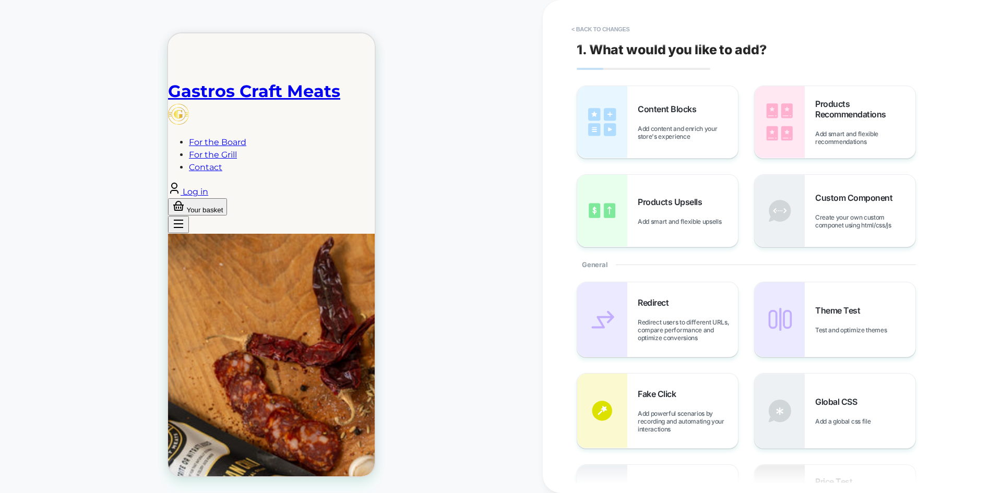
click at [589, 37] on button "< Back to changes" at bounding box center [600, 29] width 69 height 17
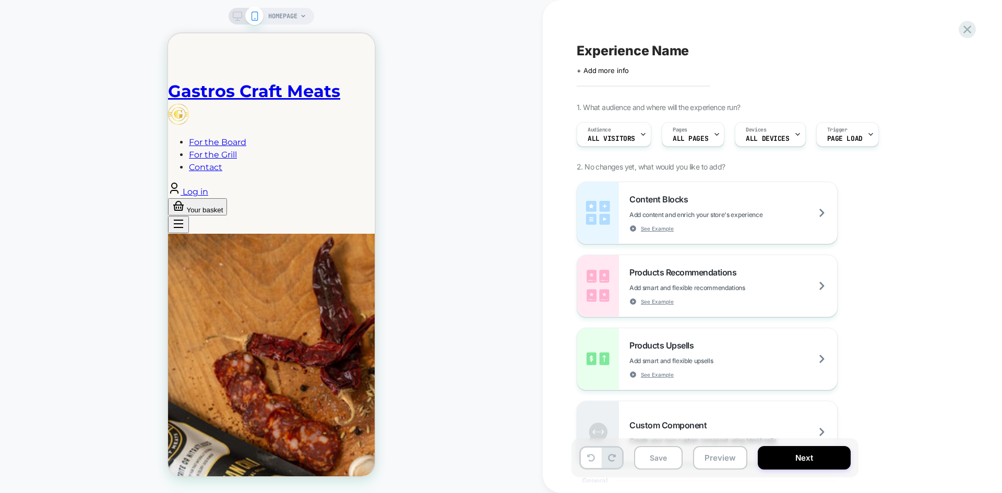
click at [589, 30] on div "Experience Name Click to edit experience details + Add more info 1. What audien…" at bounding box center [767, 246] width 391 height 472
click at [961, 30] on icon at bounding box center [967, 29] width 14 height 14
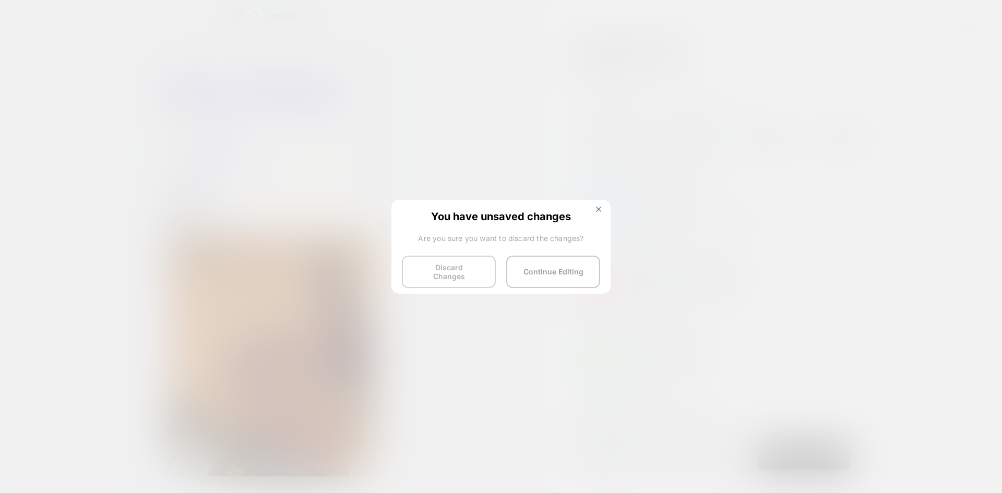
click at [473, 267] on button "Discard Changes" at bounding box center [449, 272] width 94 height 32
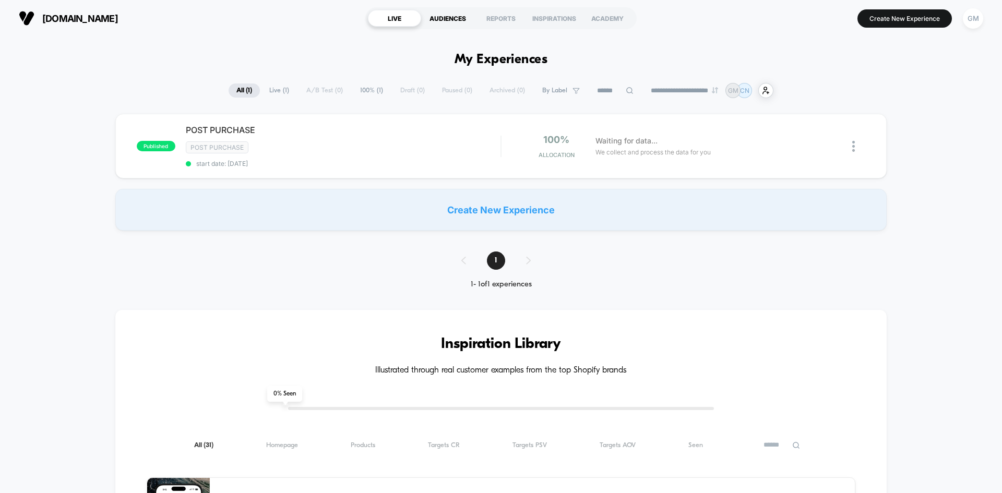
click at [457, 13] on div "AUDIENCES" at bounding box center [447, 18] width 53 height 17
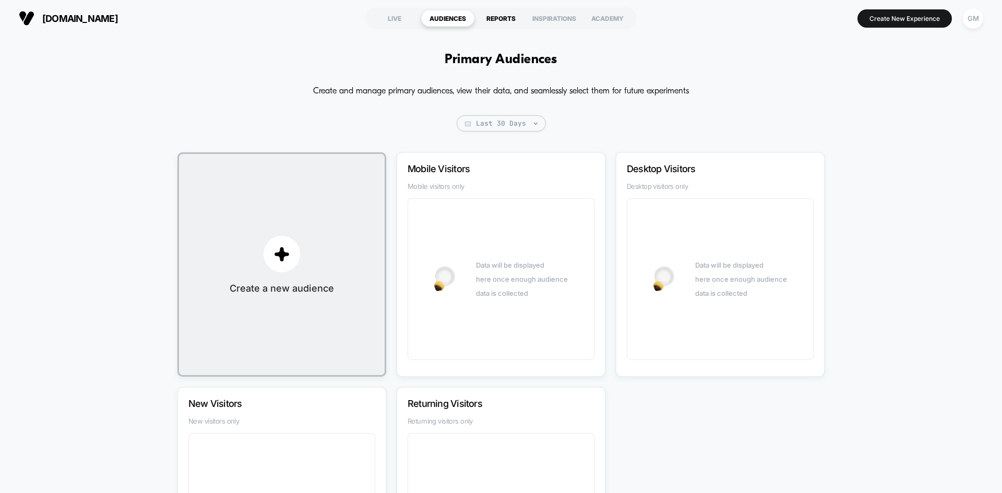
click at [501, 14] on div "REPORTS" at bounding box center [500, 18] width 53 height 17
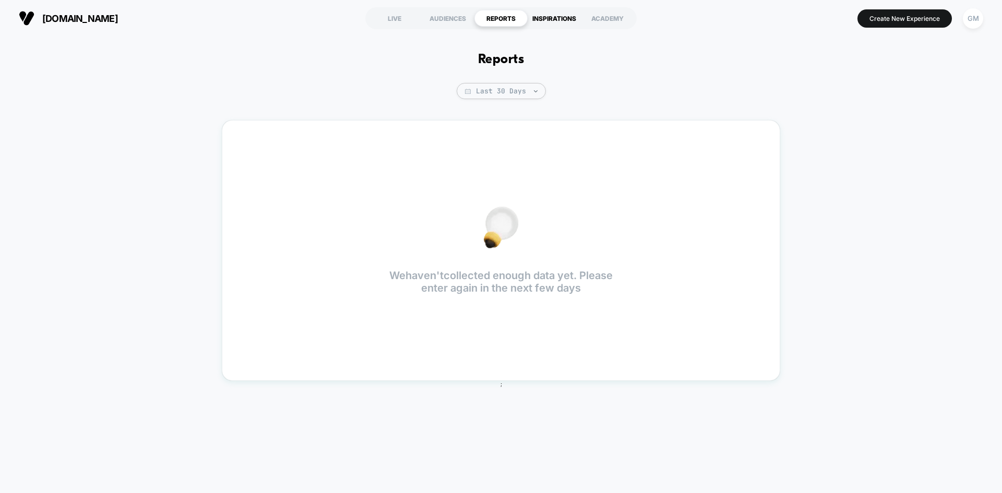
click at [545, 21] on div "INSPIRATIONS" at bounding box center [554, 18] width 53 height 17
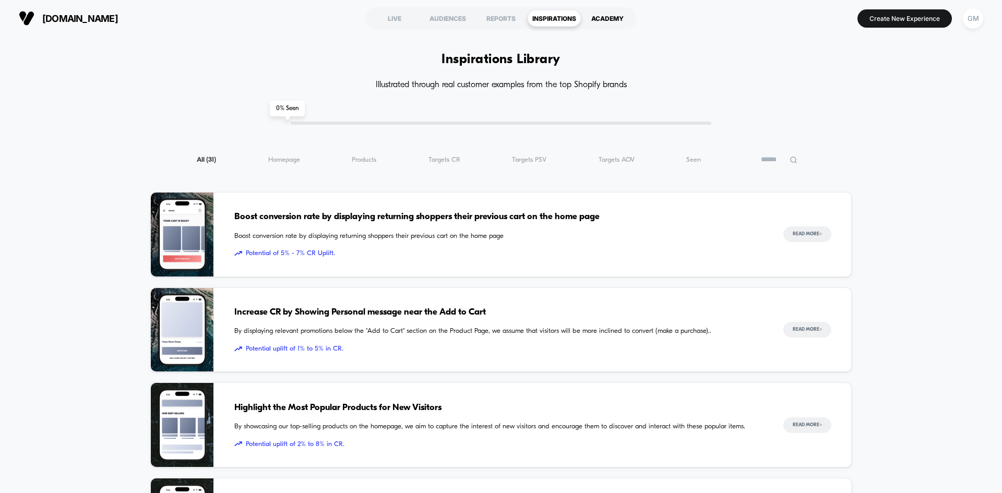
click at [611, 15] on div "ACADEMY" at bounding box center [607, 18] width 53 height 17
click at [396, 18] on div "LIVE" at bounding box center [394, 18] width 53 height 17
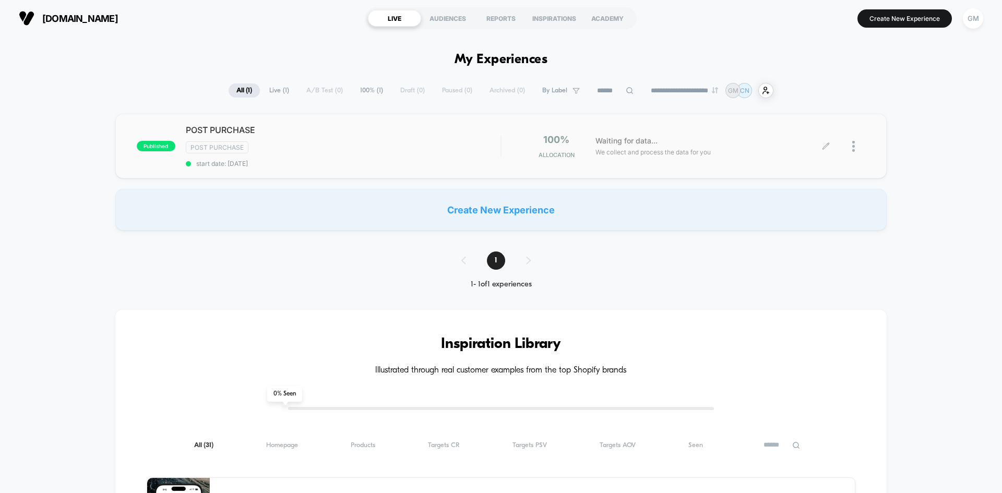
click at [857, 142] on div at bounding box center [858, 146] width 13 height 25
click at [862, 180] on div "published POST PURCHASE Post Purchase start date: [DATE] 100% Allocation Waitin…" at bounding box center [501, 172] width 1002 height 117
click at [331, 157] on div "POST PURCHASE Click to edit experience details Click to edit experience details…" at bounding box center [343, 146] width 315 height 43
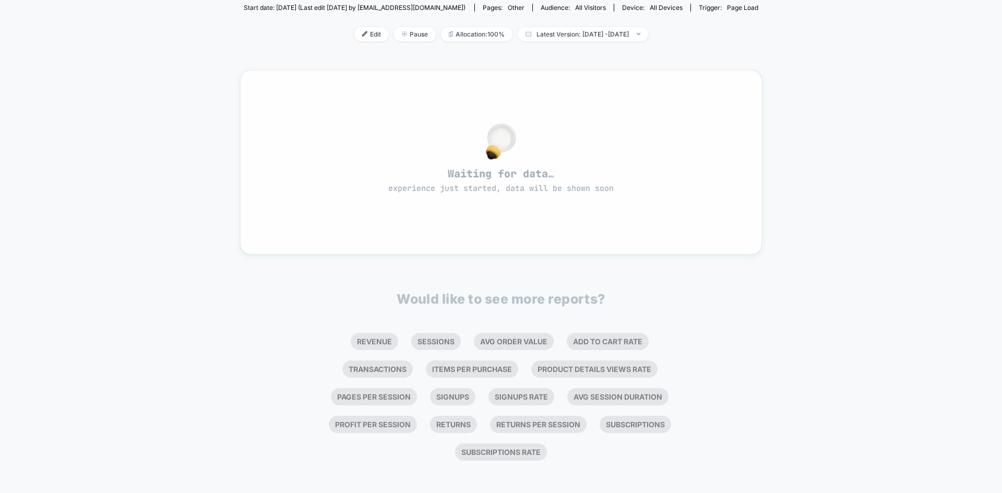
scroll to position [145, 0]
